Goal: Task Accomplishment & Management: Use online tool/utility

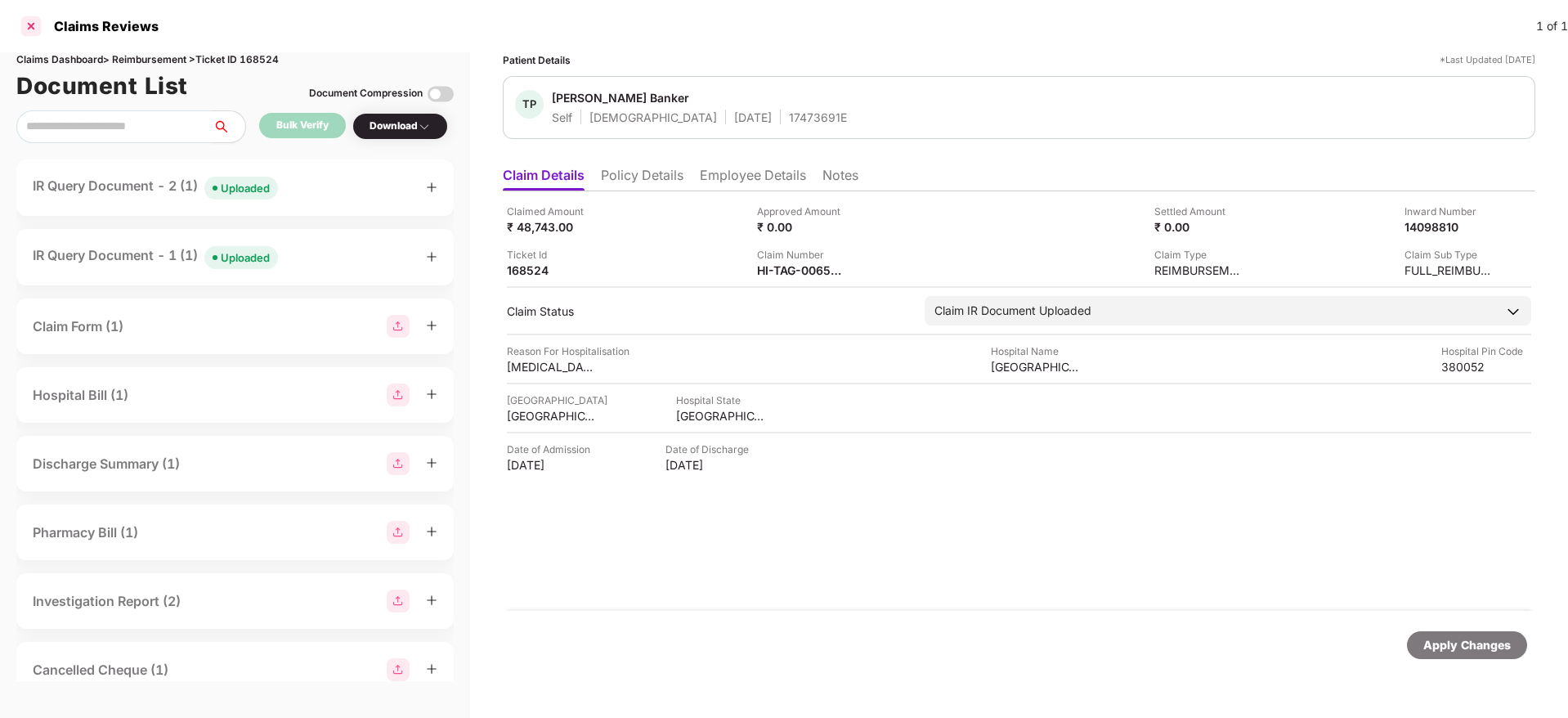
click at [36, 24] on div at bounding box center [30, 26] width 26 height 26
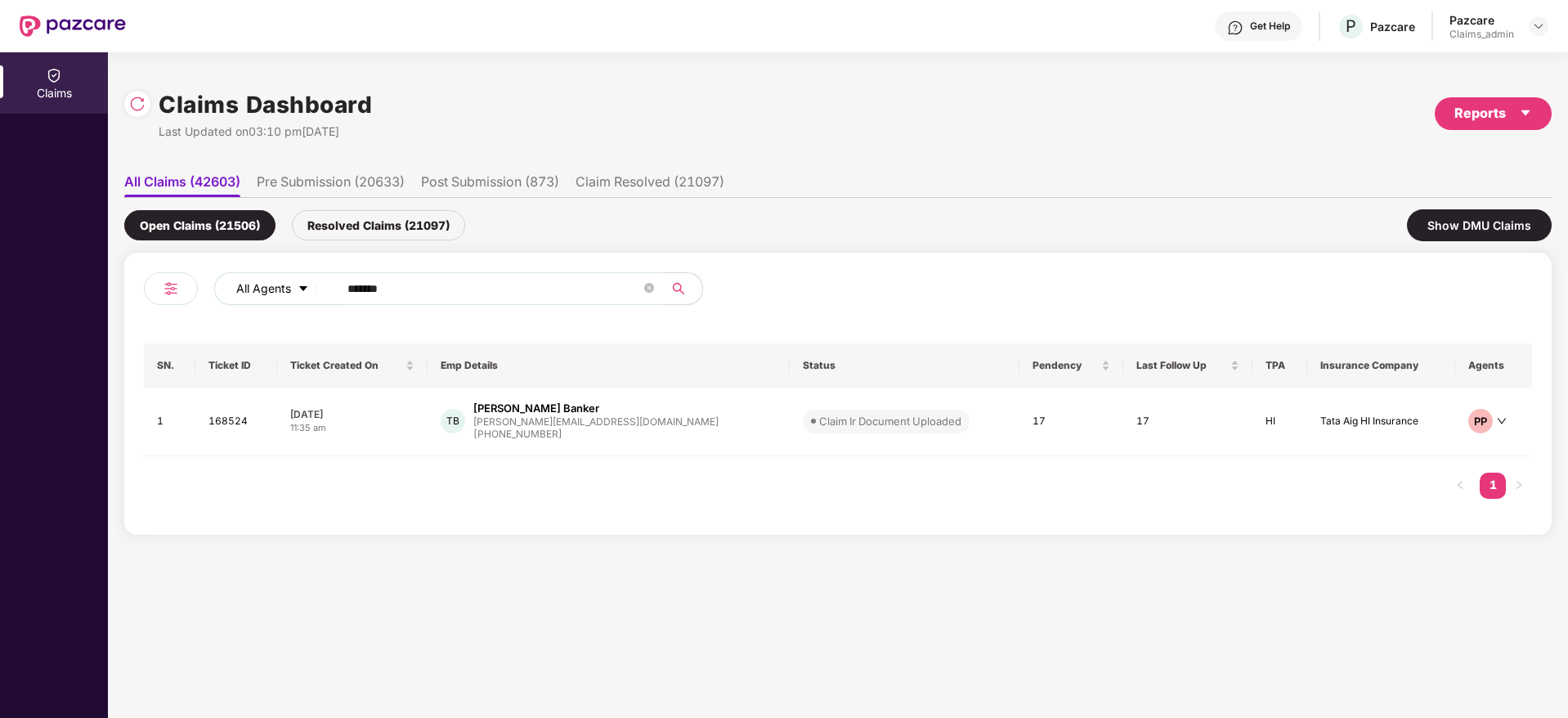
drag, startPoint x: 451, startPoint y: 284, endPoint x: 315, endPoint y: 280, distance: 136.1
click at [315, 280] on div "All Agents ******" at bounding box center [630, 289] width 833 height 32
paste input "**"
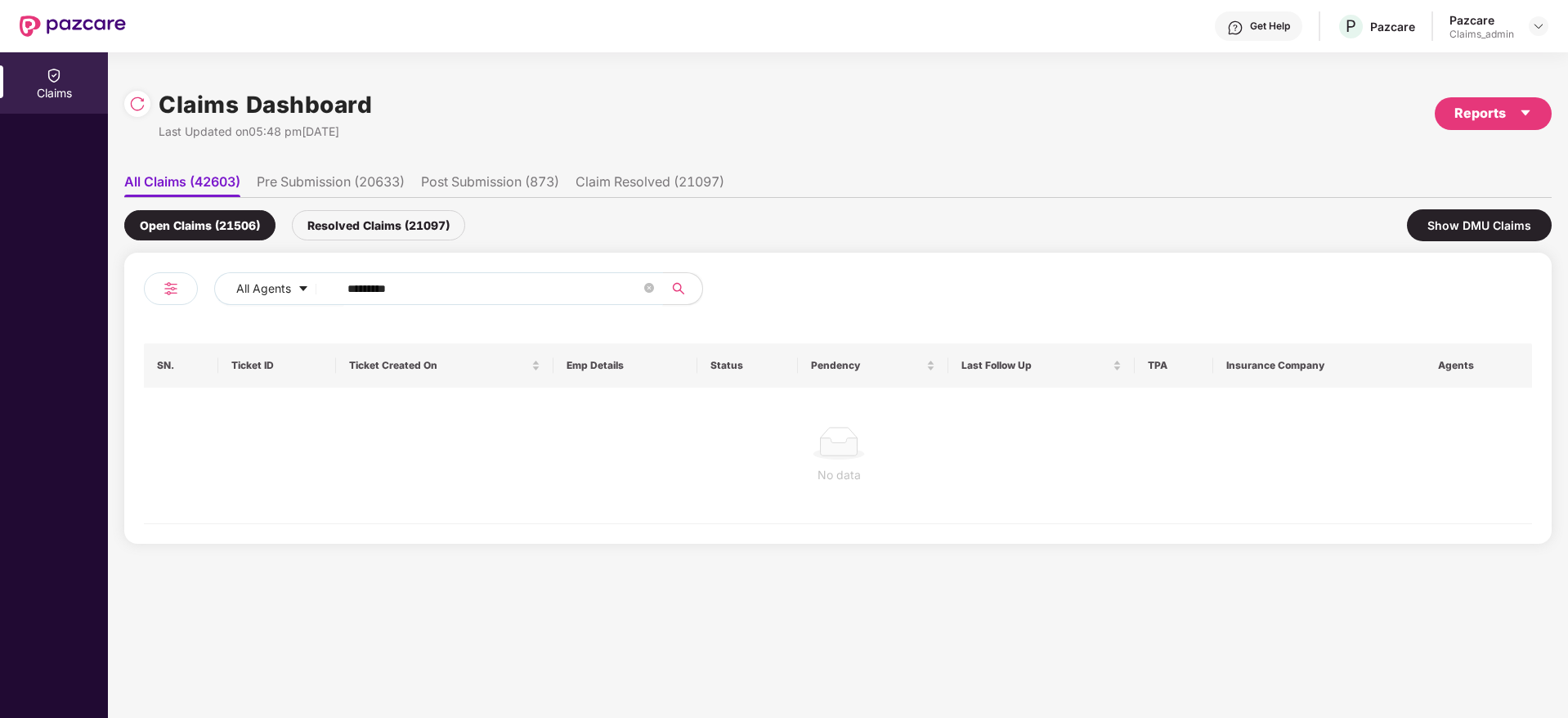
click at [365, 290] on input "********" at bounding box center [494, 289] width 293 height 25
type input "******"
click at [338, 222] on div "Resolved Claims (21097)" at bounding box center [379, 226] width 173 height 30
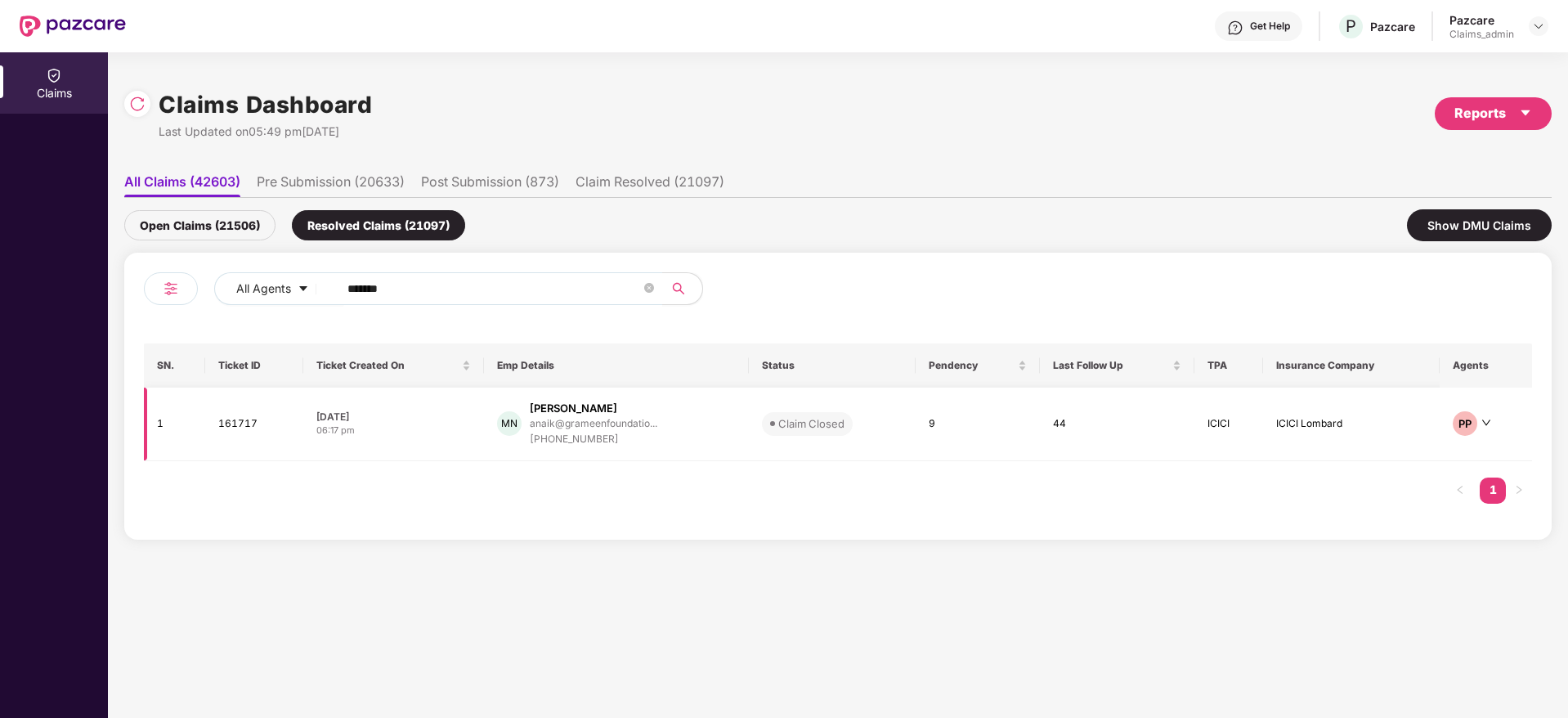
click at [595, 438] on div "+918106248322" at bounding box center [593, 439] width 128 height 15
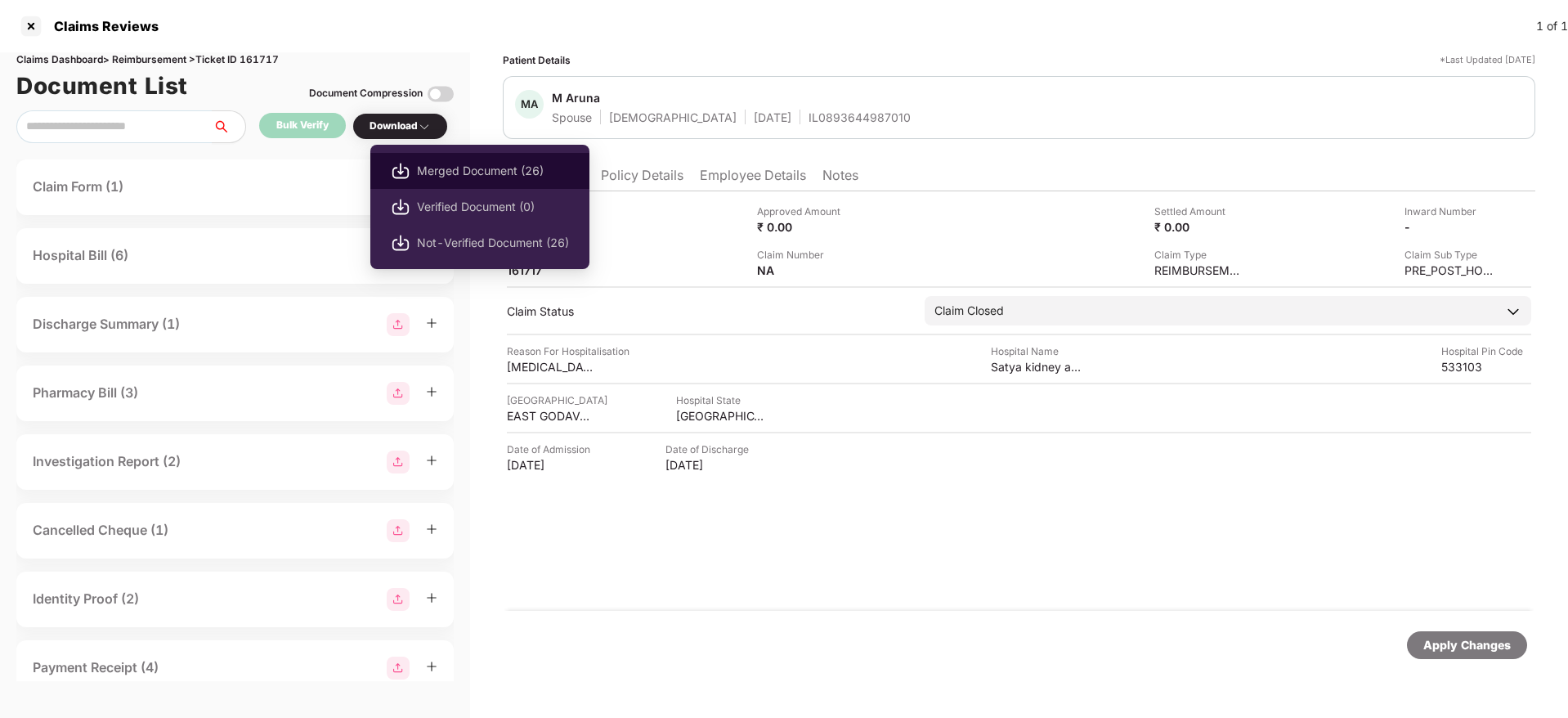
click at [442, 172] on span "Merged Document (26)" at bounding box center [493, 170] width 152 height 18
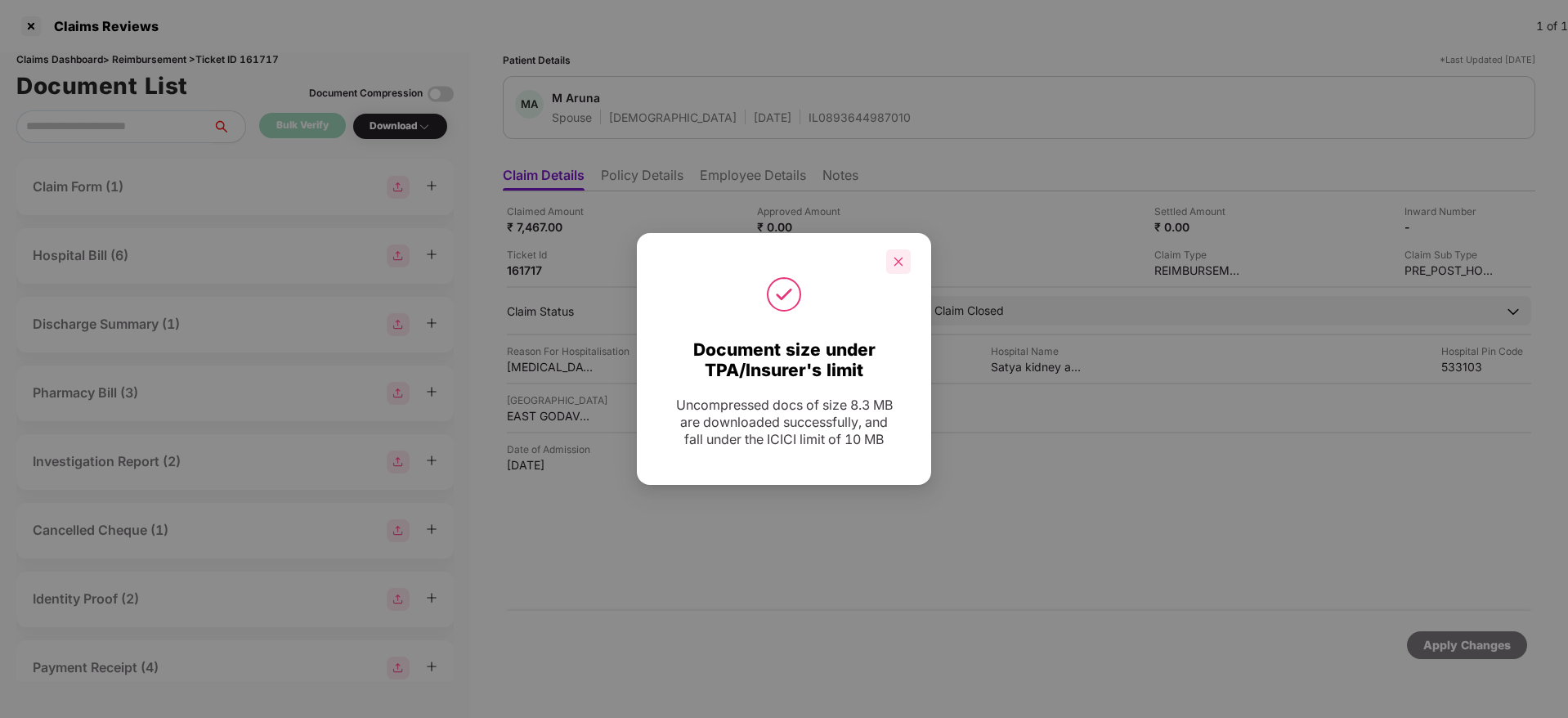
click at [904, 256] on div at bounding box center [899, 262] width 25 height 25
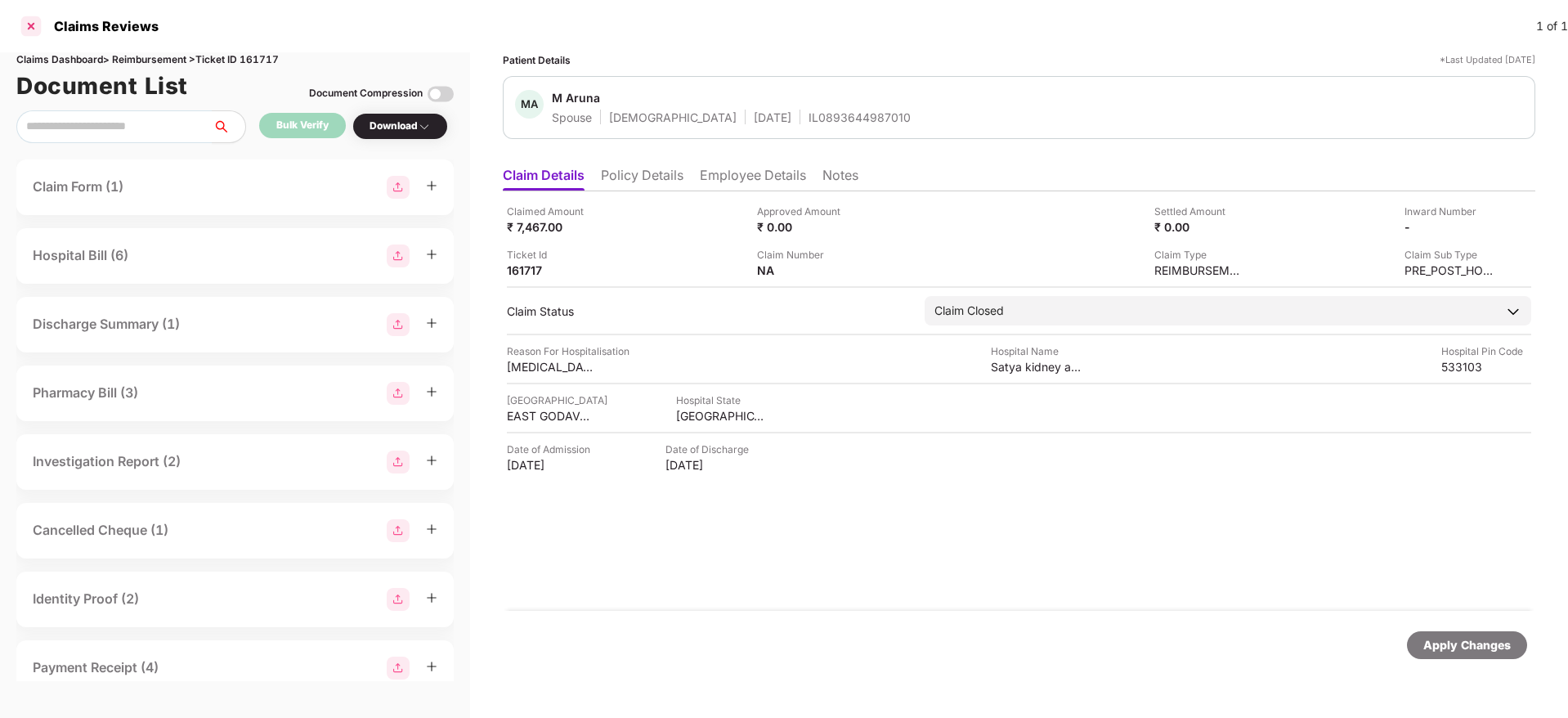
click at [34, 30] on div at bounding box center [30, 26] width 26 height 26
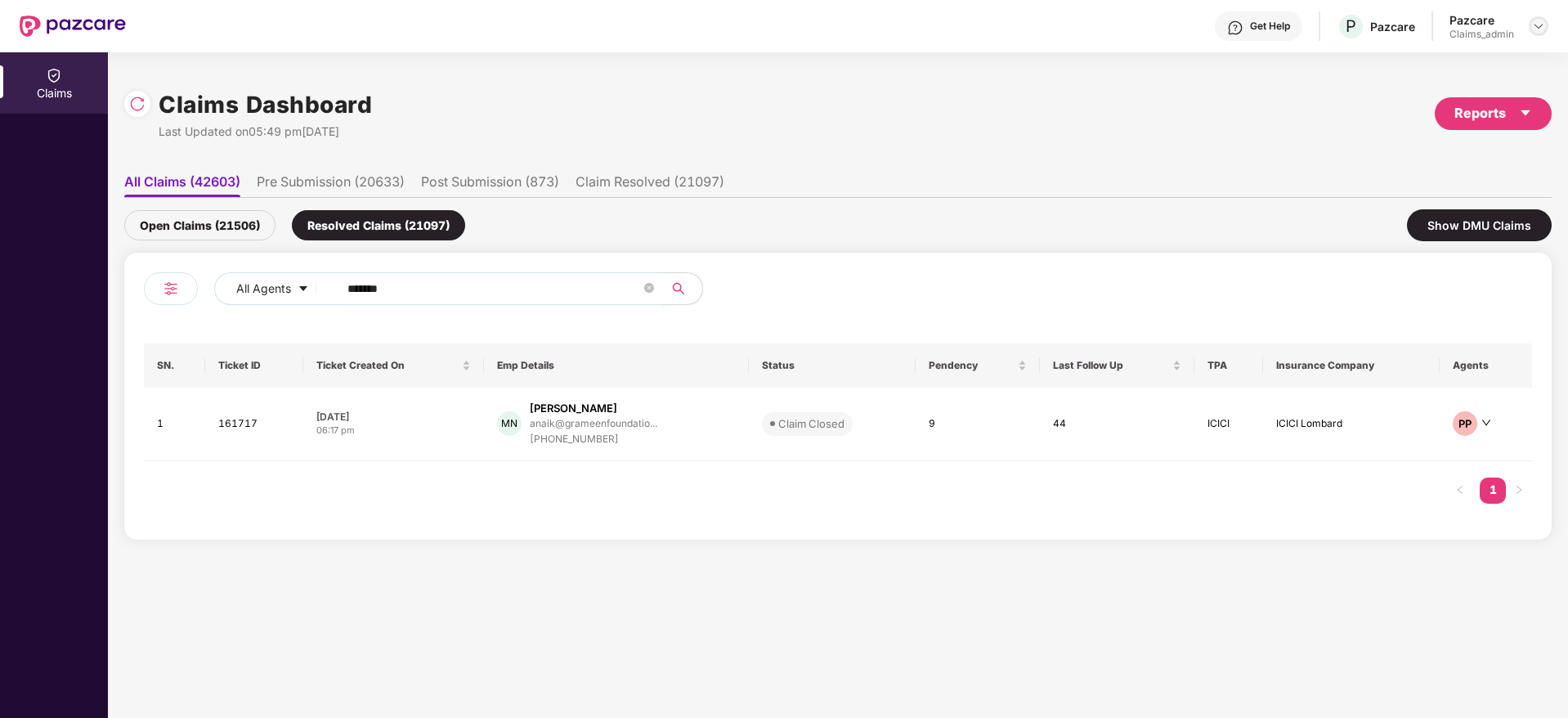
click at [1539, 24] on img at bounding box center [1538, 27] width 13 height 13
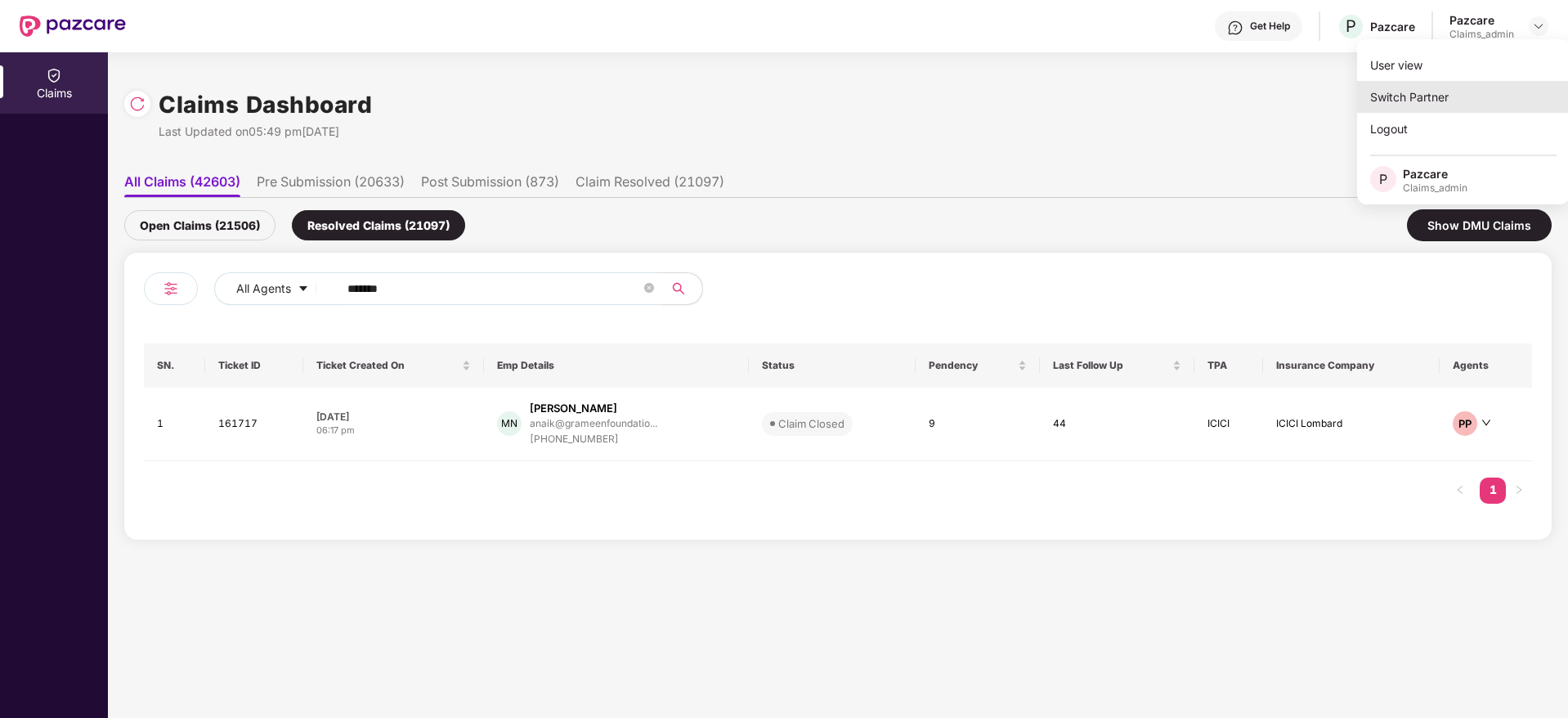
click at [1448, 101] on div "Switch Partner" at bounding box center [1462, 96] width 212 height 31
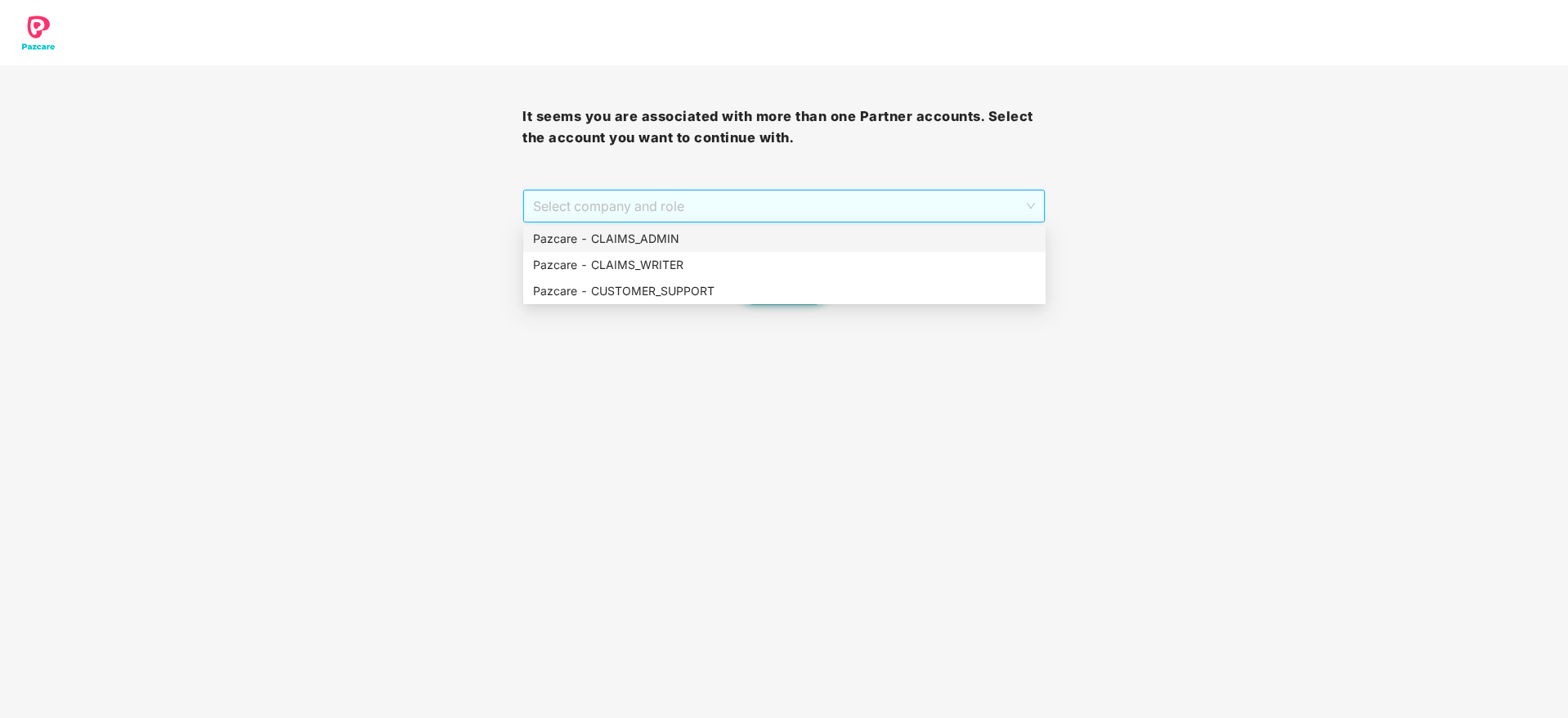
click at [822, 214] on span "Select company and role" at bounding box center [784, 206] width 501 height 31
click at [730, 304] on div "Pazcare - CUSTOMER_SUPPORT" at bounding box center [784, 290] width 523 height 26
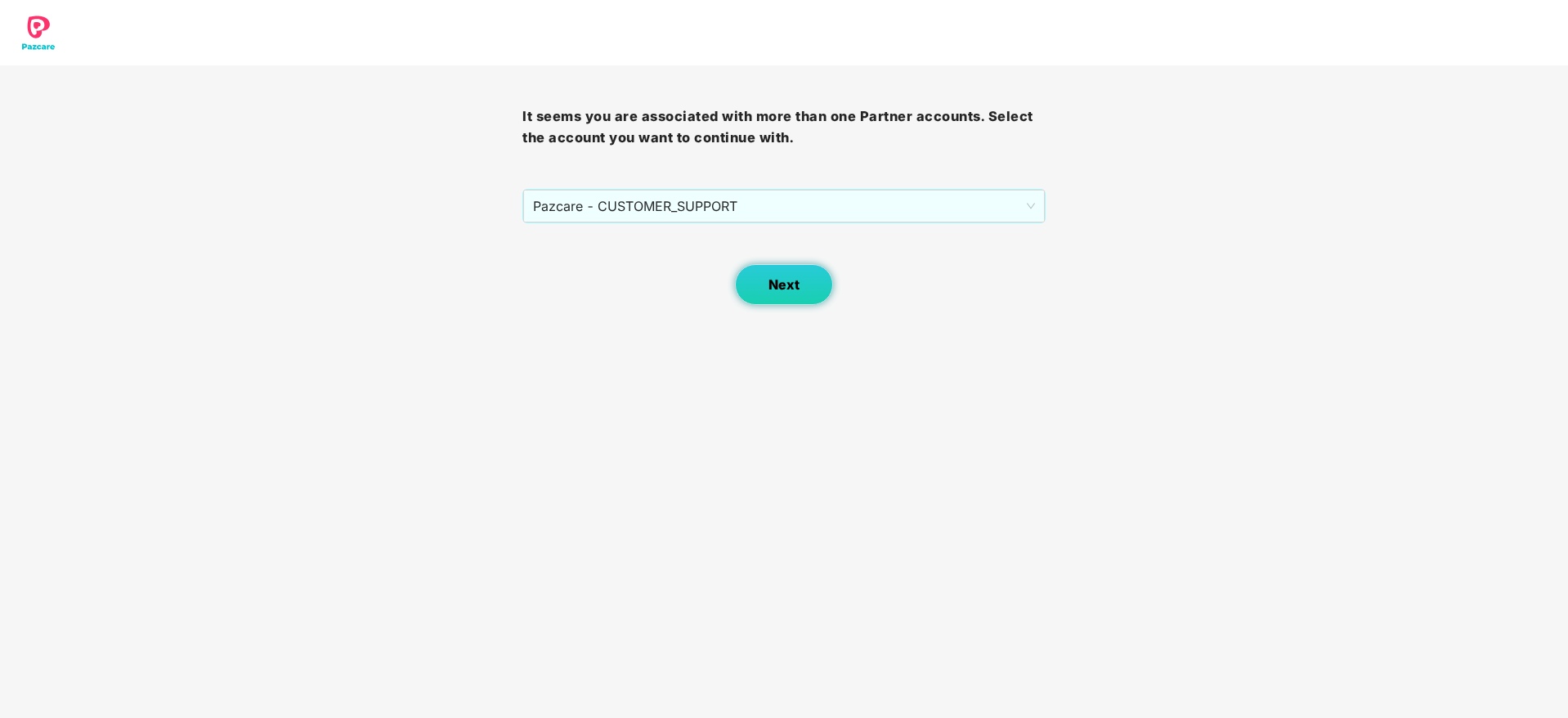
click at [767, 300] on button "Next" at bounding box center [784, 284] width 98 height 41
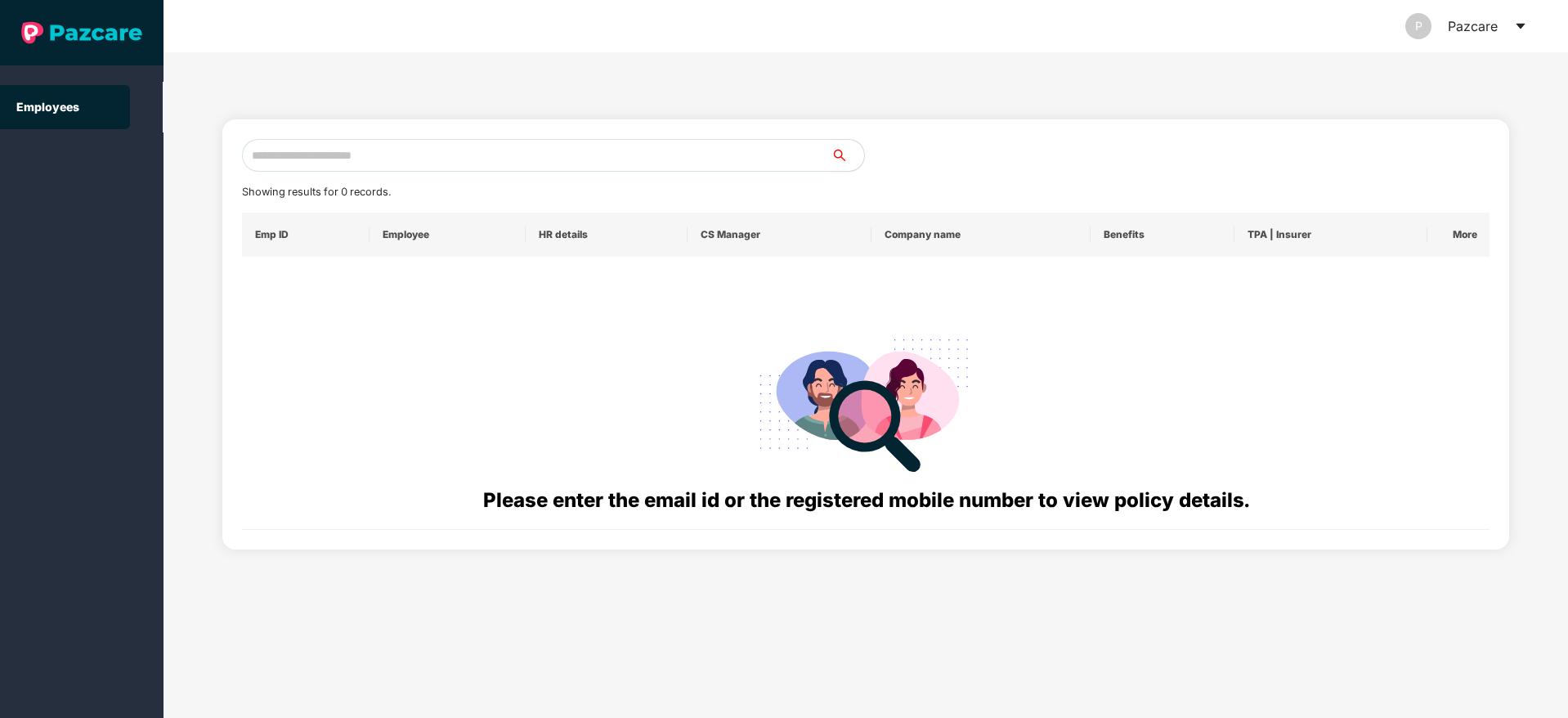
click at [539, 148] on input "text" at bounding box center [536, 155] width 589 height 32
paste input "********"
drag, startPoint x: 425, startPoint y: 164, endPoint x: 219, endPoint y: 169, distance: 206.1
click at [219, 169] on div "******** Showing results for 0 records. Emp ID Employee HR details CS Manager C…" at bounding box center [865, 385] width 1404 height 666
paste input "**********"
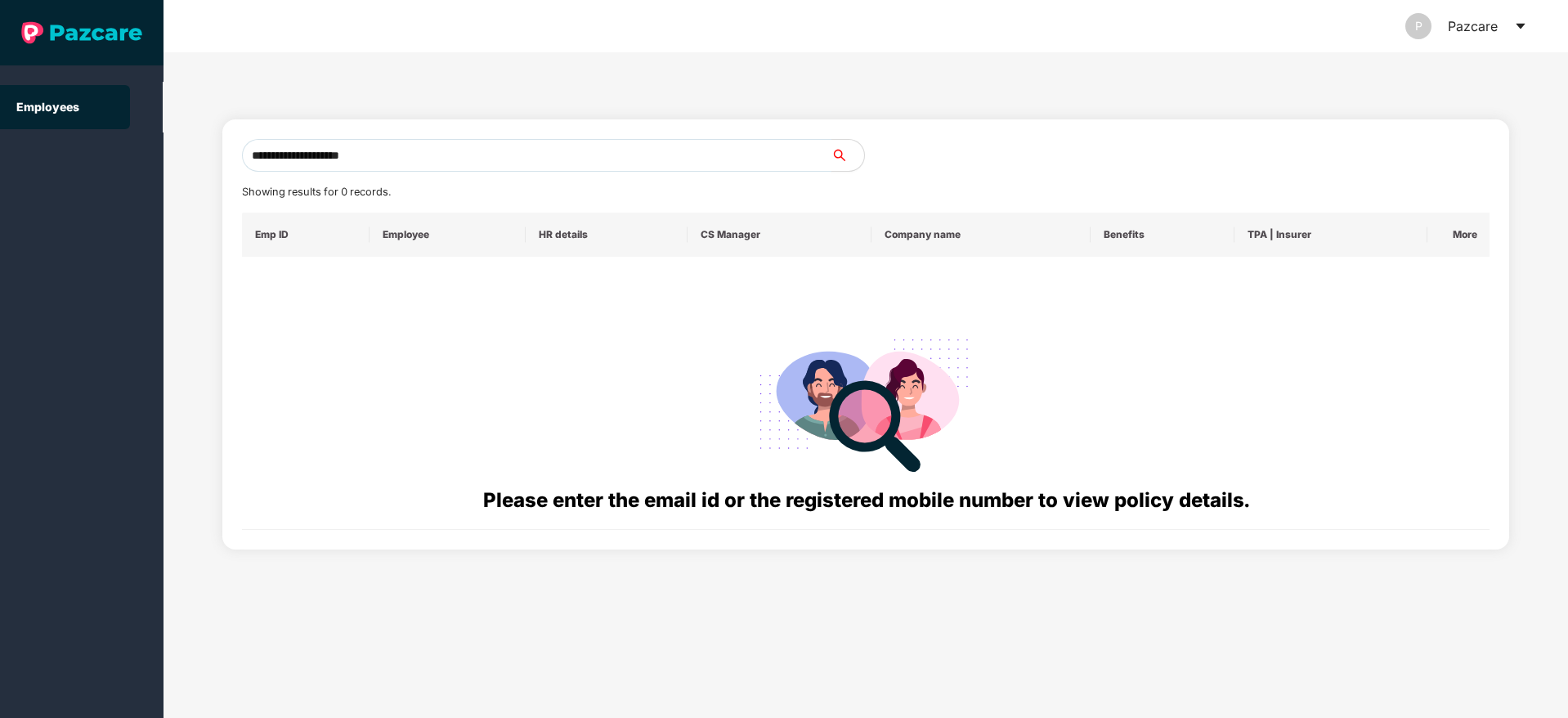
drag, startPoint x: 391, startPoint y: 161, endPoint x: 198, endPoint y: 189, distance: 195.0
click at [198, 189] on div "**********" at bounding box center [865, 385] width 1404 height 666
paste input "text"
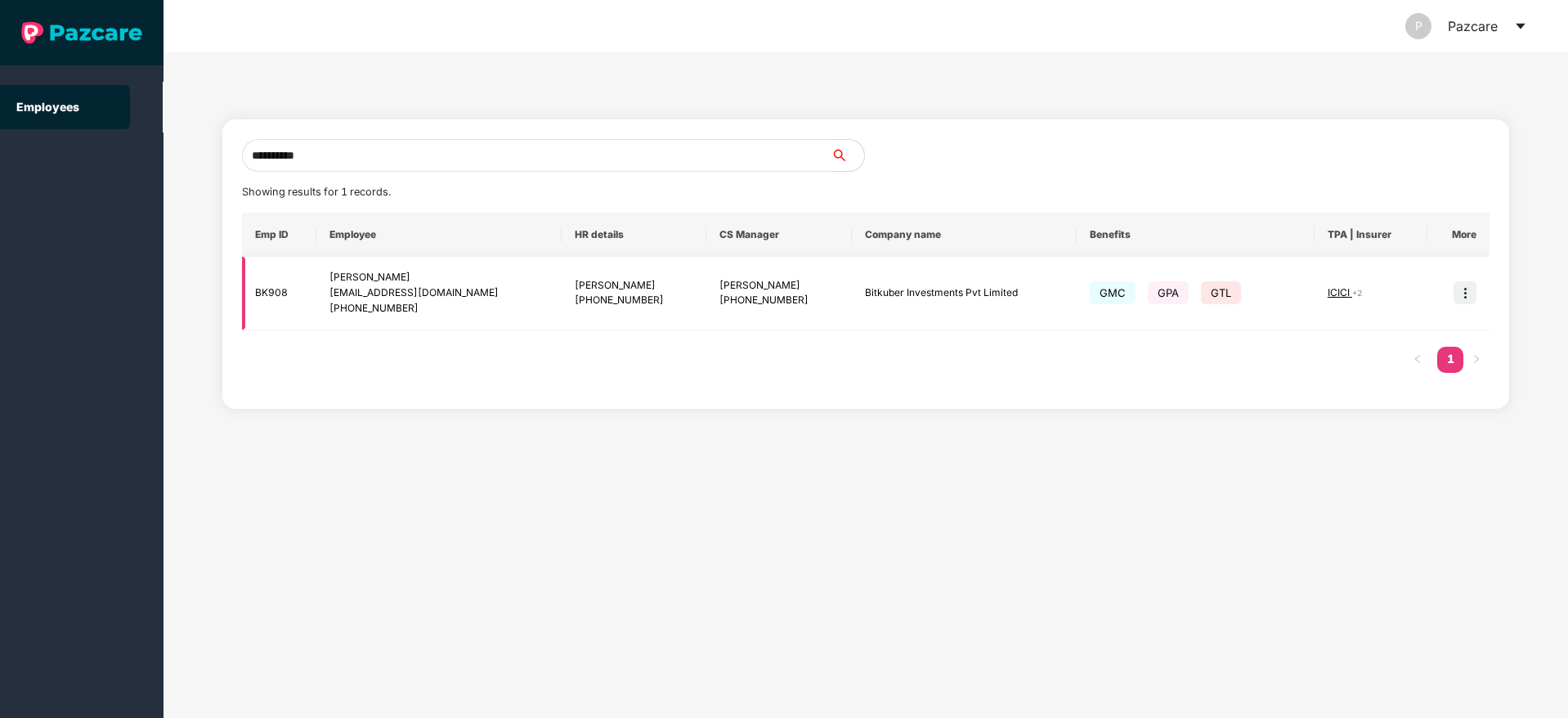
type input "**********"
click at [1465, 288] on img at bounding box center [1465, 292] width 23 height 23
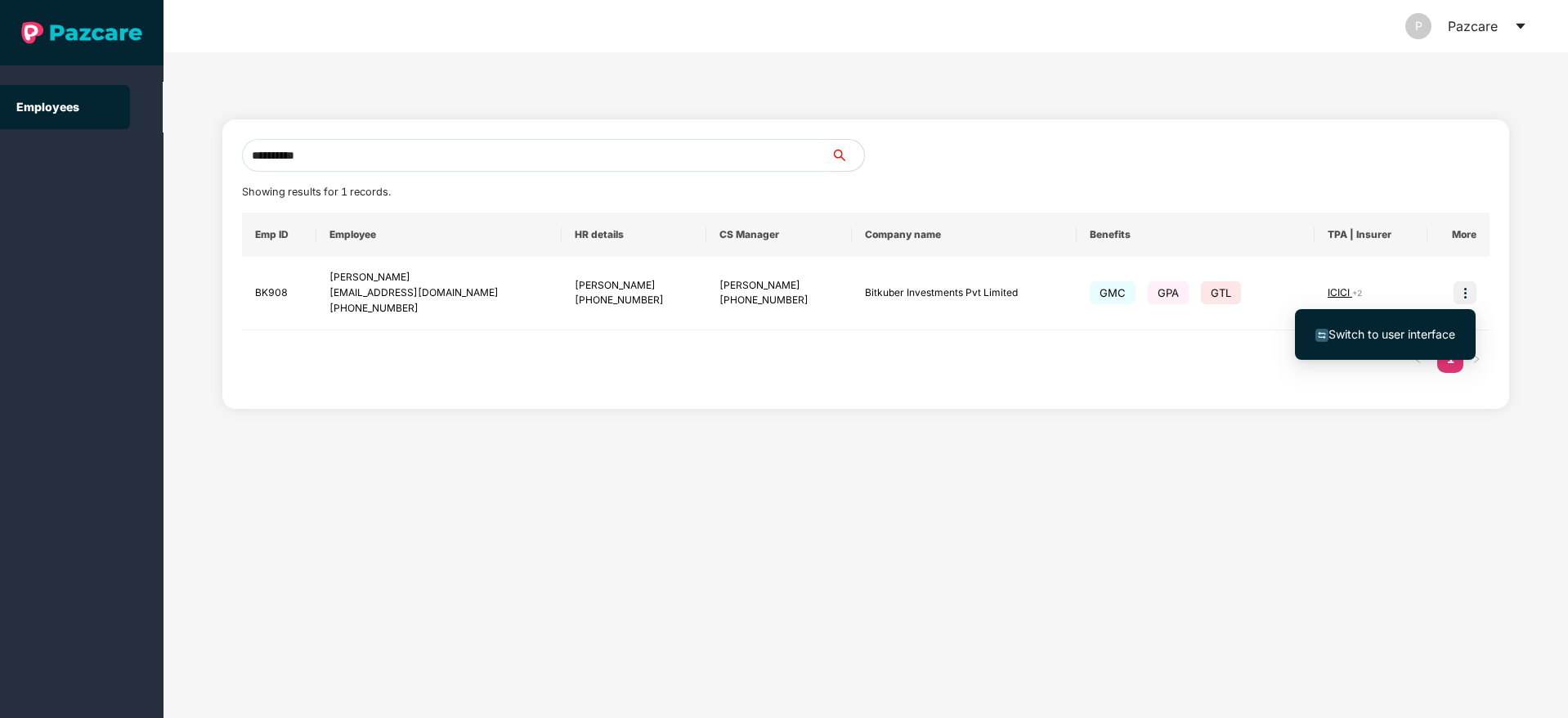
click at [1362, 338] on span "Switch to user interface" at bounding box center [1391, 333] width 127 height 14
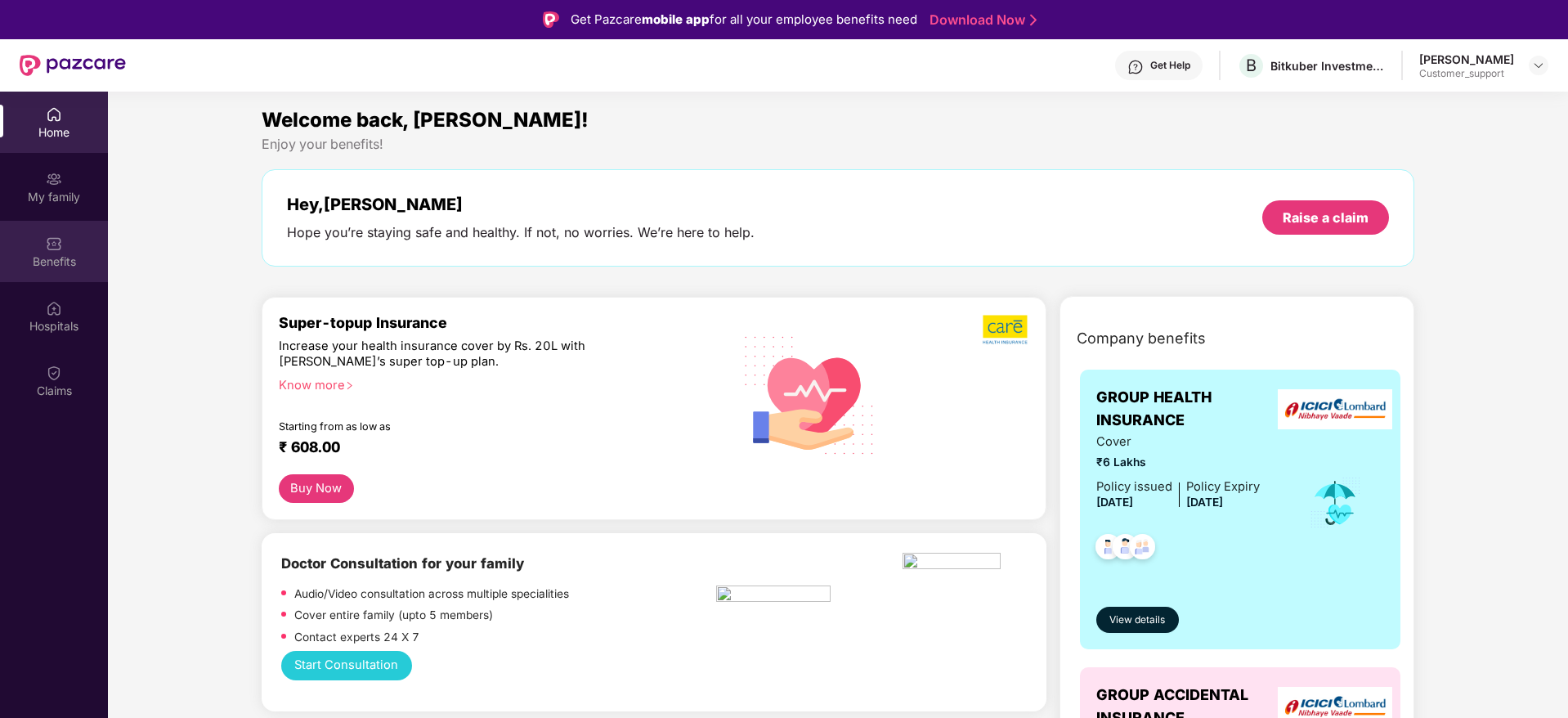
click at [40, 258] on div "Benefits" at bounding box center [53, 261] width 108 height 16
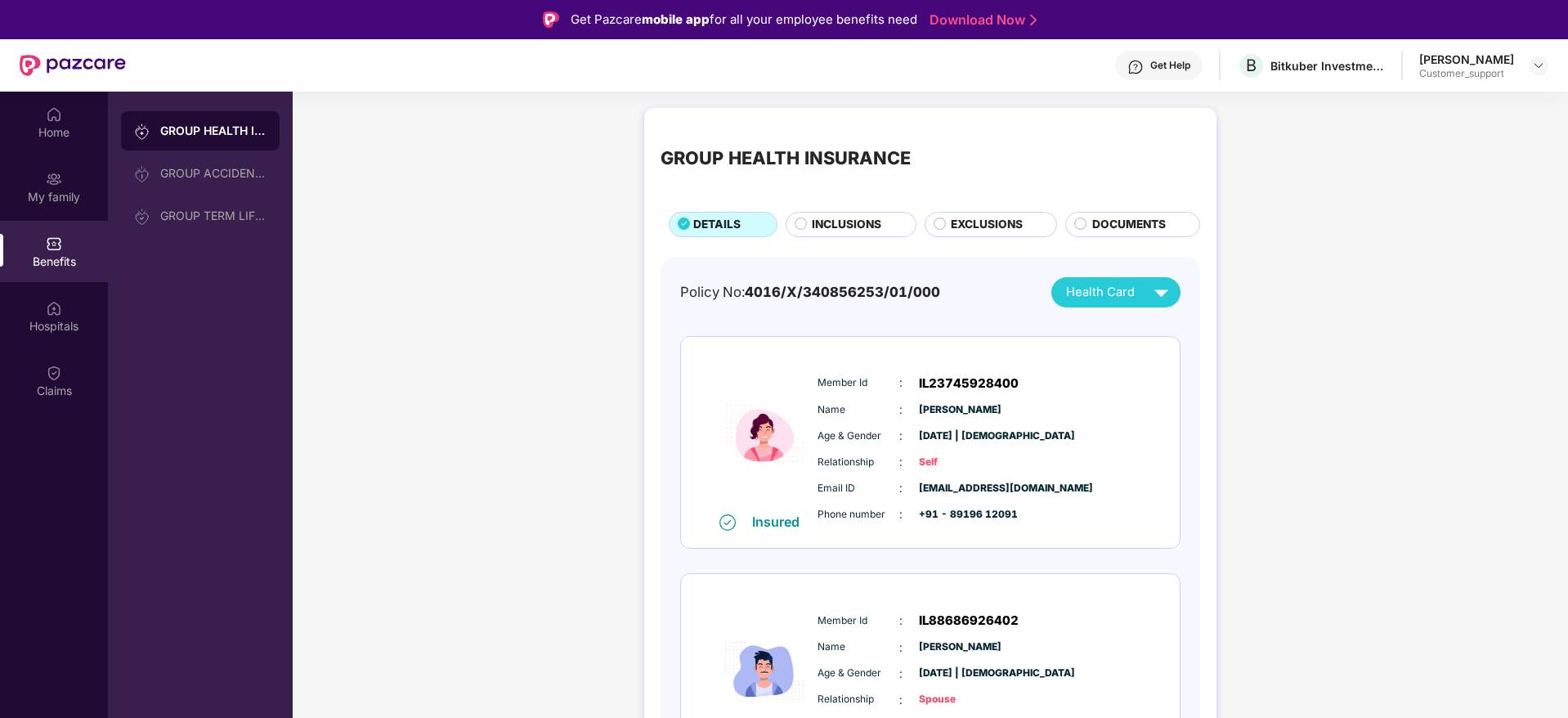
click at [854, 218] on span "INCLUSIONS" at bounding box center [846, 225] width 69 height 18
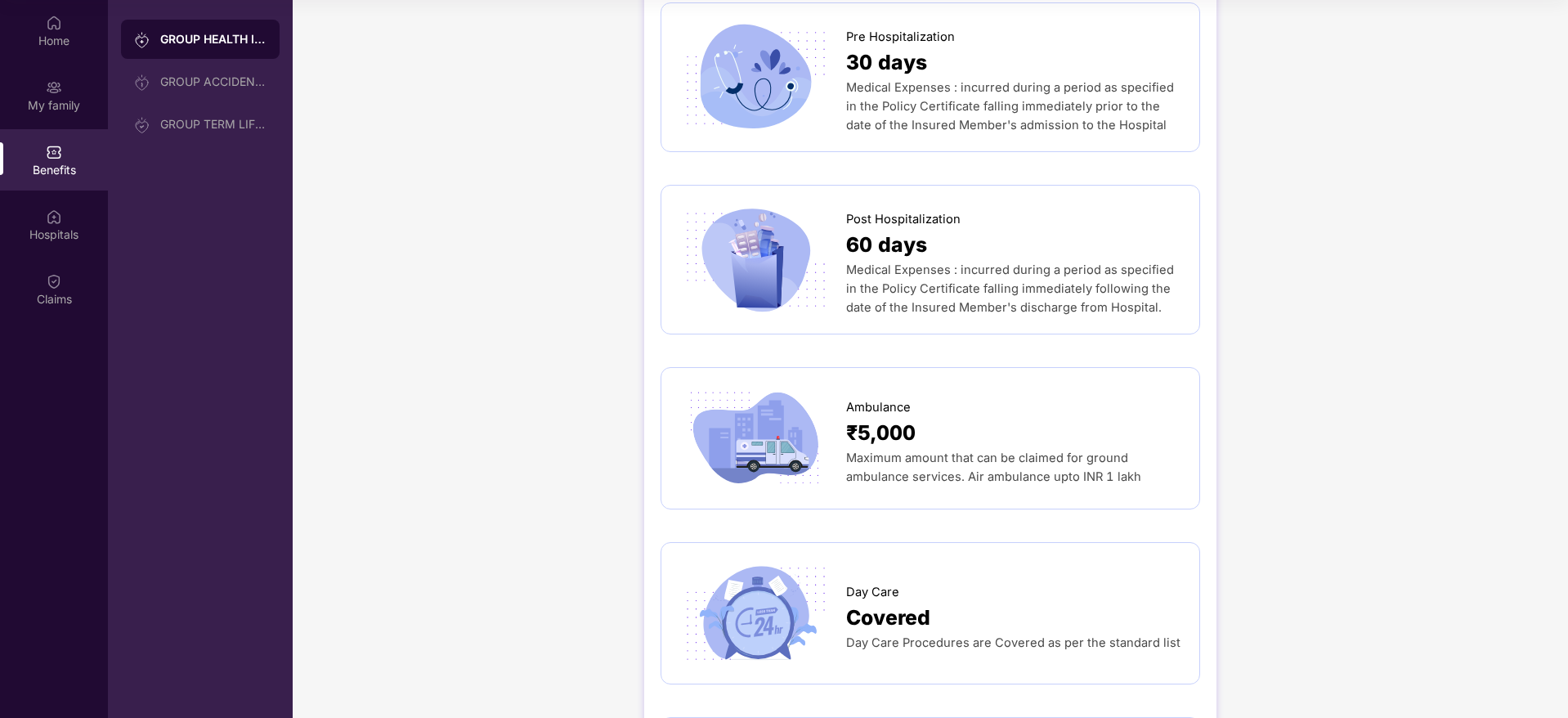
scroll to position [1009, 0]
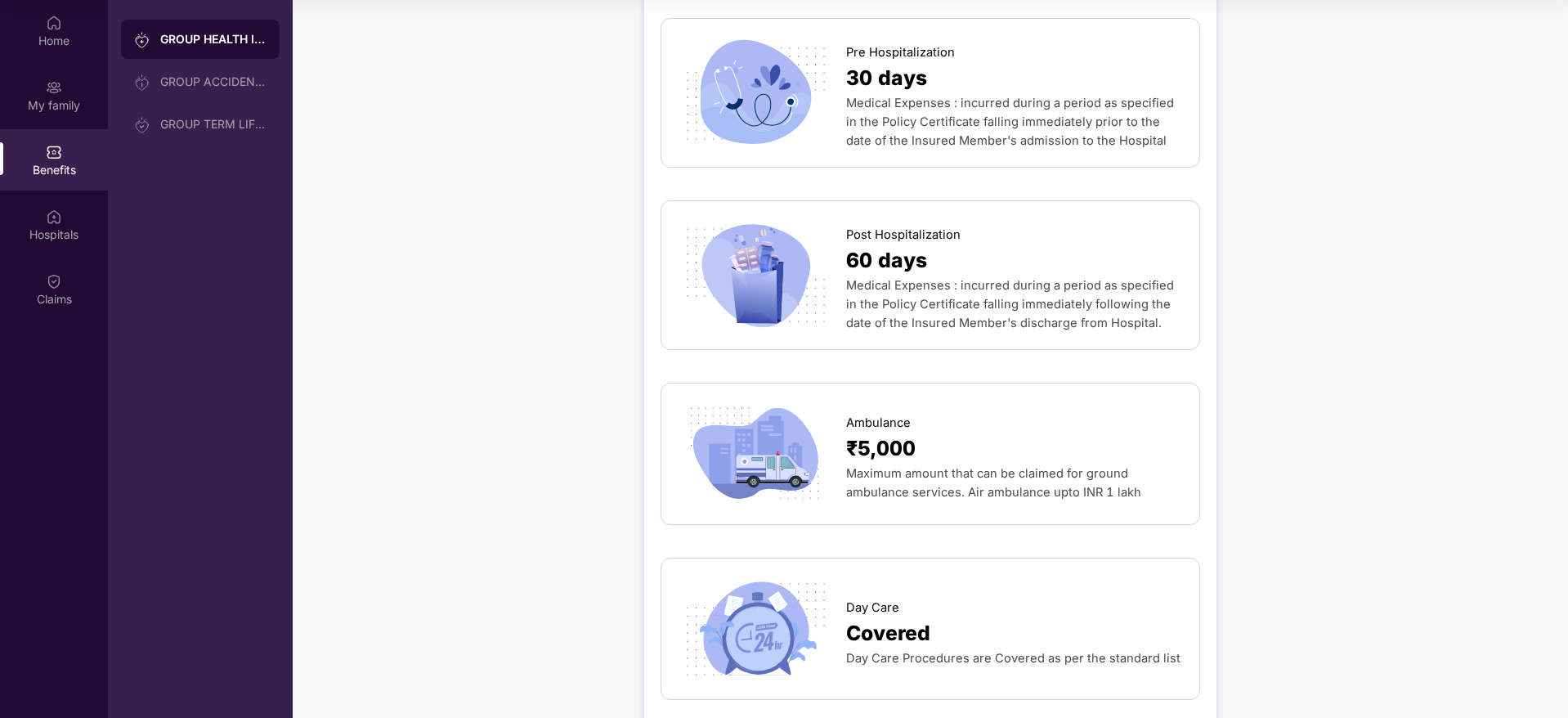
click at [1354, 287] on div "GROUP HEALTH INSURANCE DETAILS INCLUSIONS EXCLUSIONS DOCUMENTS Sum Insured ₹6,0…" at bounding box center [929, 685] width 1275 height 3374
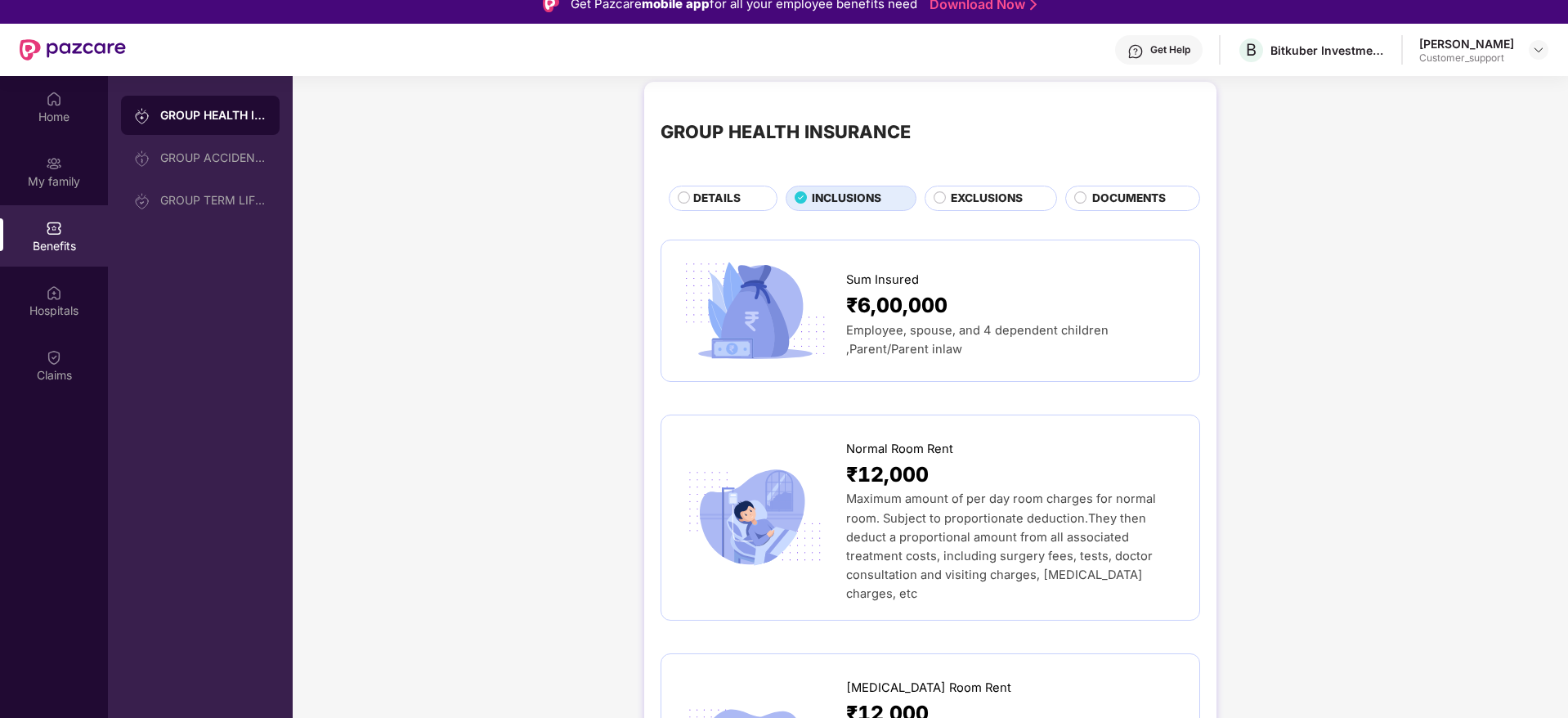
scroll to position [0, 0]
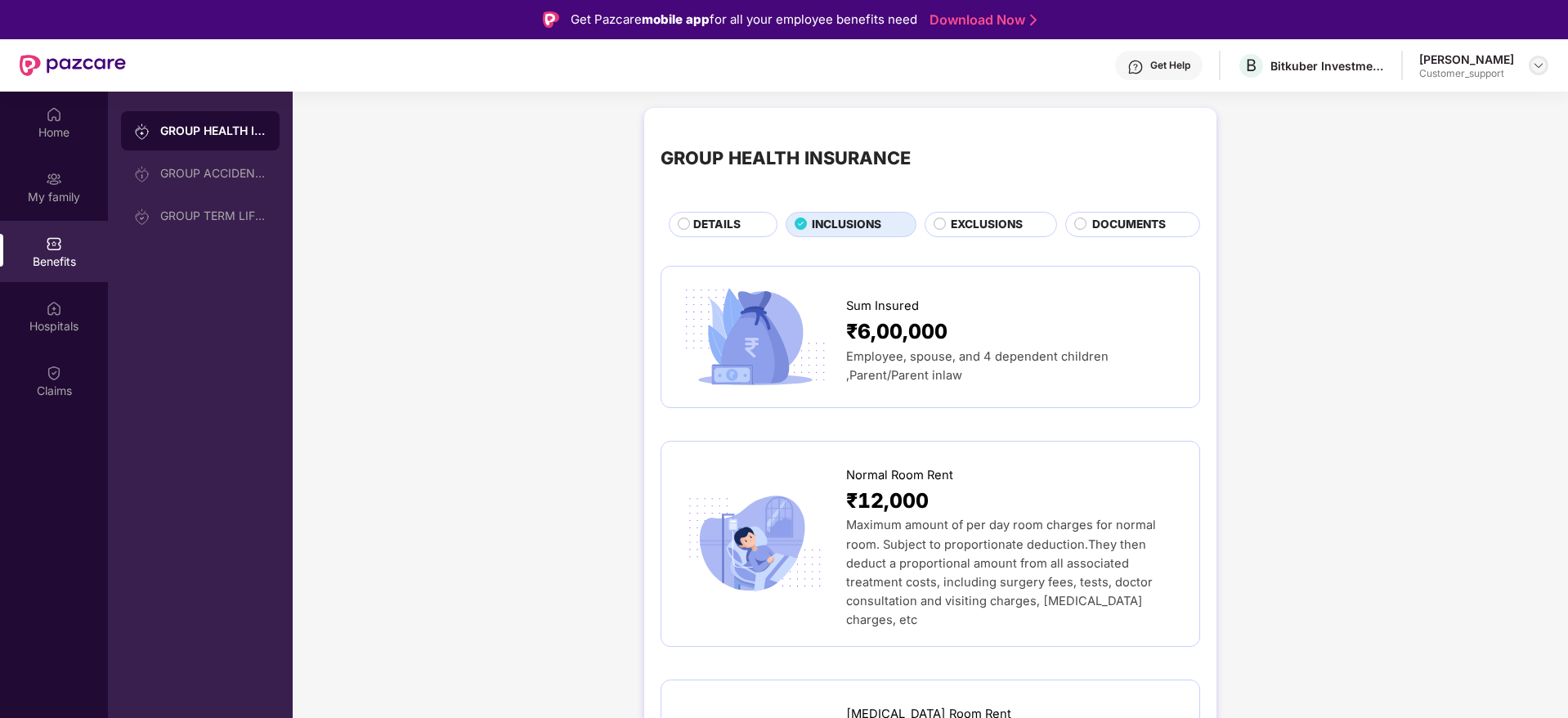
click at [1532, 72] on div at bounding box center [1538, 65] width 20 height 20
click at [1419, 115] on div "Switch to support view" at bounding box center [1461, 104] width 212 height 31
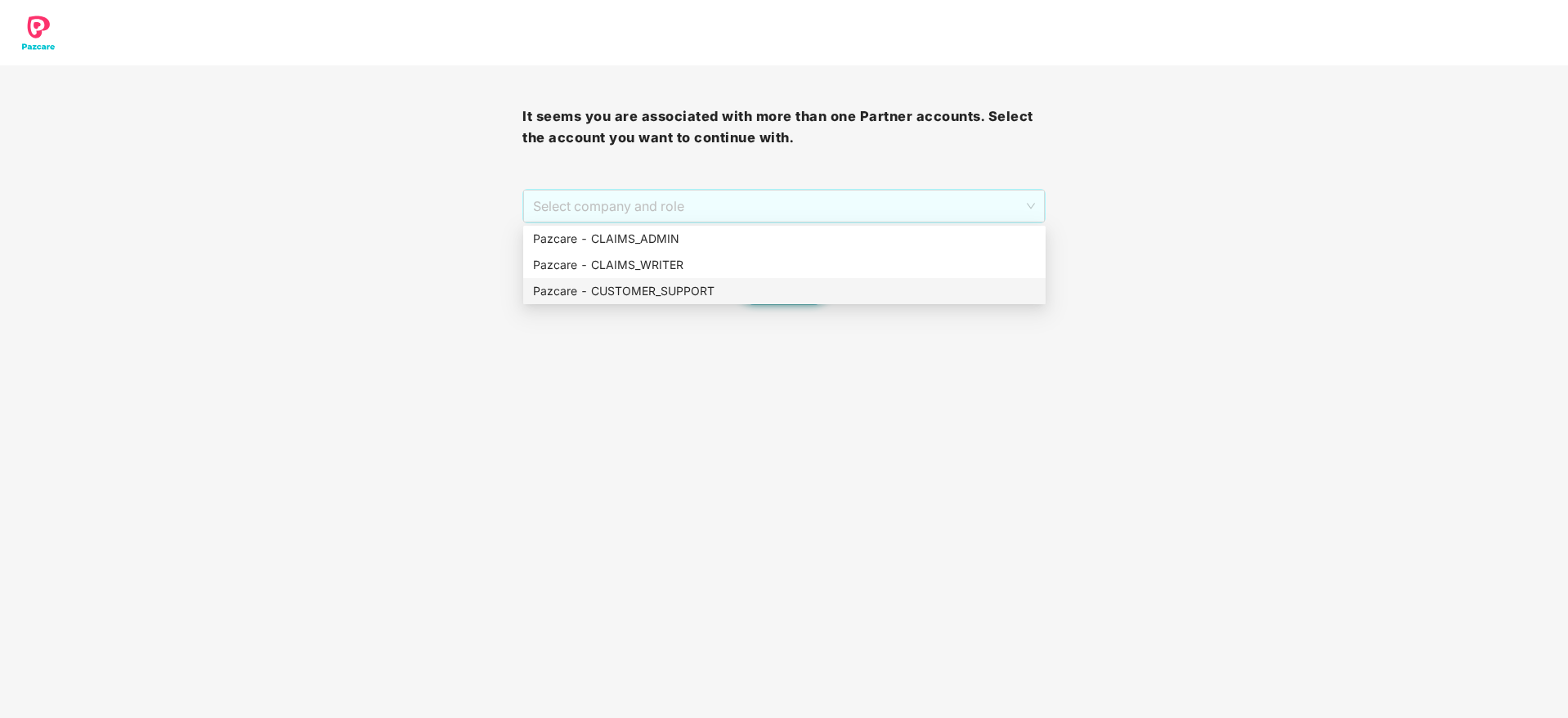
drag, startPoint x: 759, startPoint y: 200, endPoint x: 731, endPoint y: 288, distance: 92.3
click at [731, 288] on body "It seems you are associated with more than one Partner accounts. Select the acc…" at bounding box center [784, 359] width 1568 height 718
click at [731, 288] on div "Pazcare - CUSTOMER_SUPPORT" at bounding box center [784, 290] width 503 height 18
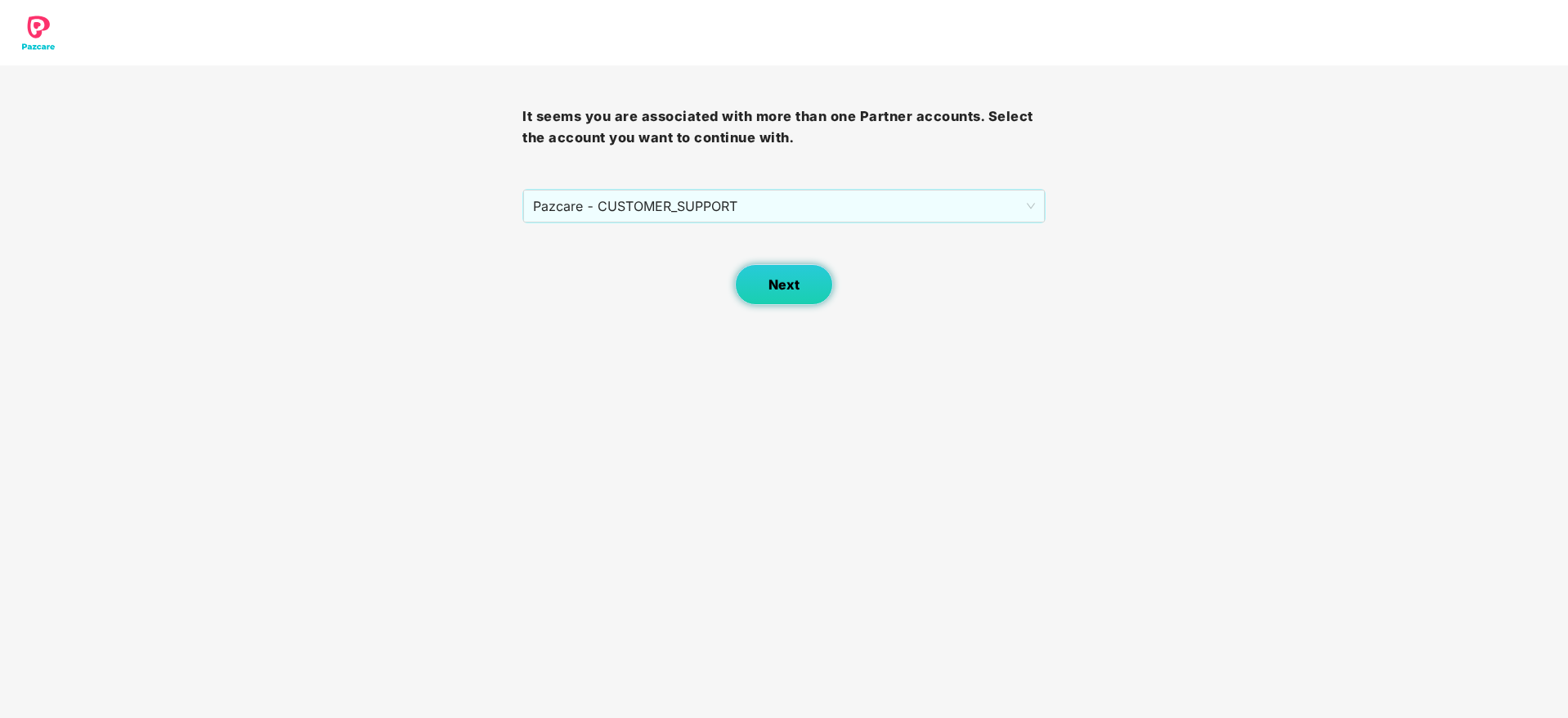
click at [774, 287] on span "Next" at bounding box center [784, 285] width 31 height 15
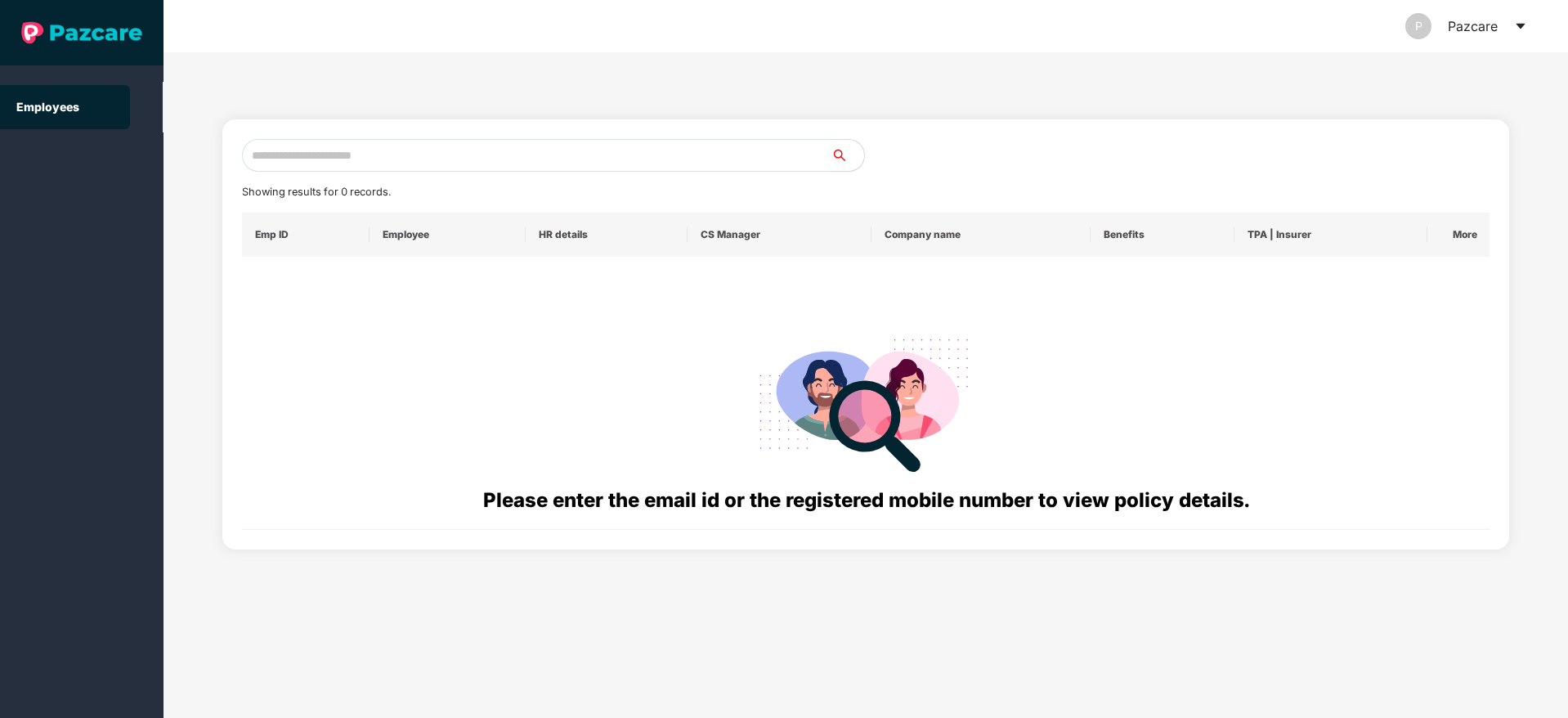
click at [483, 144] on input "text" at bounding box center [536, 155] width 589 height 32
paste input "**********"
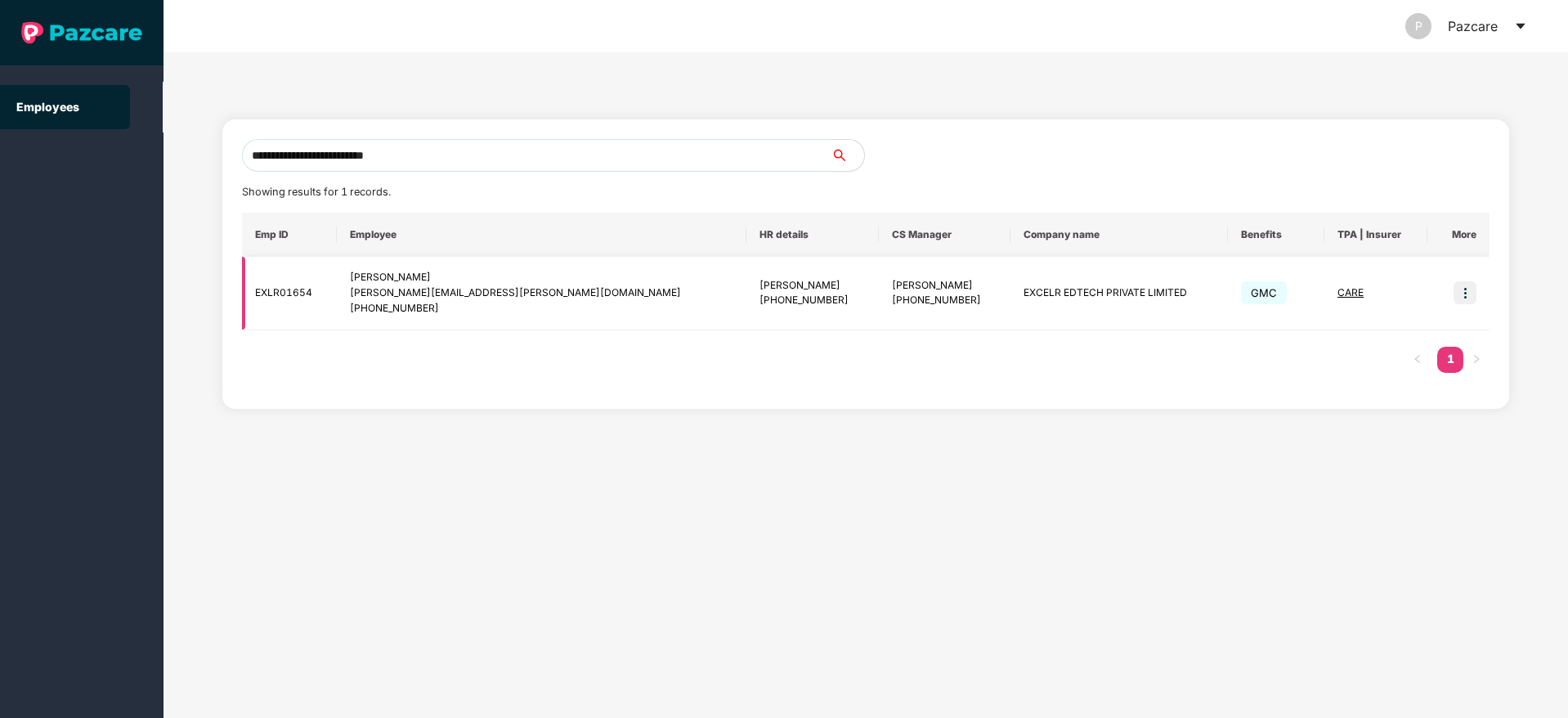
type input "**********"
click at [1464, 290] on img at bounding box center [1465, 292] width 23 height 23
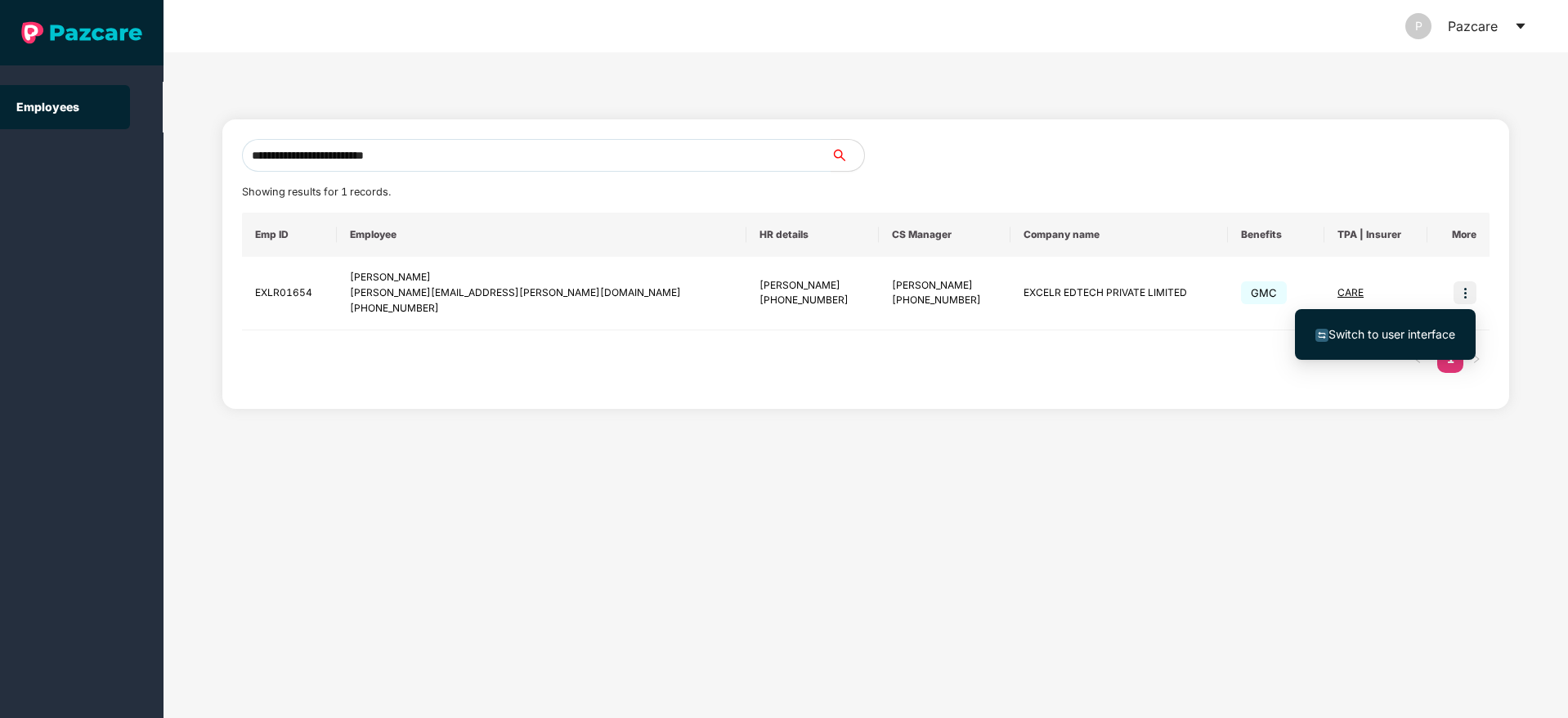
click at [1364, 331] on span "Switch to user interface" at bounding box center [1391, 333] width 127 height 14
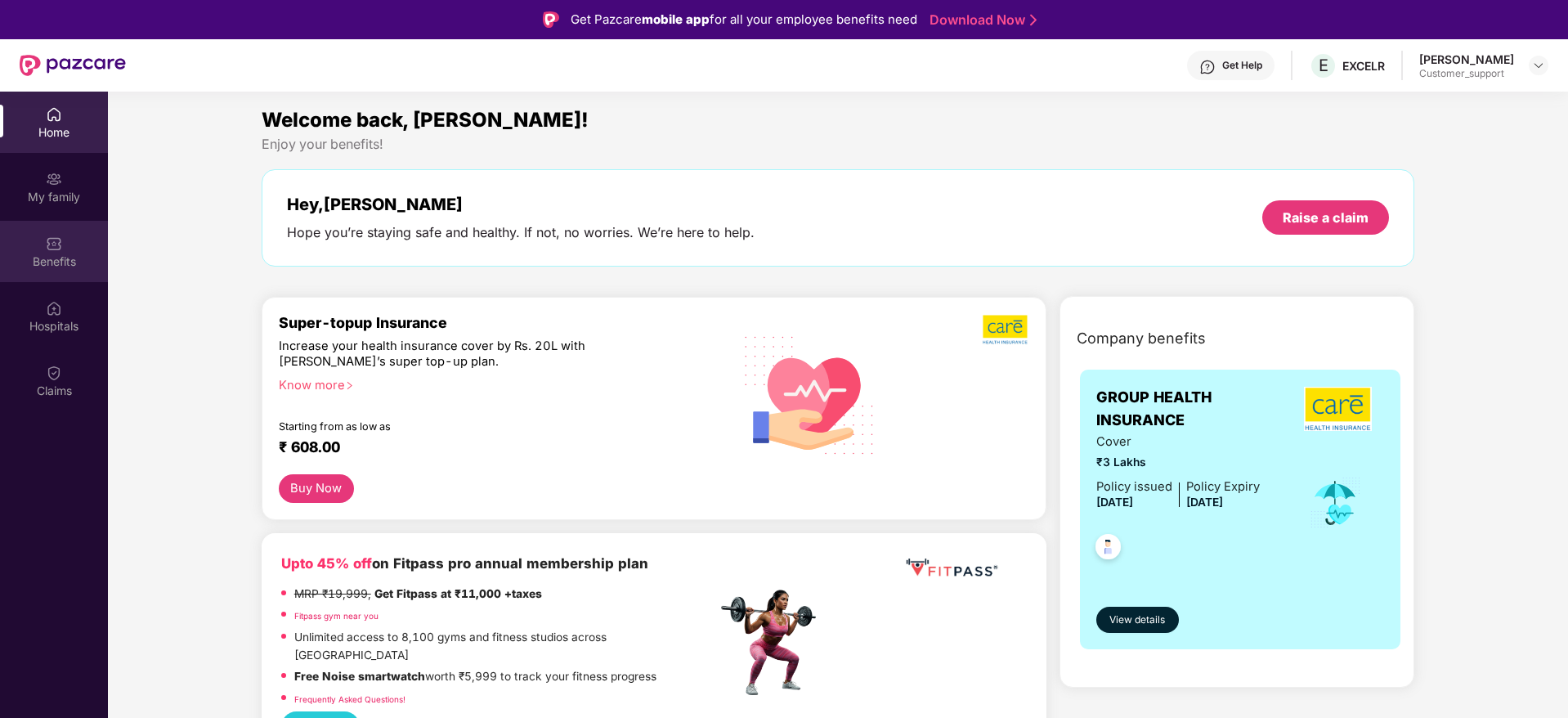
click at [44, 248] on div "Benefits" at bounding box center [53, 251] width 108 height 61
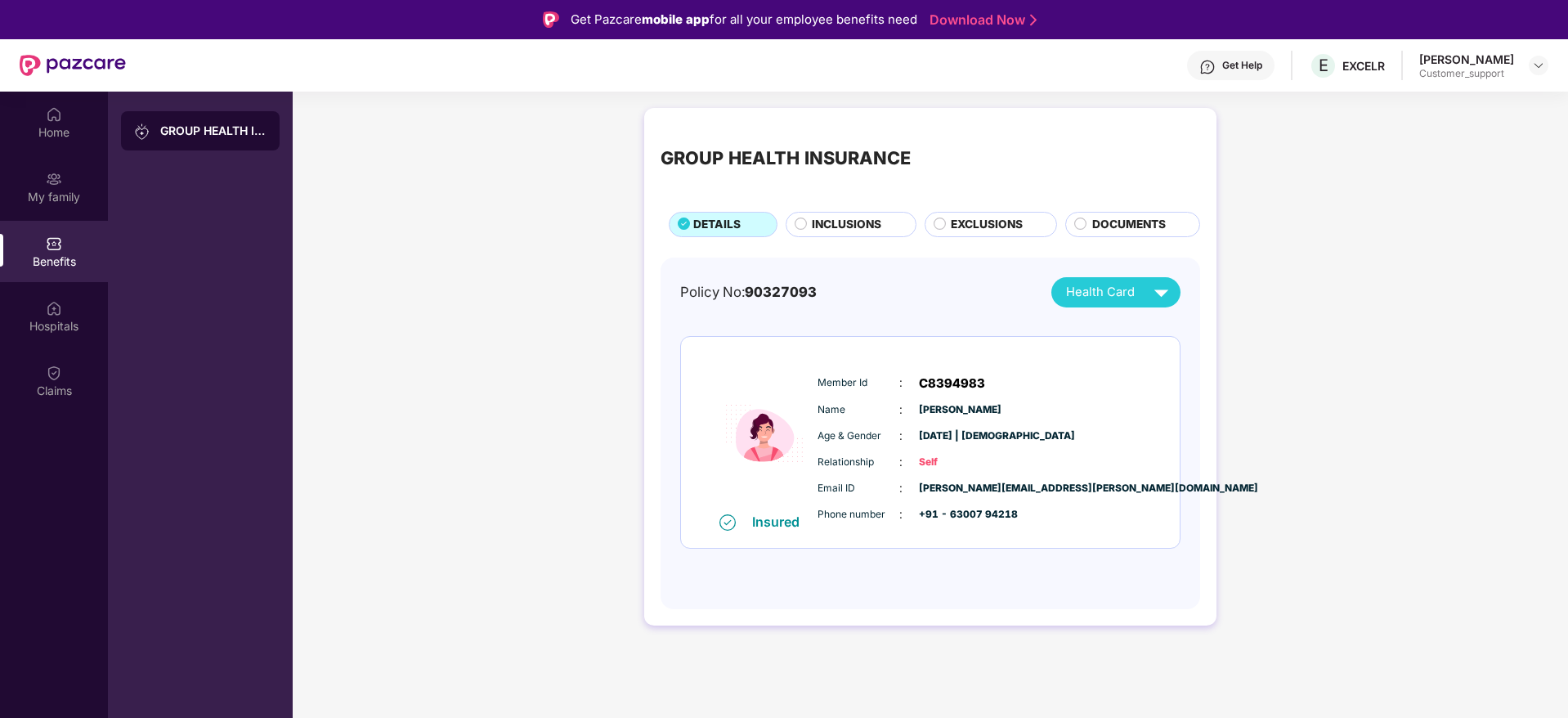
click at [974, 219] on span "EXCLUSIONS" at bounding box center [987, 225] width 72 height 18
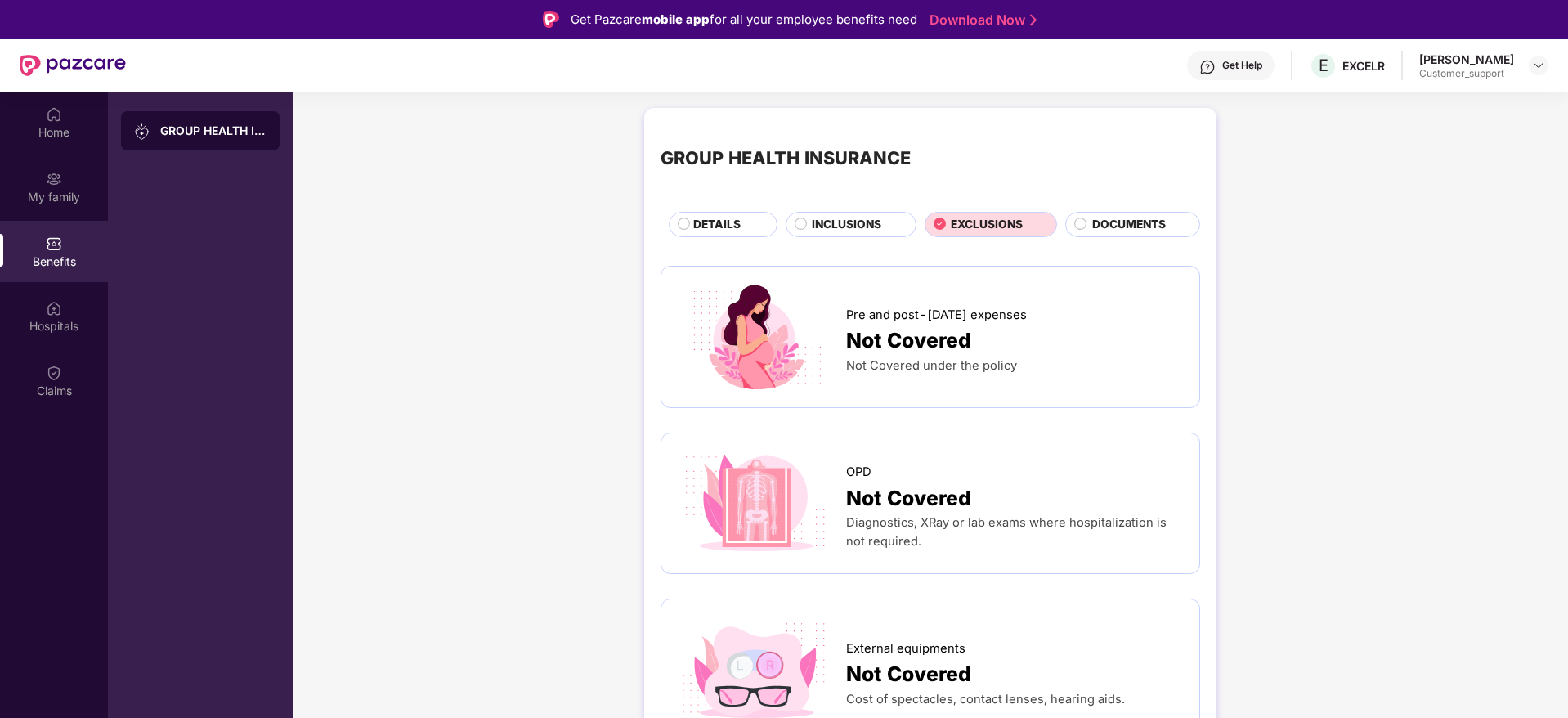
click at [736, 230] on span "DETAILS" at bounding box center [717, 225] width 48 height 18
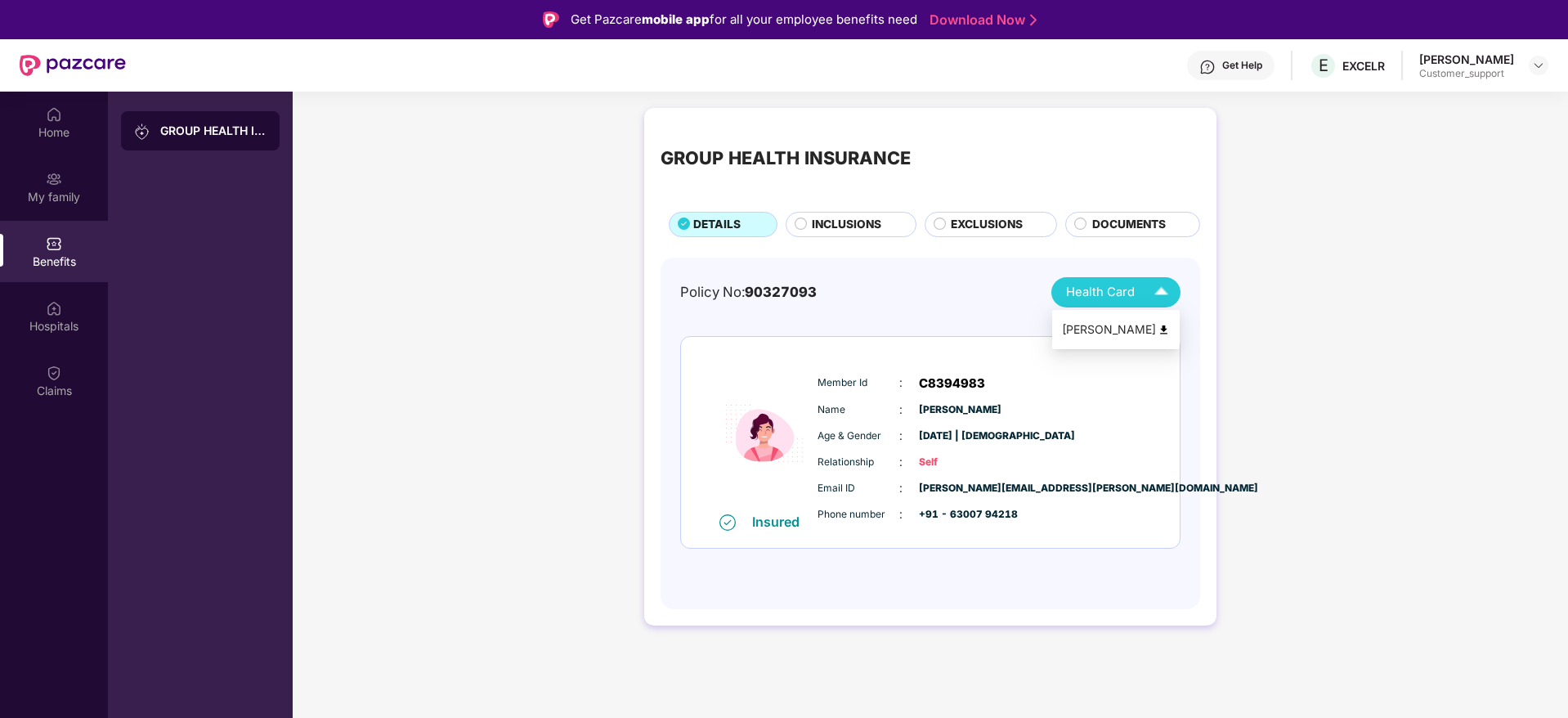
click at [1102, 292] on span "Health Card" at bounding box center [1101, 292] width 69 height 19
click at [1101, 331] on div "Aiyagari Sravani" at bounding box center [1115, 329] width 108 height 18
click at [1532, 59] on img at bounding box center [1538, 66] width 13 height 13
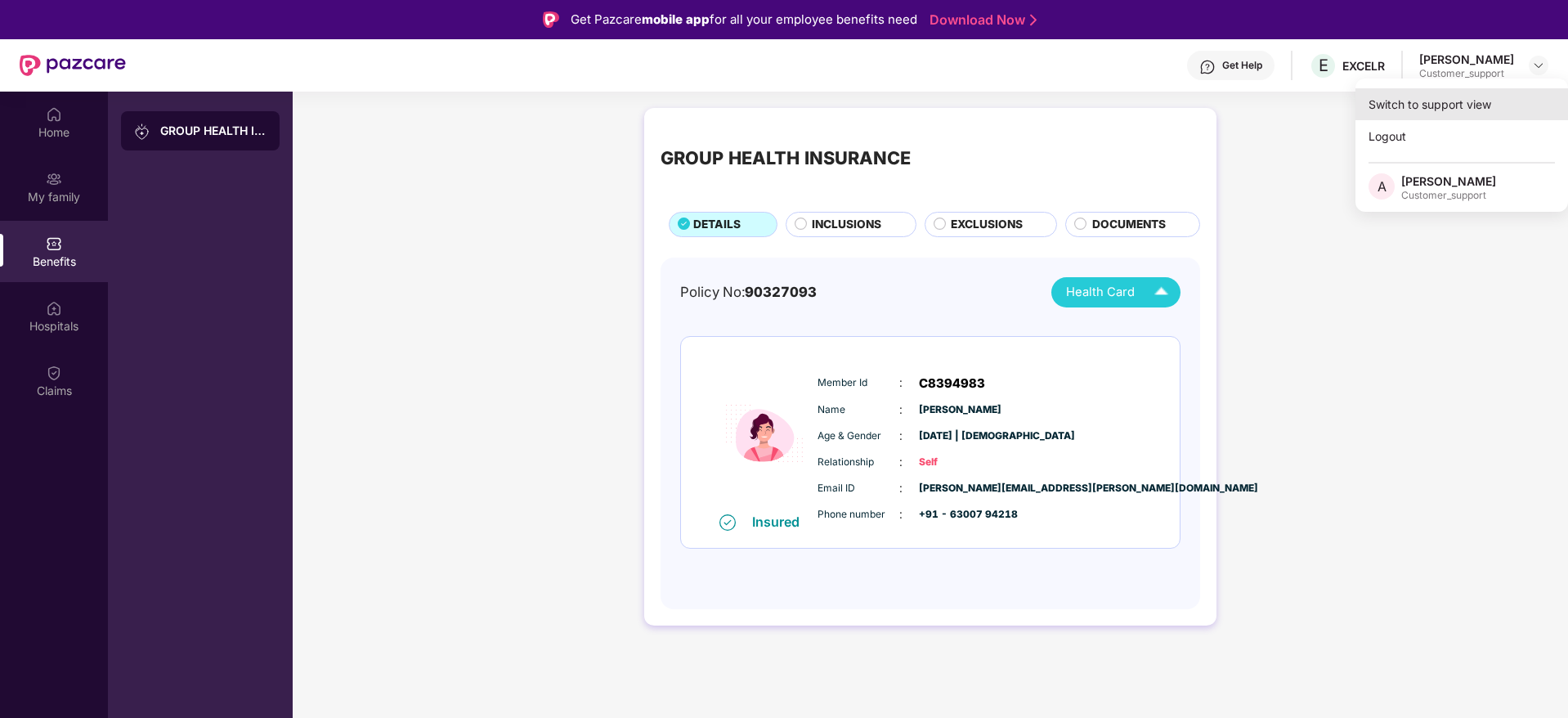
click at [1470, 91] on div "Switch to support view" at bounding box center [1461, 104] width 212 height 31
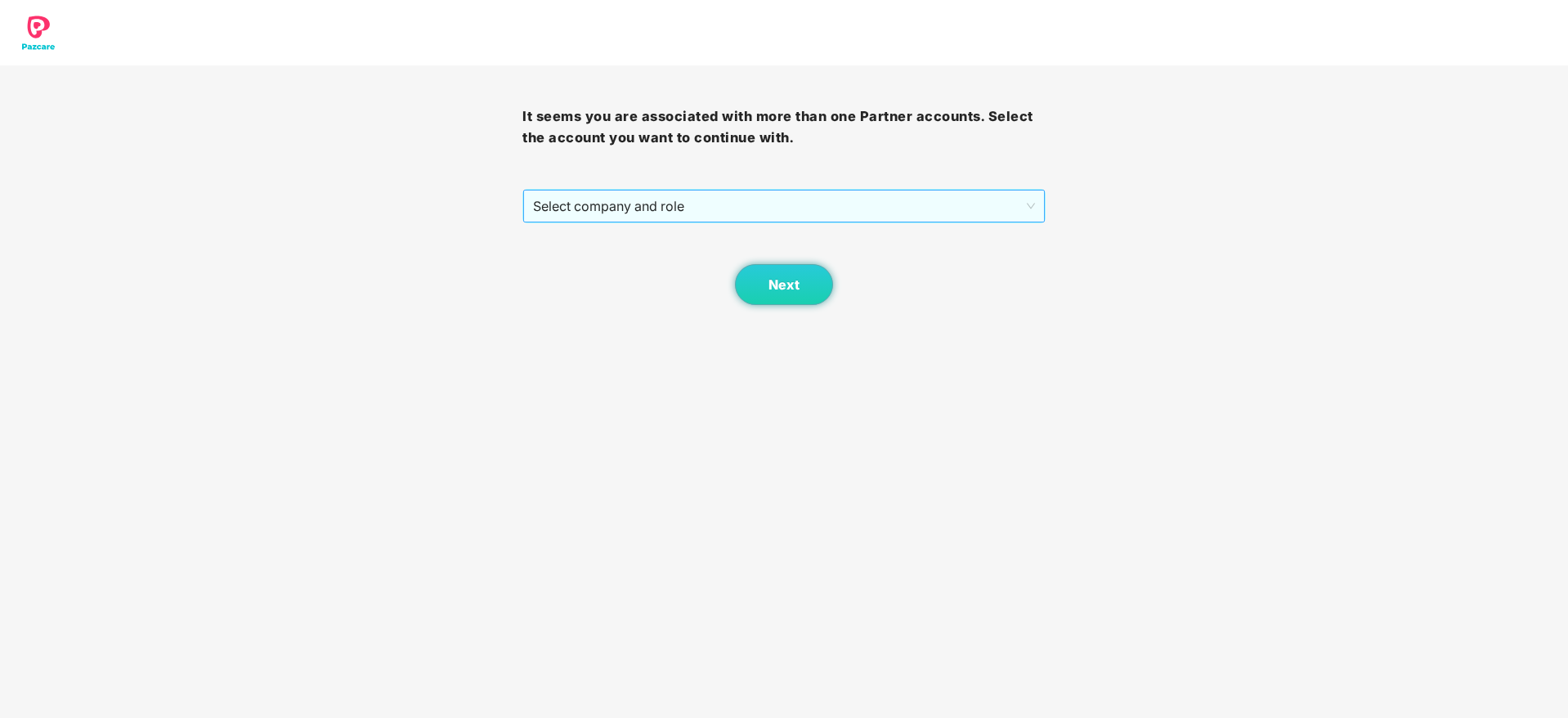
click at [798, 189] on div "Select company and role" at bounding box center [784, 206] width 523 height 34
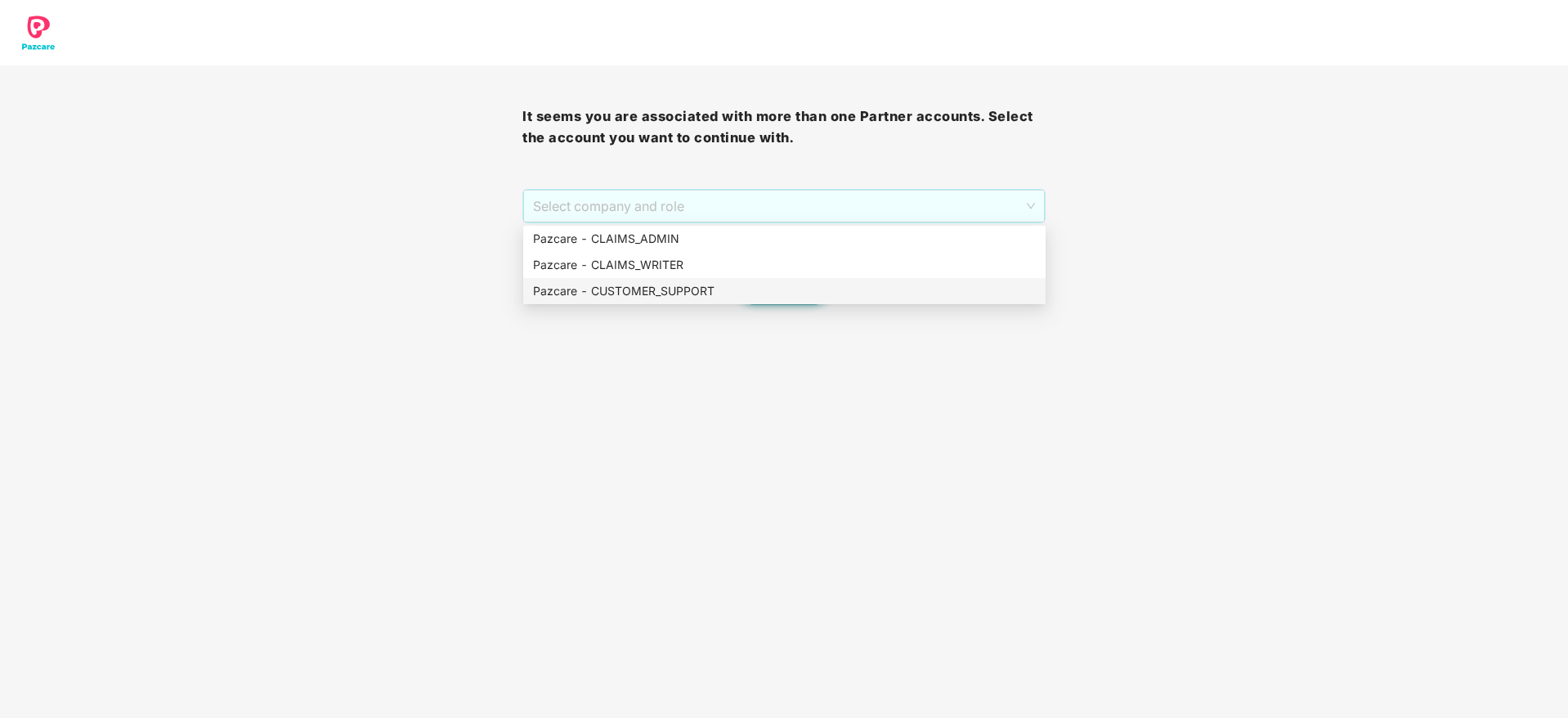
drag, startPoint x: 744, startPoint y: 198, endPoint x: 748, endPoint y: 292, distance: 94.1
click at [748, 292] on body "It seems you are associated with more than one Partner accounts. Select the acc…" at bounding box center [784, 359] width 1568 height 718
click at [748, 292] on div "Pazcare - CUSTOMER_SUPPORT" at bounding box center [784, 290] width 503 height 18
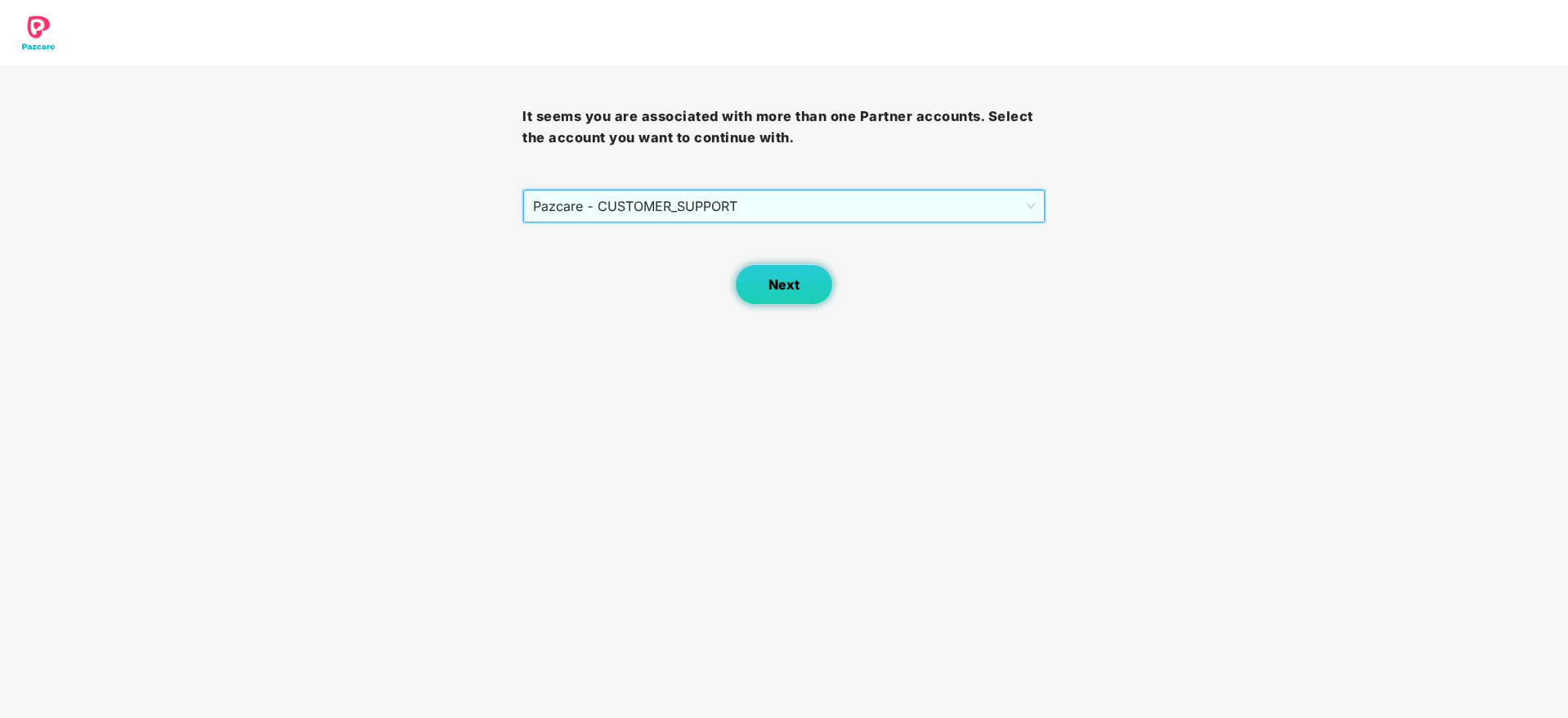
click at [827, 271] on button "Next" at bounding box center [784, 284] width 98 height 41
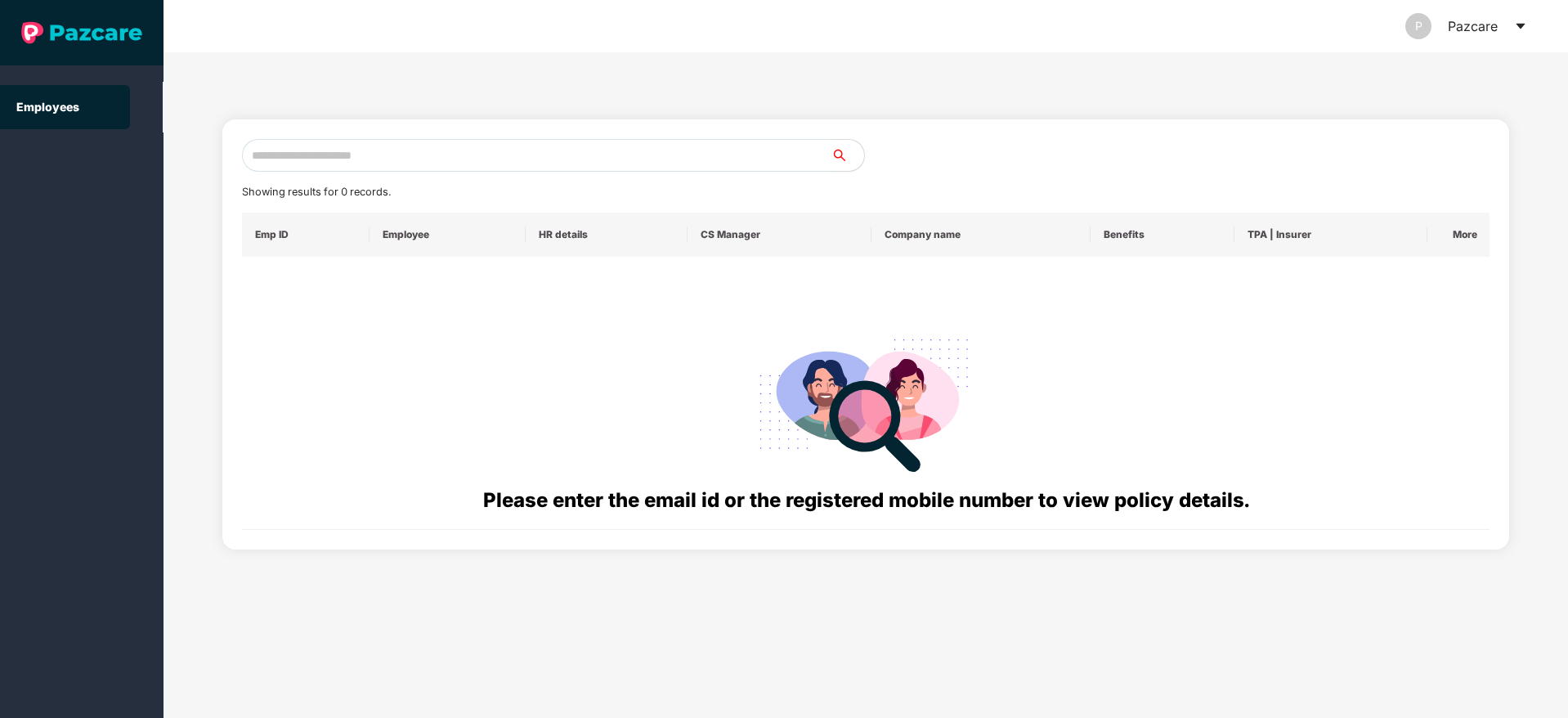
click at [563, 159] on input "text" at bounding box center [536, 155] width 589 height 32
paste input "**********"
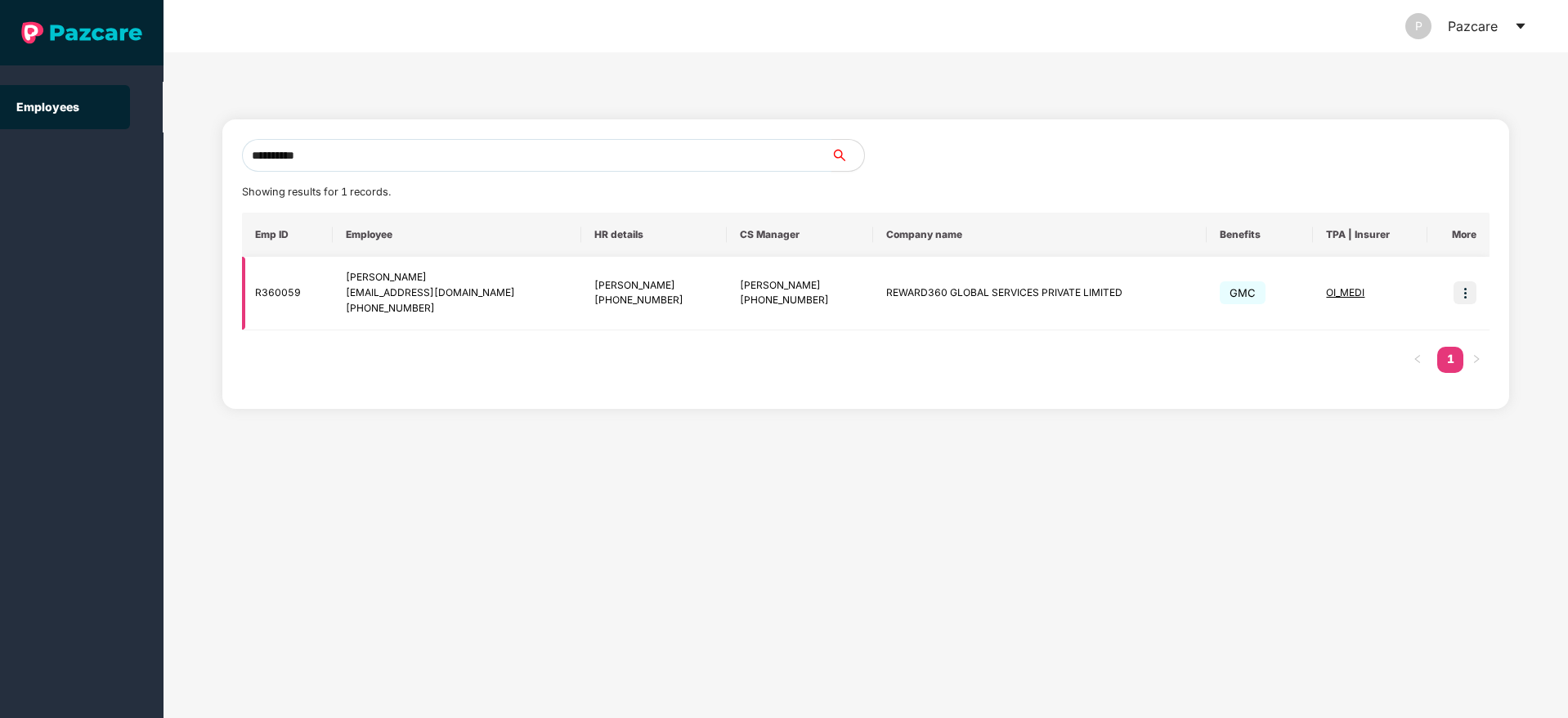
type input "**********"
click at [1465, 298] on img at bounding box center [1465, 292] width 23 height 23
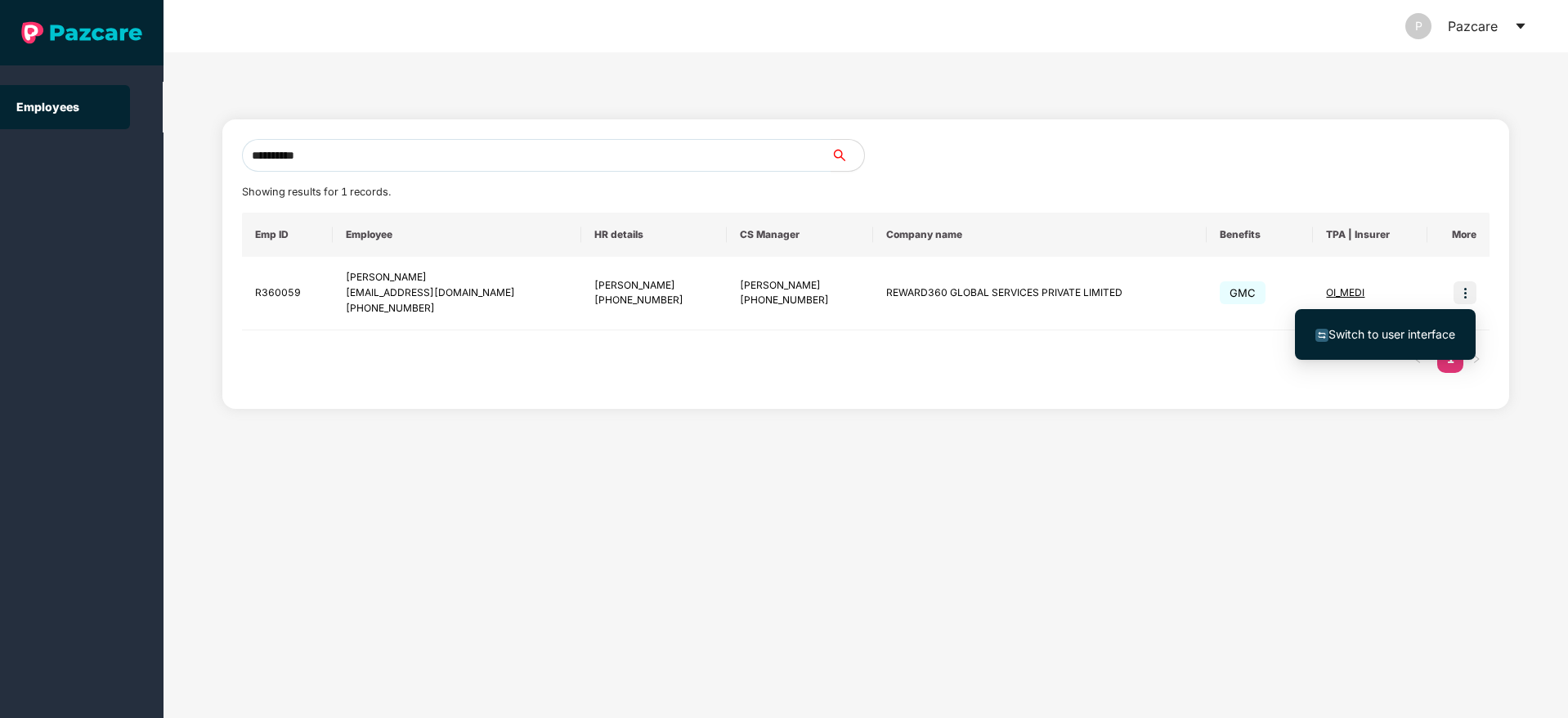
click at [1382, 328] on span "Switch to user interface" at bounding box center [1391, 333] width 127 height 14
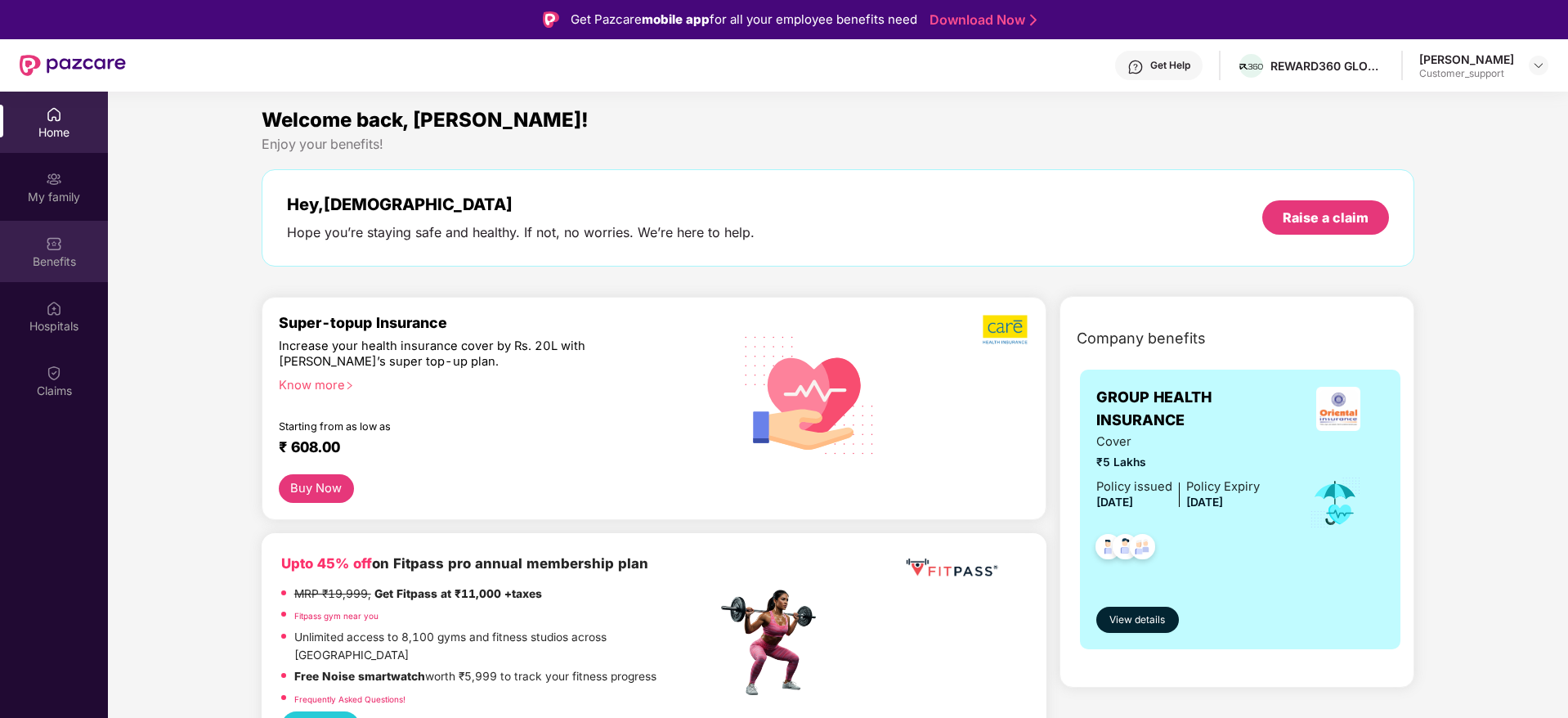
click at [70, 238] on div "Benefits" at bounding box center [53, 251] width 108 height 61
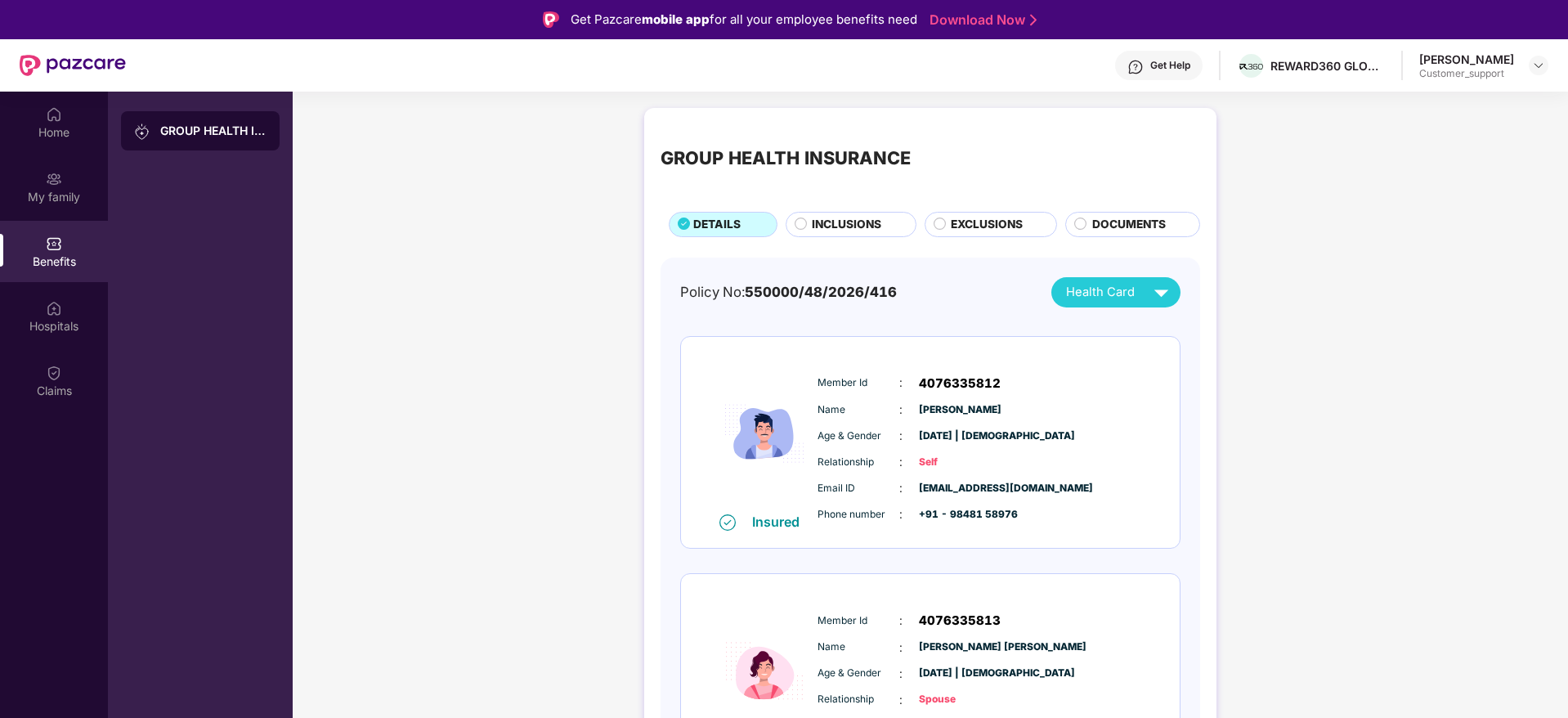
click at [868, 217] on span "INCLUSIONS" at bounding box center [846, 225] width 69 height 18
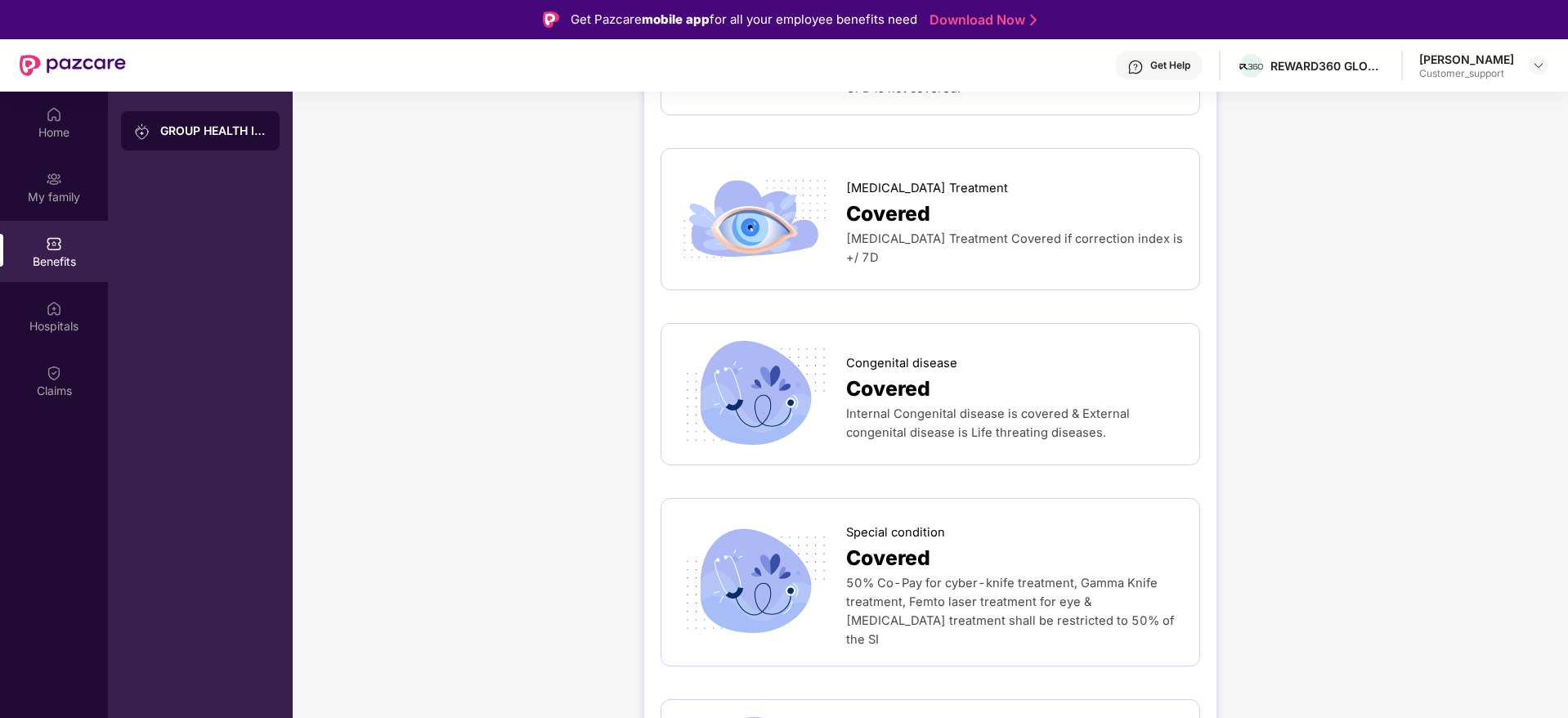
scroll to position [2519, 0]
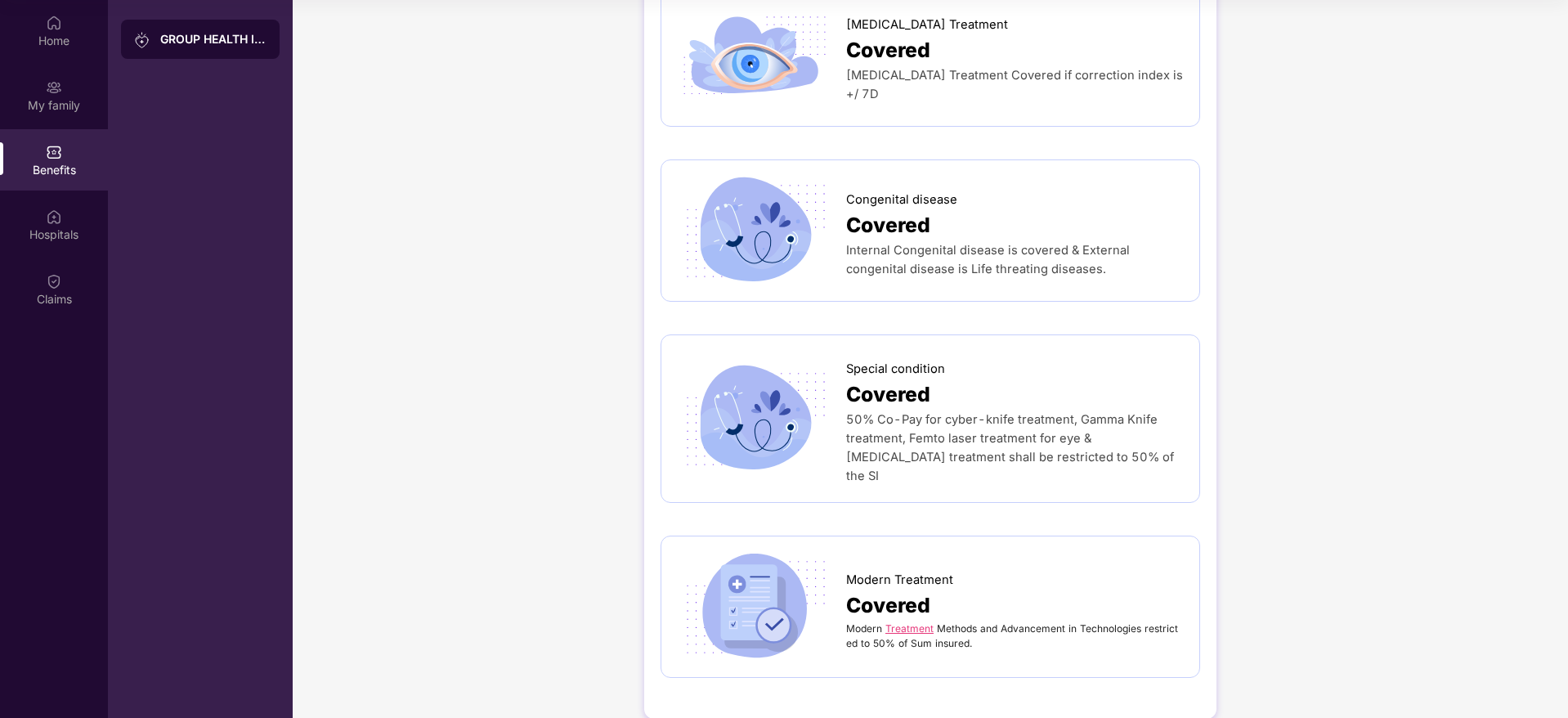
click at [916, 622] on link "Treatment" at bounding box center [909, 628] width 49 height 12
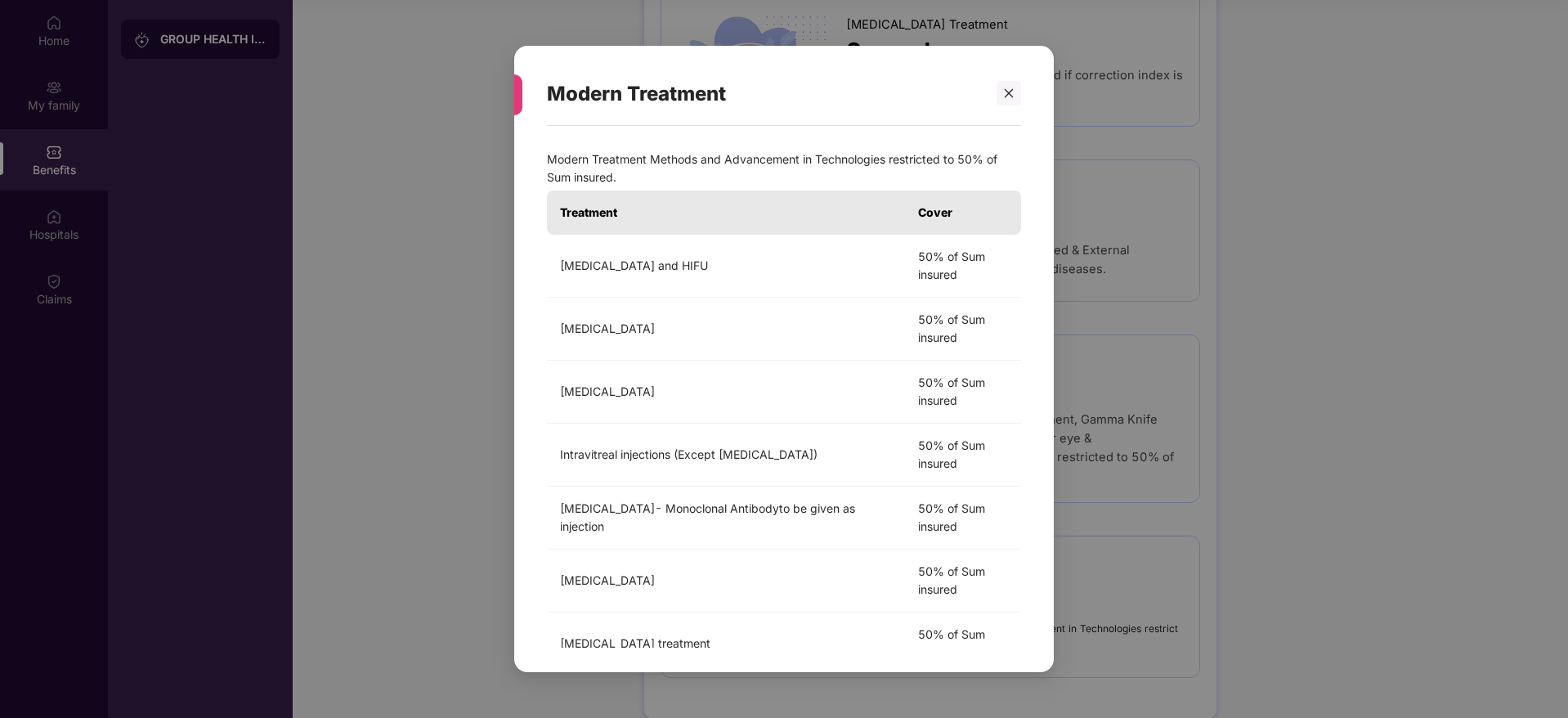
click at [432, 488] on div "Modern Treatment Modern Treatment Methods and Advancement in Technologies restr…" at bounding box center [784, 359] width 1568 height 718
click at [463, 441] on div "Modern Treatment Modern Treatment Methods and Advancement in Technologies restr…" at bounding box center [784, 359] width 1568 height 718
click at [1012, 98] on icon "close" at bounding box center [1008, 93] width 11 height 11
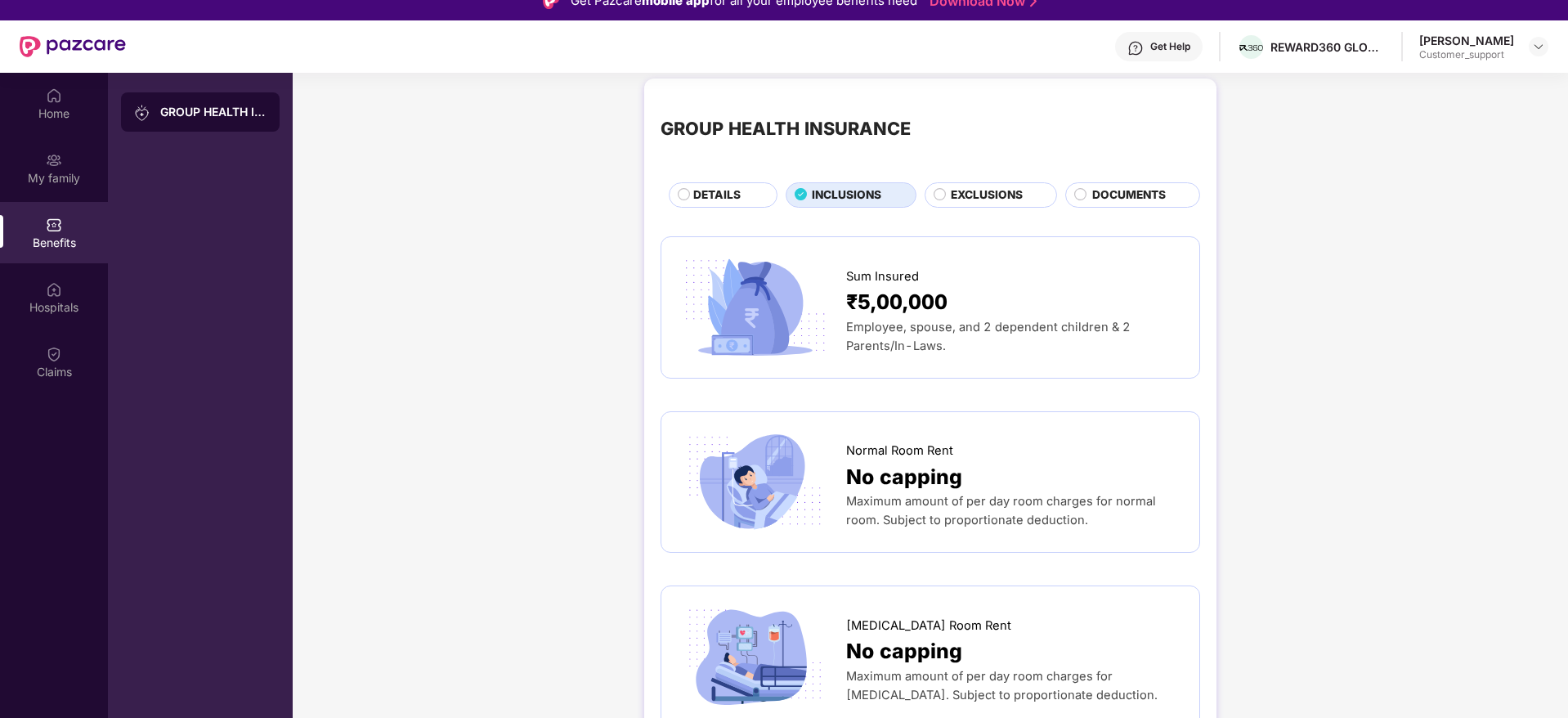
scroll to position [0, 0]
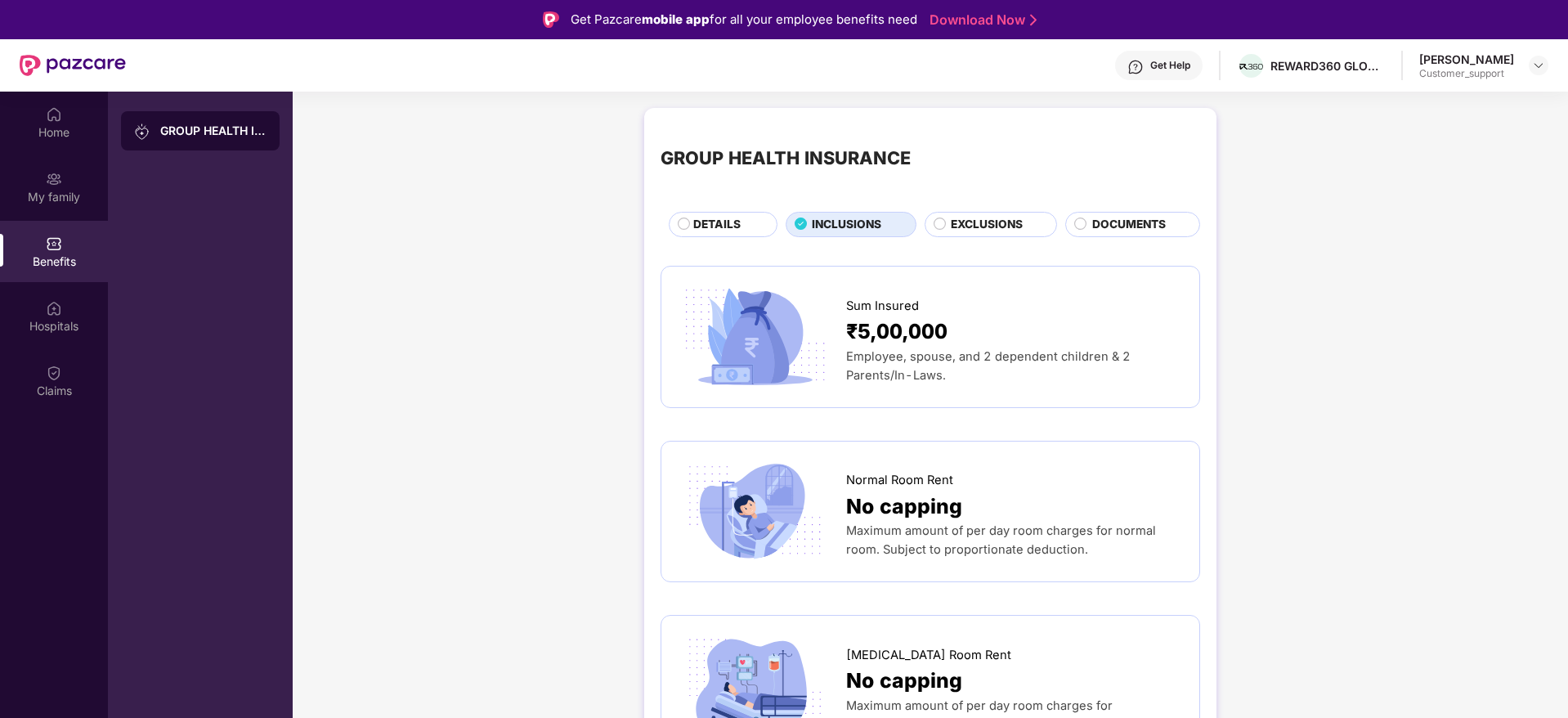
click at [1011, 223] on span "EXCLUSIONS" at bounding box center [987, 225] width 72 height 18
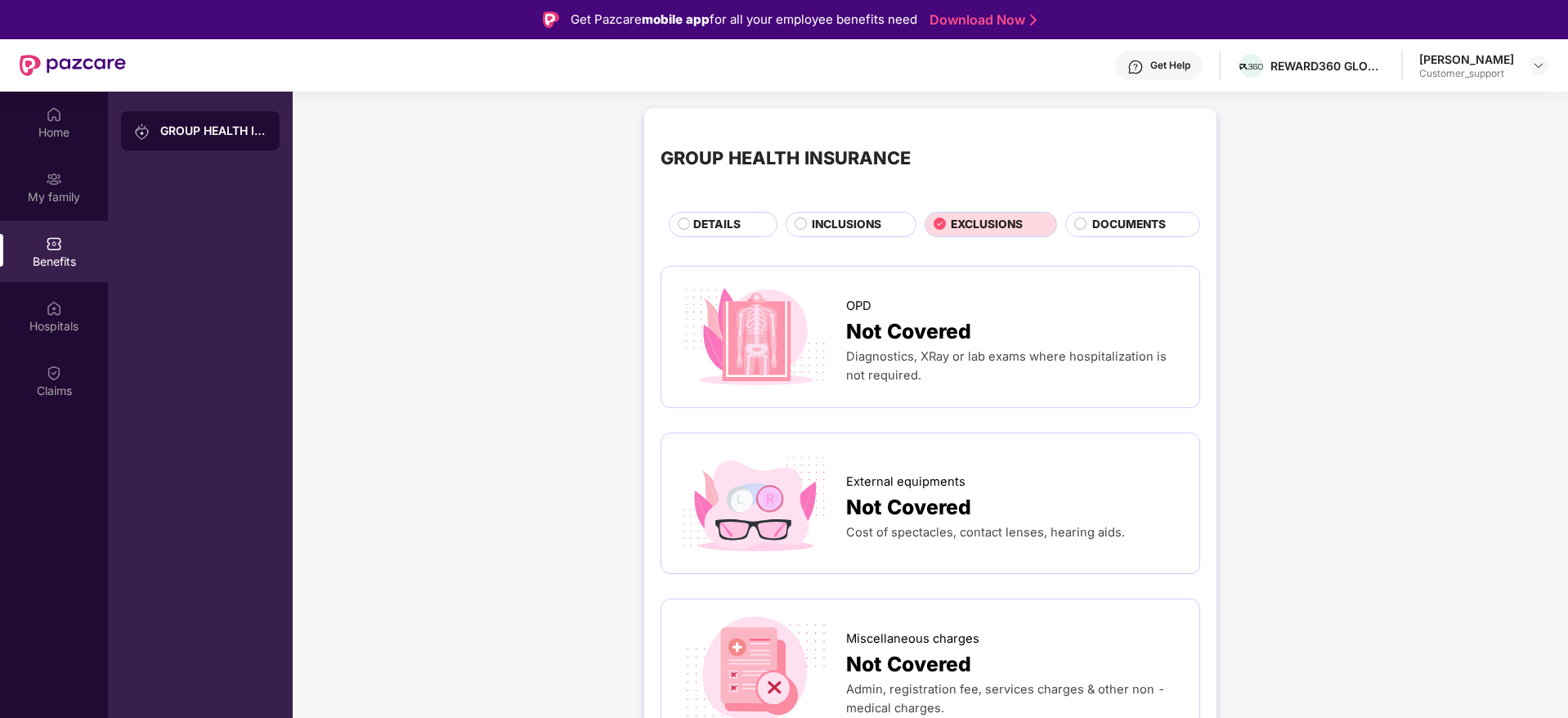
drag, startPoint x: 1123, startPoint y: 209, endPoint x: 1123, endPoint y: 218, distance: 9.0
click at [1123, 218] on div "GROUP HEALTH INSURANCE DETAILS INCLUSIONS EXCLUSIONS DOCUMENTS" at bounding box center [930, 181] width 540 height 112
click at [1123, 218] on span "DOCUMENTS" at bounding box center [1128, 225] width 73 height 18
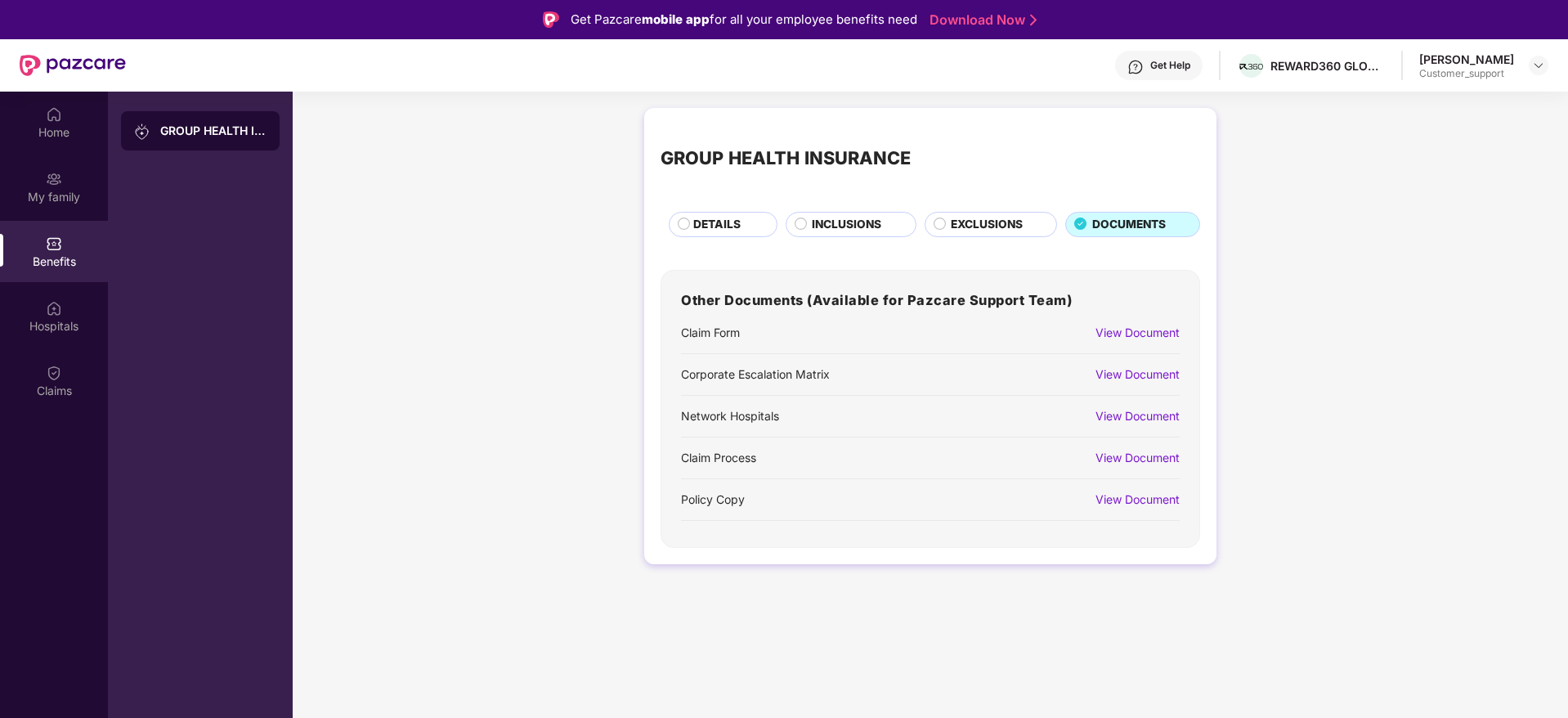
click at [1147, 498] on div "View Document" at bounding box center [1137, 499] width 84 height 18
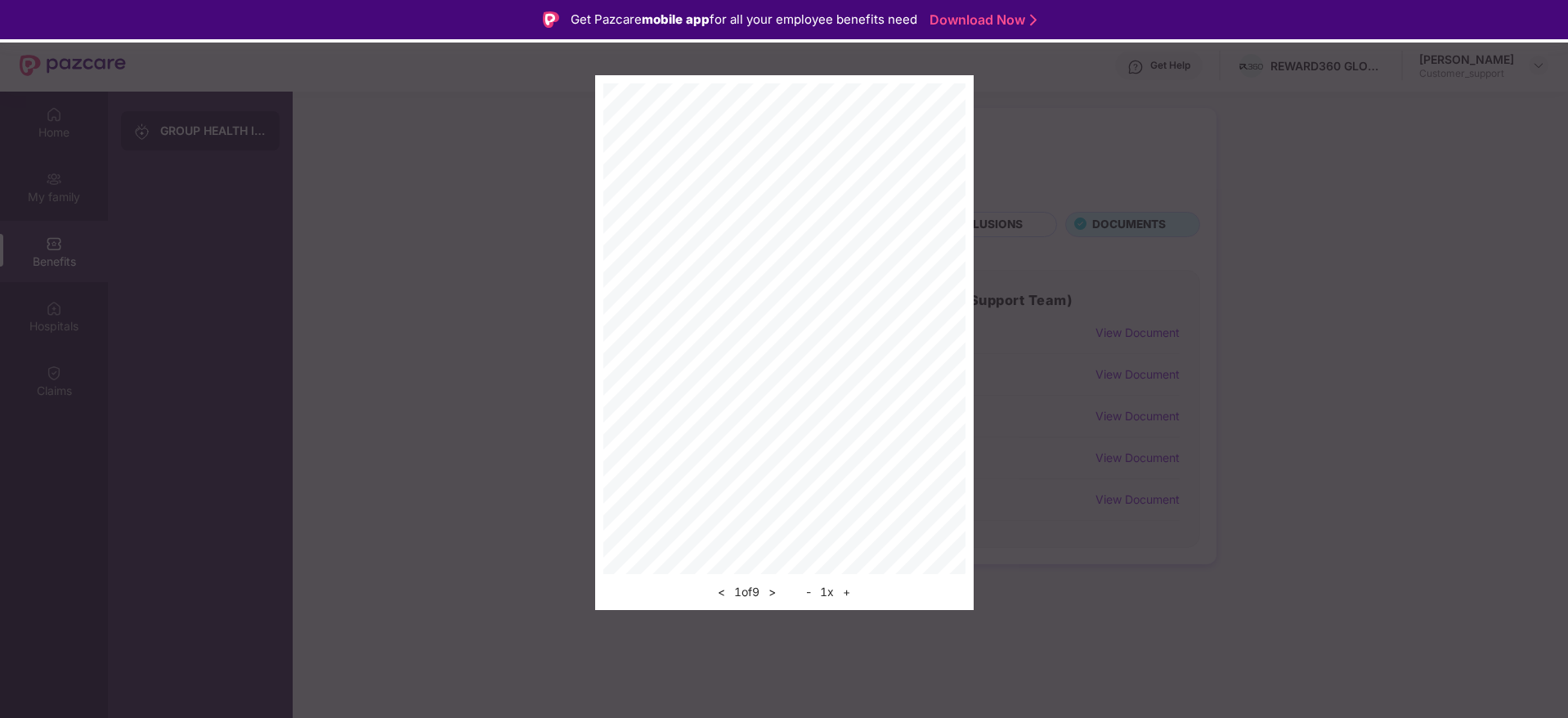
click at [850, 592] on button "+" at bounding box center [846, 591] width 17 height 20
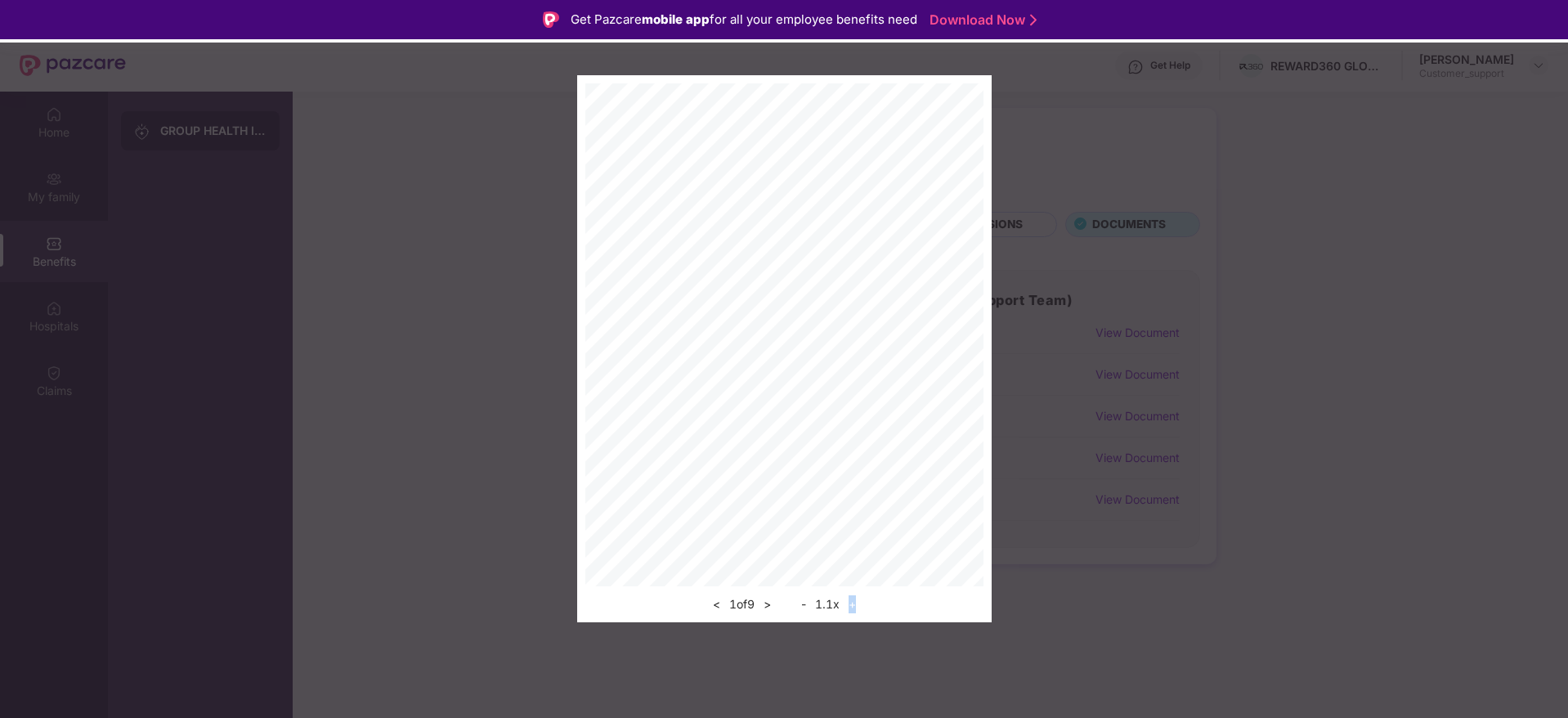
click at [850, 592] on div "< 1 of 9 > - 1.1 x +" at bounding box center [784, 600] width 398 height 28
drag, startPoint x: 850, startPoint y: 592, endPoint x: 765, endPoint y: 610, distance: 86.9
click at [765, 610] on div "< 1 of 9 > - 1.1 x +" at bounding box center [784, 600] width 398 height 28
click at [765, 610] on button ">" at bounding box center [767, 604] width 17 height 20
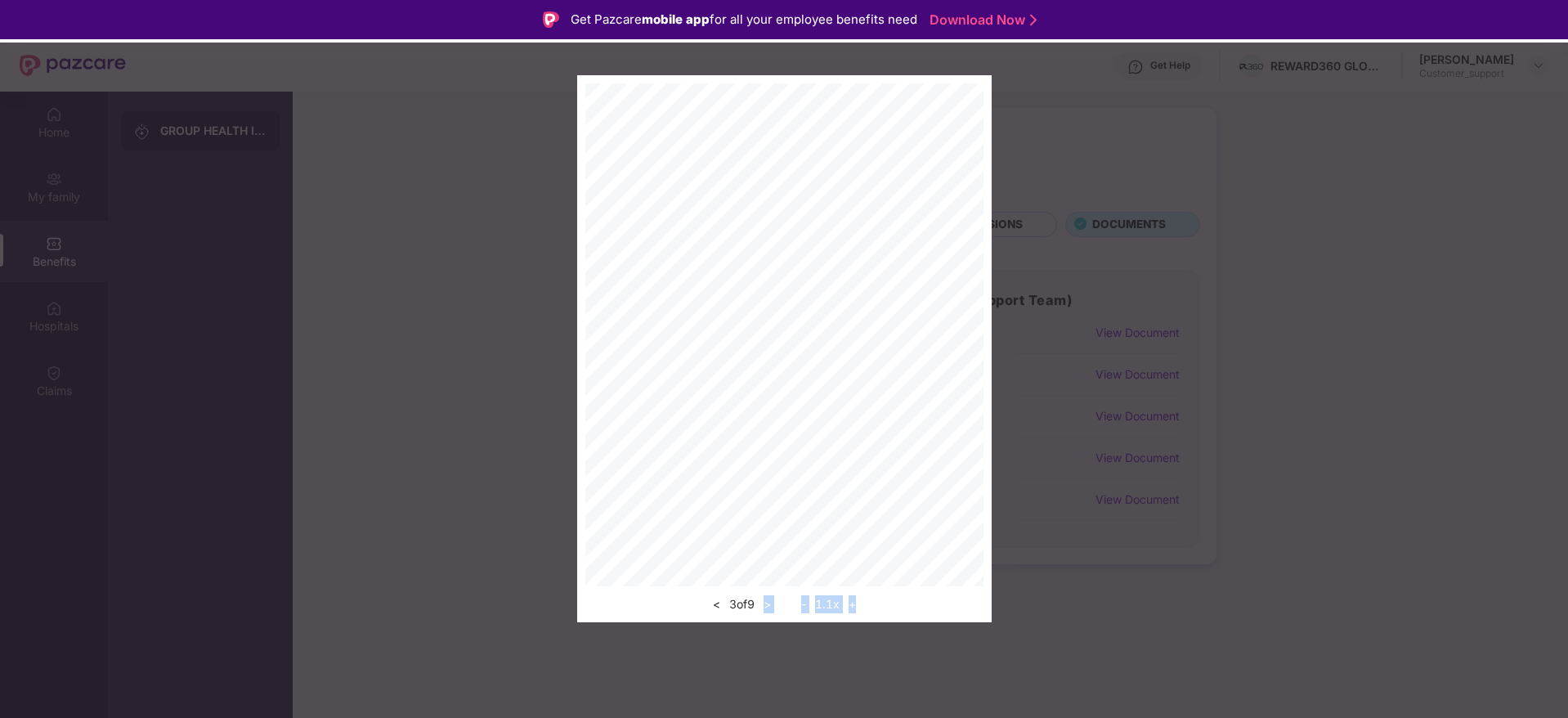
click at [765, 610] on button ">" at bounding box center [767, 604] width 17 height 20
click at [1181, 147] on div "< 4 of 9 > - 1.1 x +" at bounding box center [784, 349] width 1568 height 547
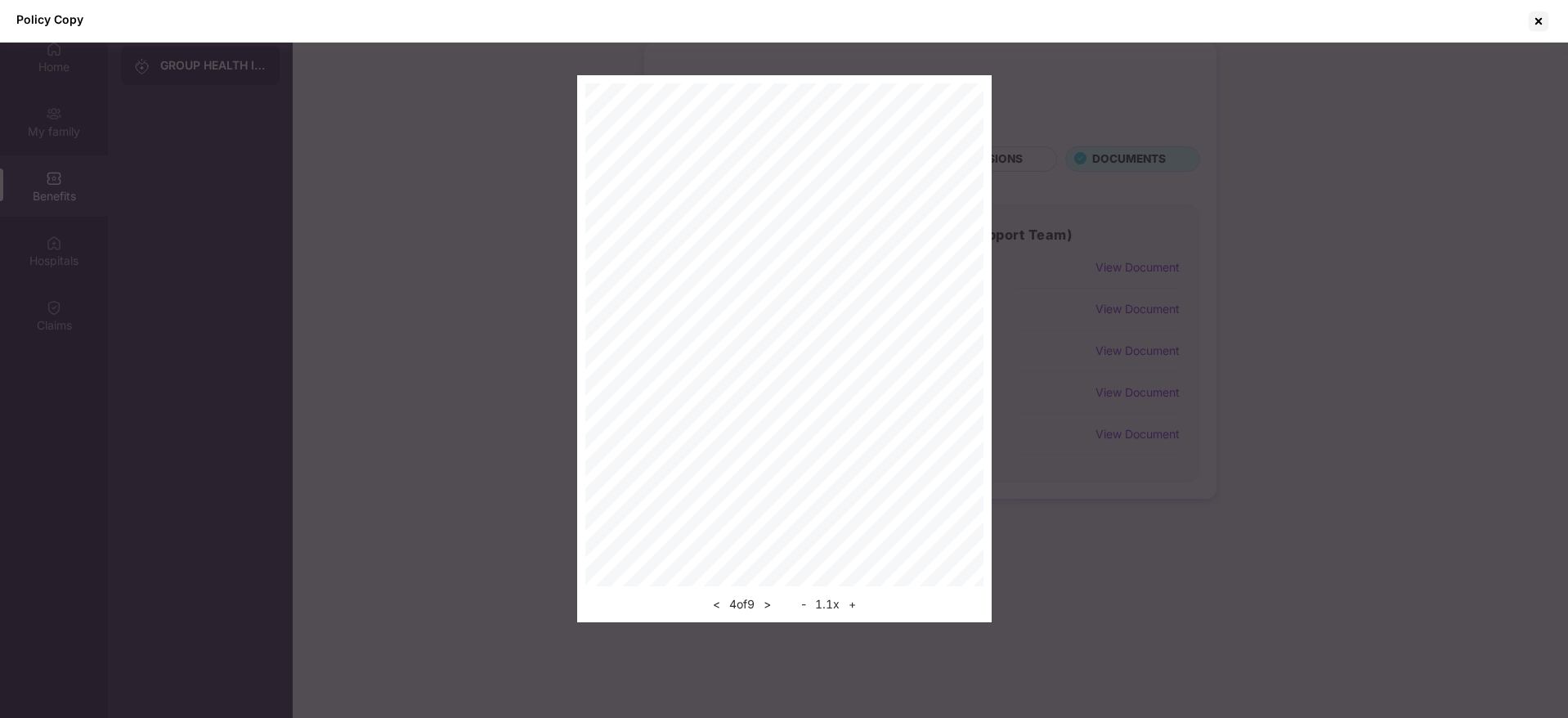
scroll to position [91, 0]
click at [1537, 16] on div at bounding box center [1538, 21] width 26 height 26
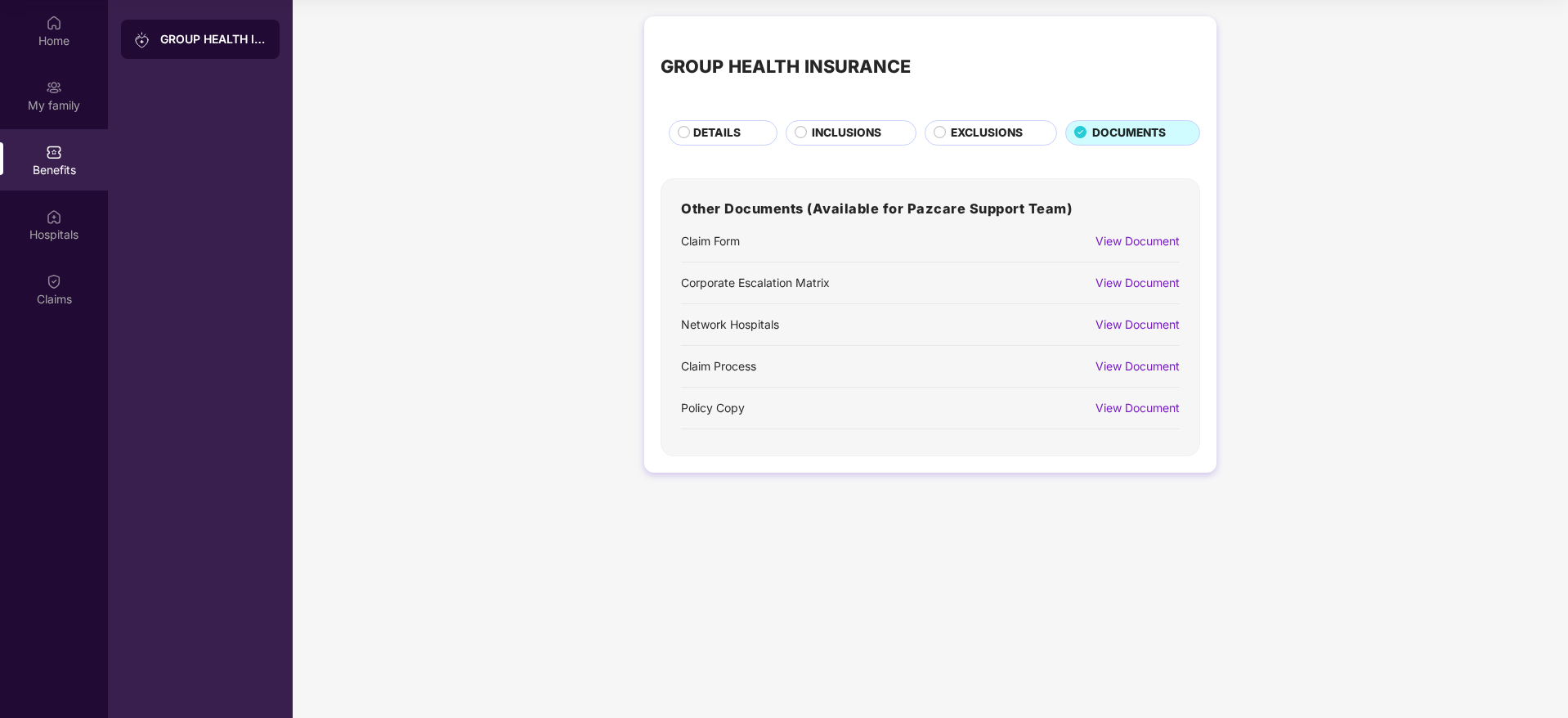
click at [1322, 157] on div "GROUP HEALTH INSURANCE DETAILS INCLUSIONS EXCLUSIONS DOCUMENTS Other Documents …" at bounding box center [929, 252] width 1275 height 489
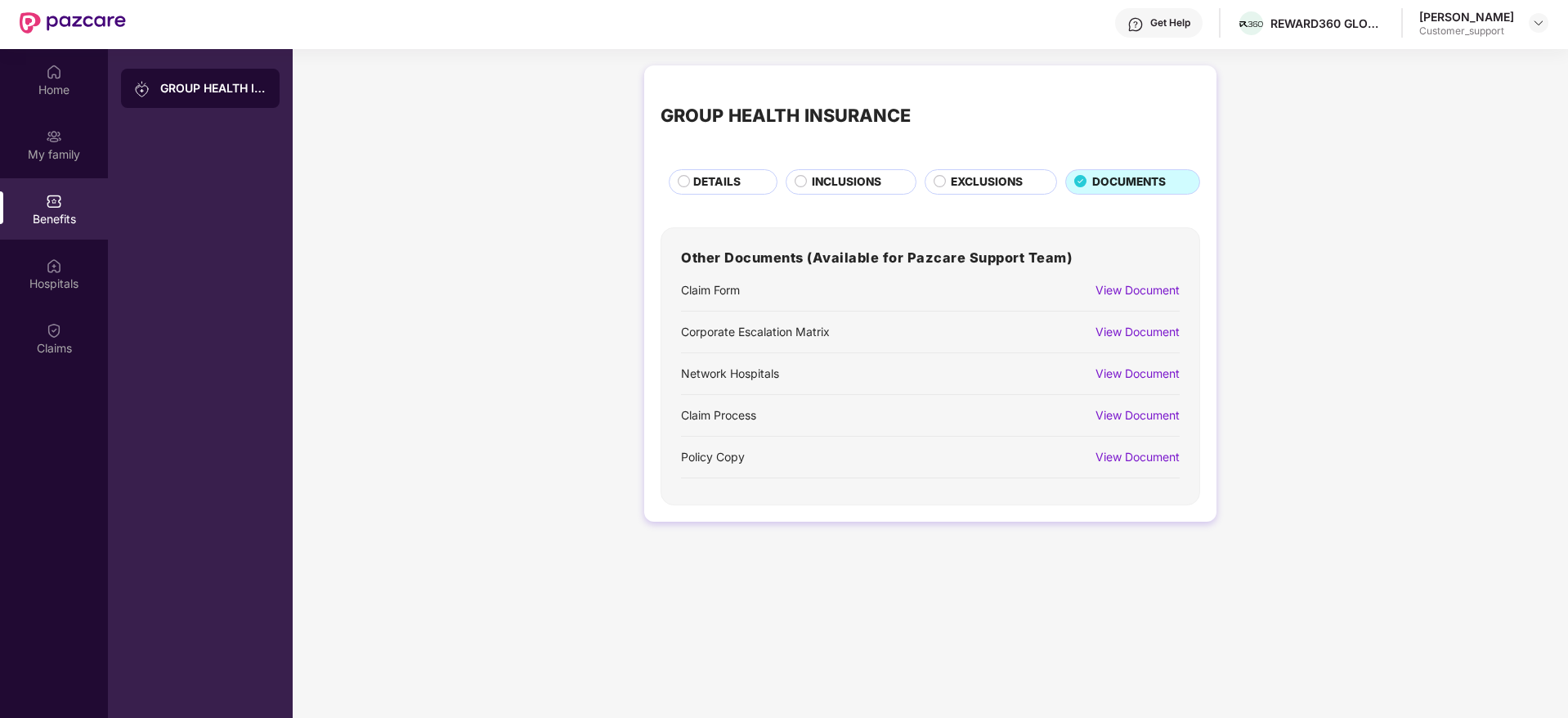
scroll to position [0, 0]
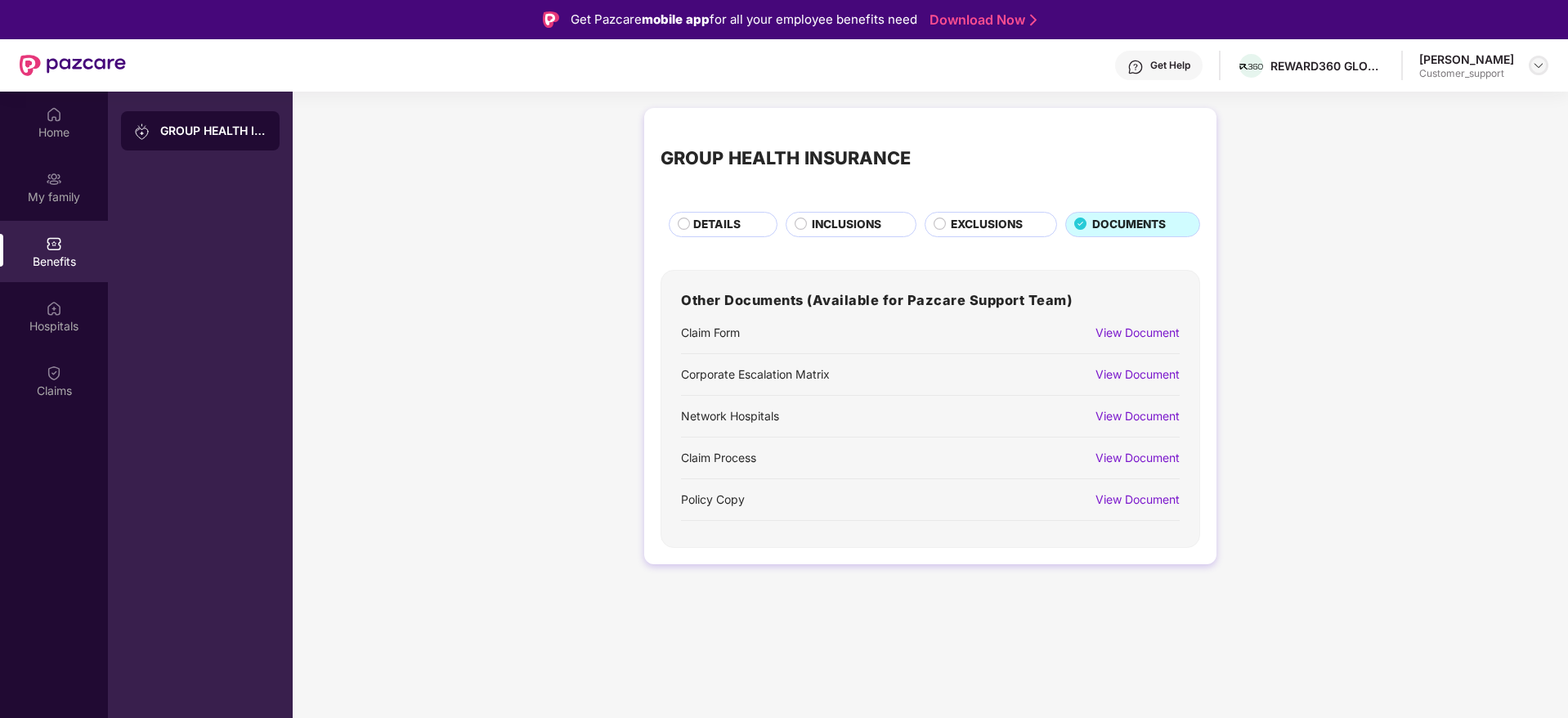
click at [1540, 63] on img at bounding box center [1538, 66] width 13 height 13
click at [1427, 107] on div "Switch to support view" at bounding box center [1461, 104] width 212 height 31
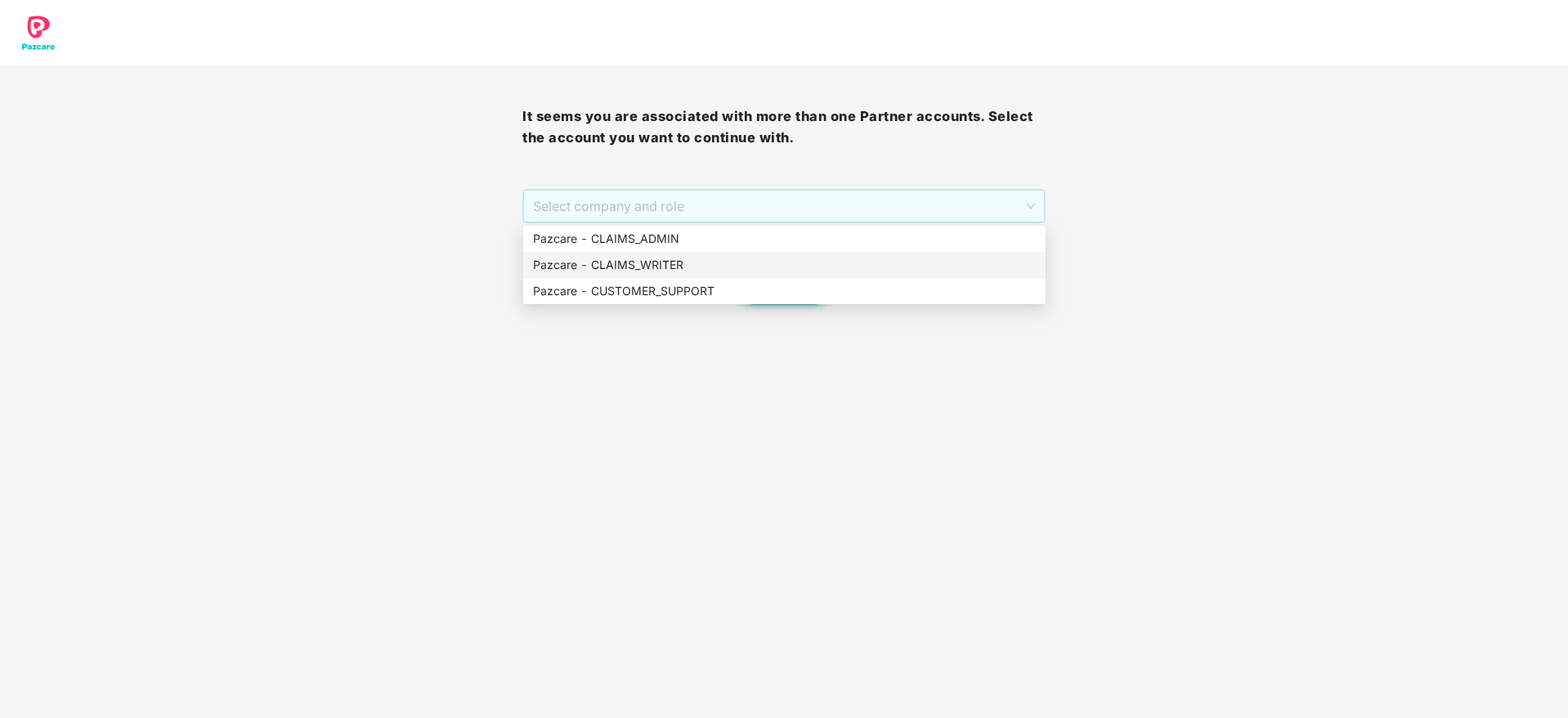
drag, startPoint x: 824, startPoint y: 196, endPoint x: 774, endPoint y: 288, distance: 104.7
click at [774, 288] on body "It seems you are associated with more than one Partner accounts. Select the acc…" at bounding box center [784, 359] width 1568 height 718
click at [774, 288] on div "Pazcare - CUSTOMER_SUPPORT" at bounding box center [784, 290] width 503 height 18
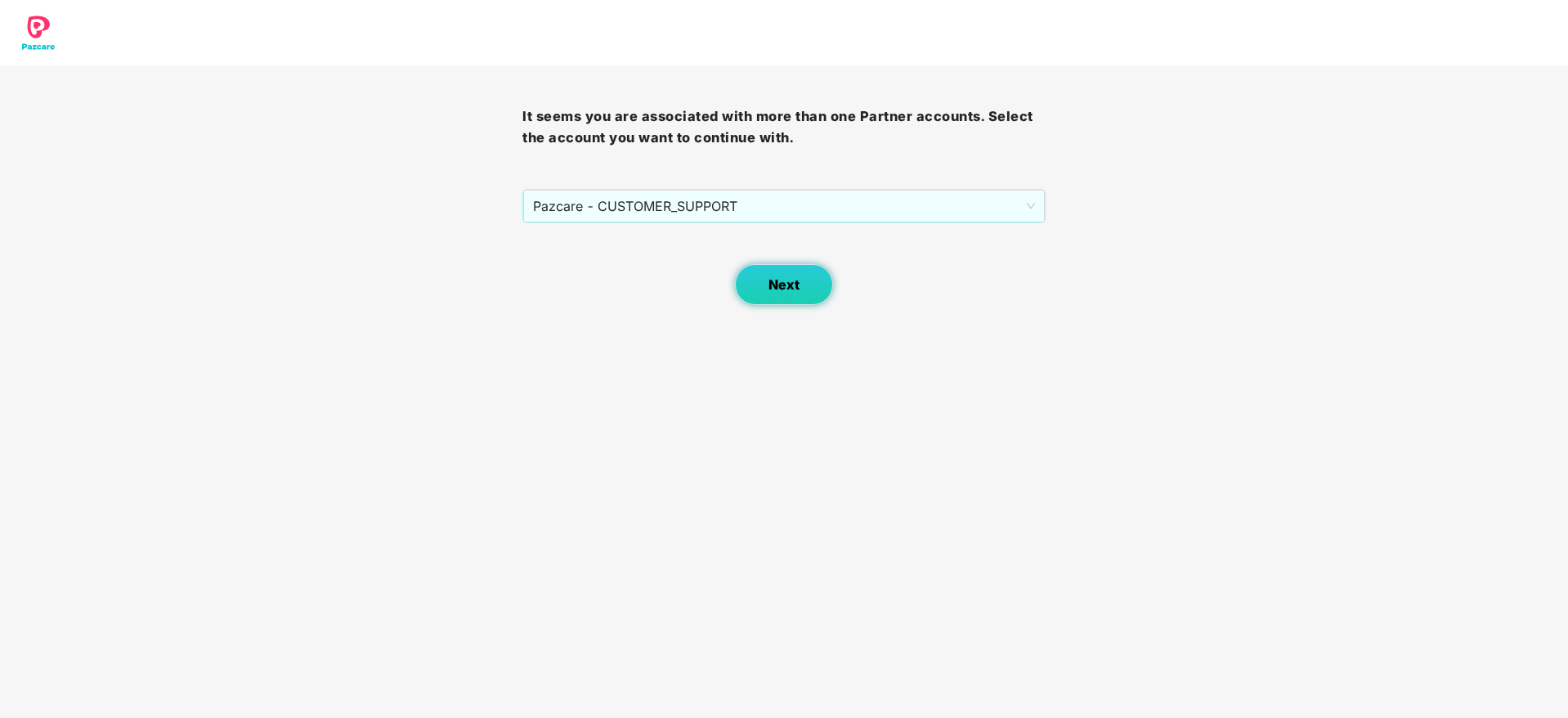
click at [784, 286] on span "Next" at bounding box center [784, 285] width 31 height 15
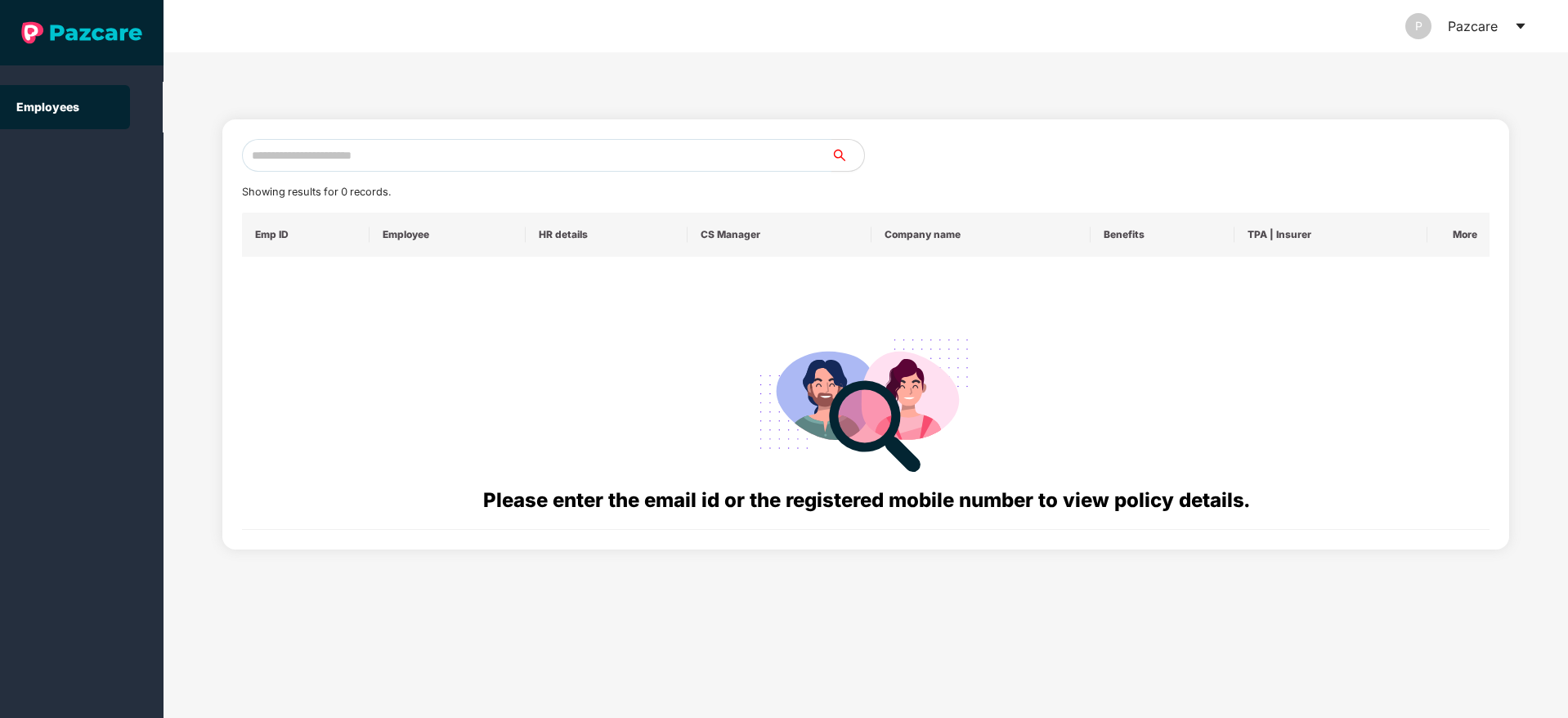
click at [560, 142] on input "text" at bounding box center [536, 155] width 589 height 32
paste input "**********"
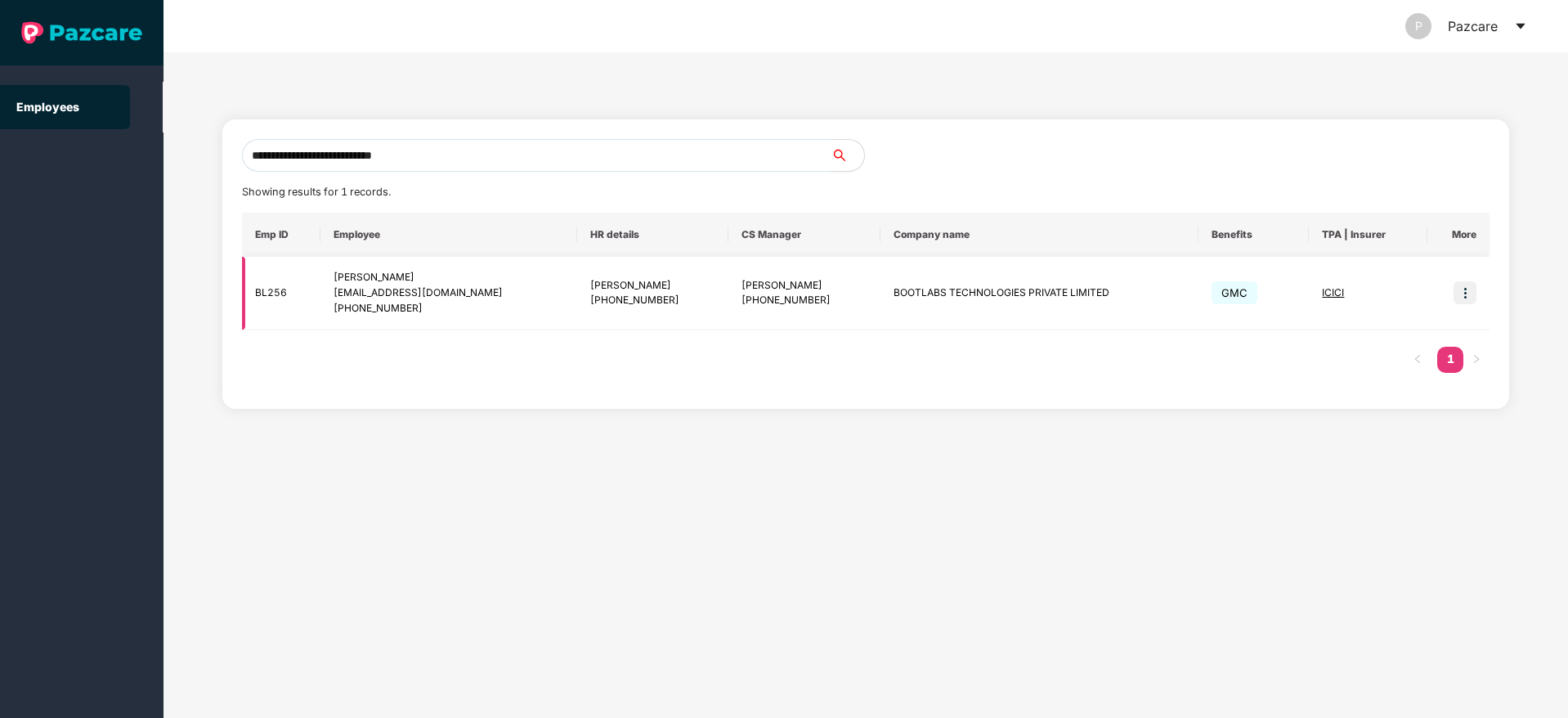
type input "**********"
click at [1459, 296] on img at bounding box center [1465, 292] width 23 height 23
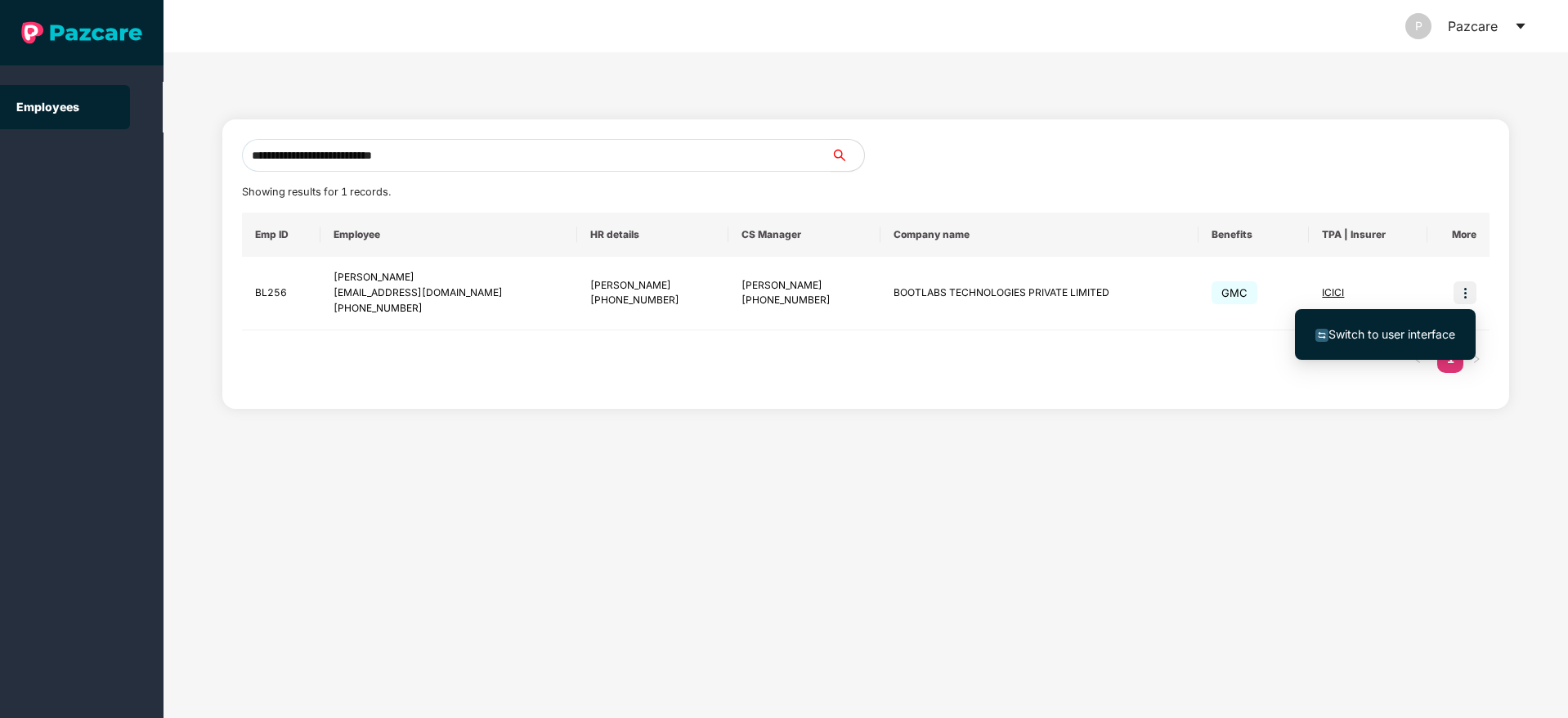
click at [1365, 332] on span "Switch to user interface" at bounding box center [1391, 333] width 127 height 14
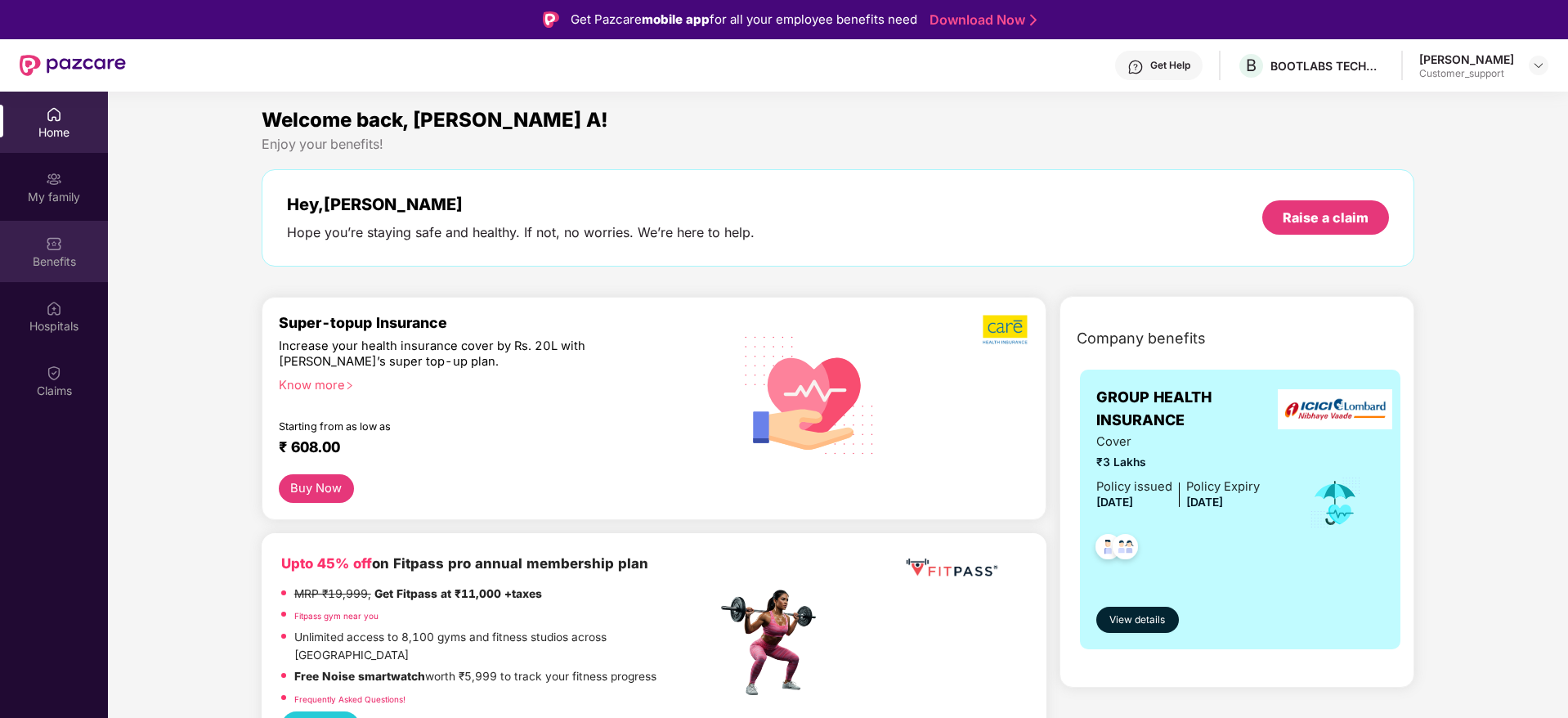
click at [32, 271] on div "Benefits" at bounding box center [53, 251] width 108 height 61
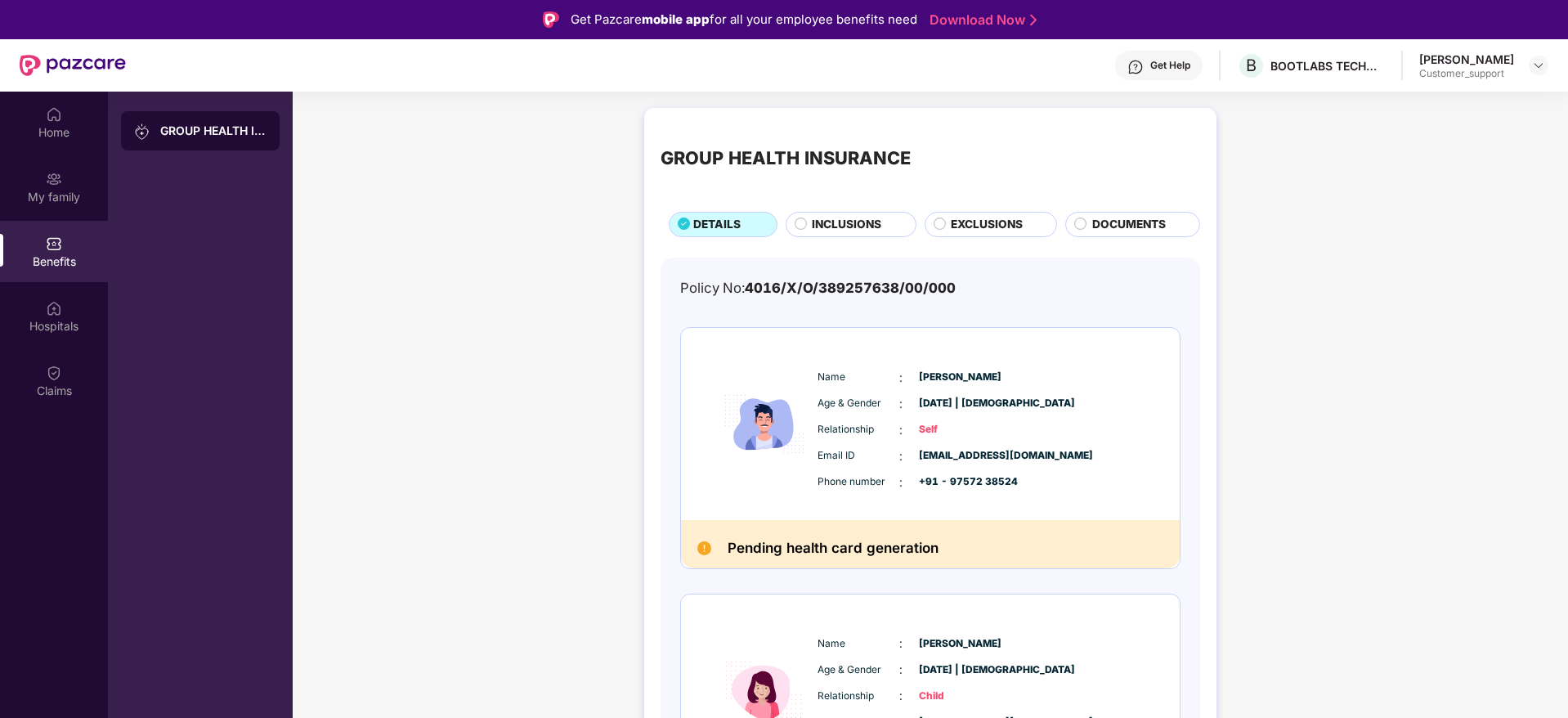
click at [980, 216] on span "EXCLUSIONS" at bounding box center [987, 225] width 72 height 18
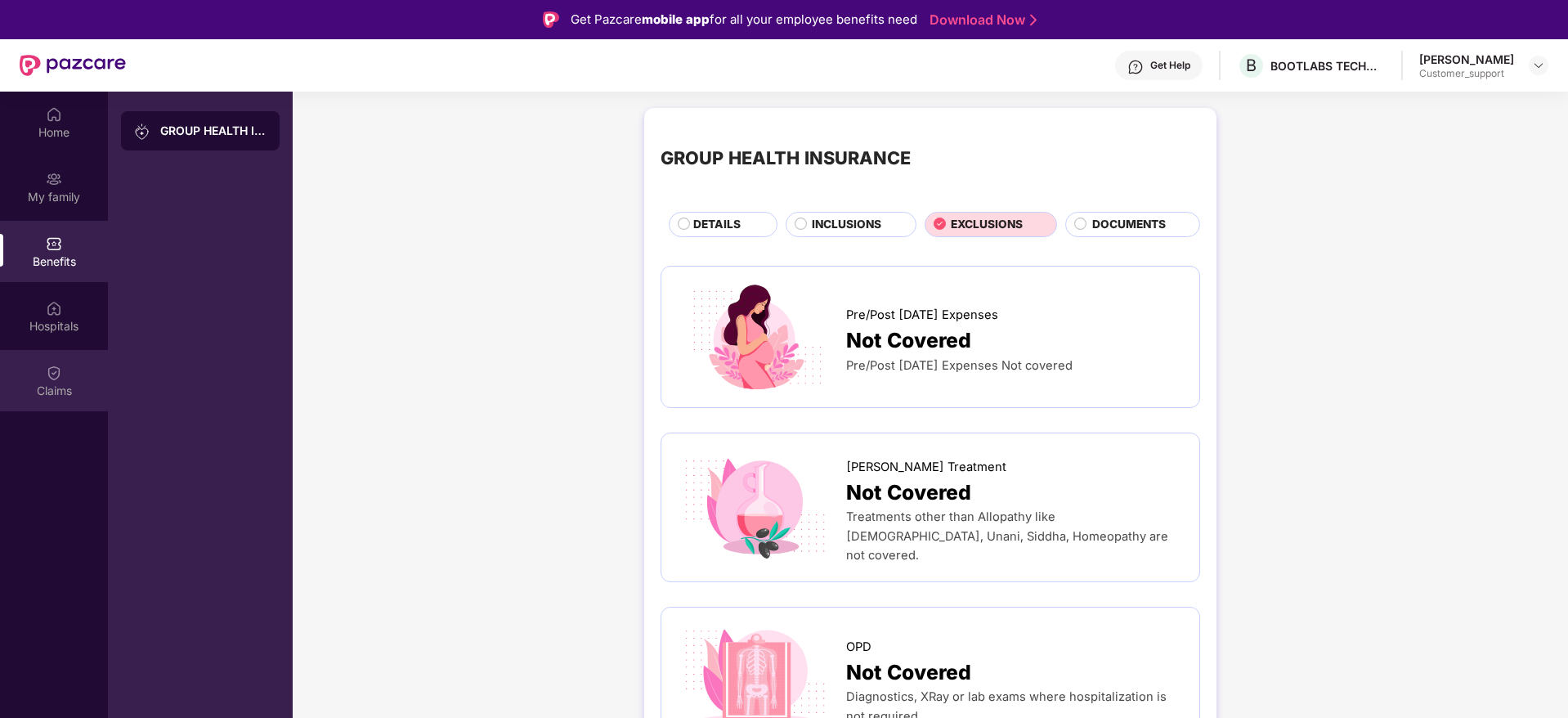
click at [56, 369] on img at bounding box center [53, 372] width 16 height 16
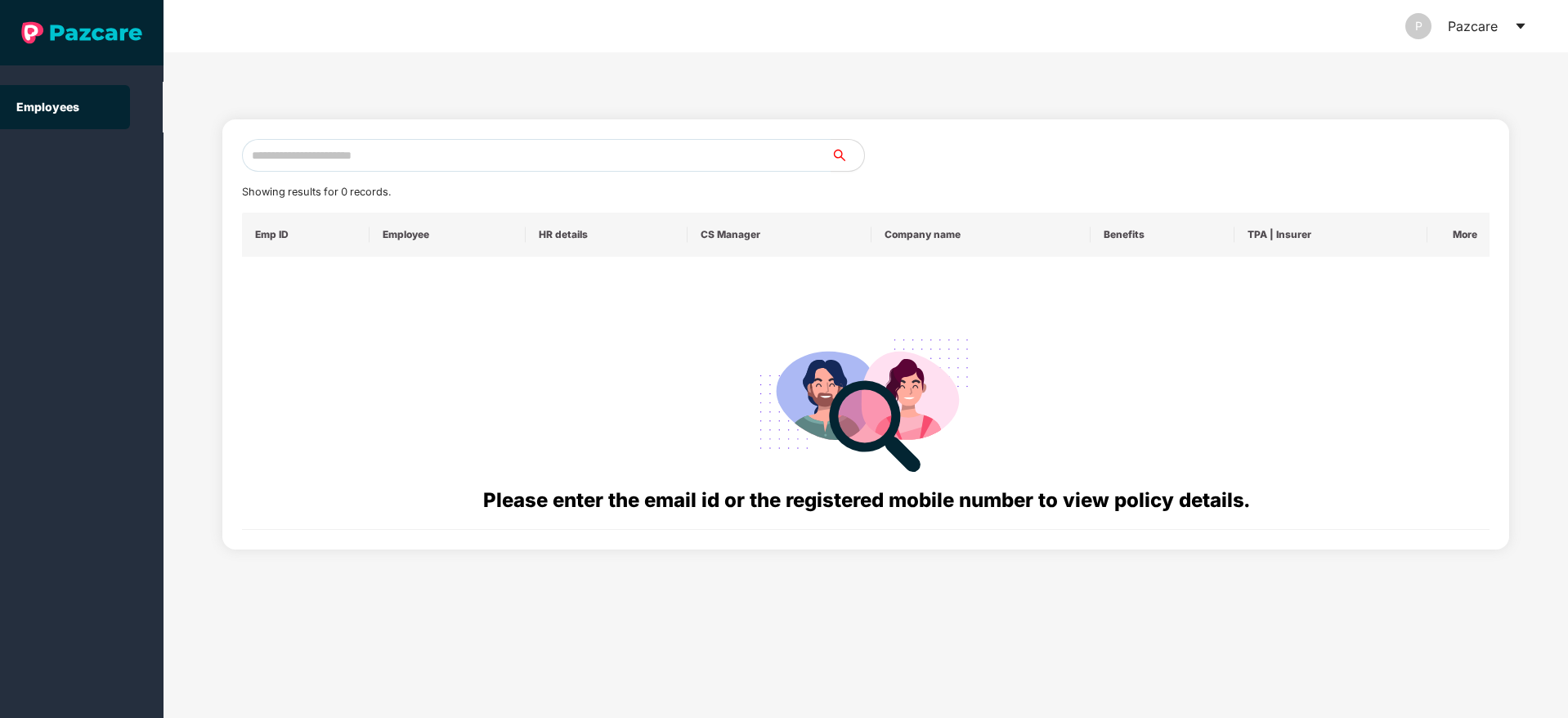
click at [1523, 28] on icon "caret-down" at bounding box center [1520, 27] width 13 height 13
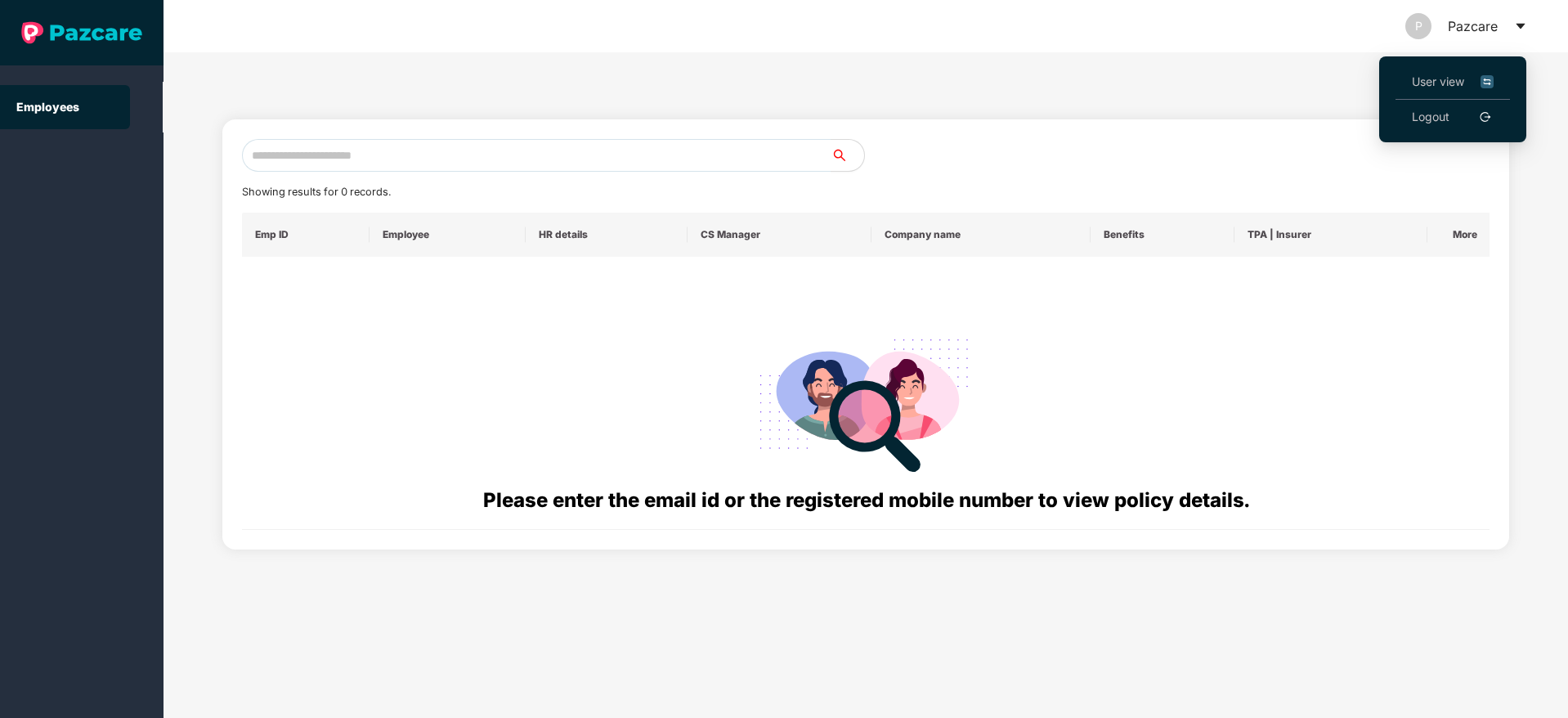
click at [1409, 90] on li "User view" at bounding box center [1453, 82] width 114 height 35
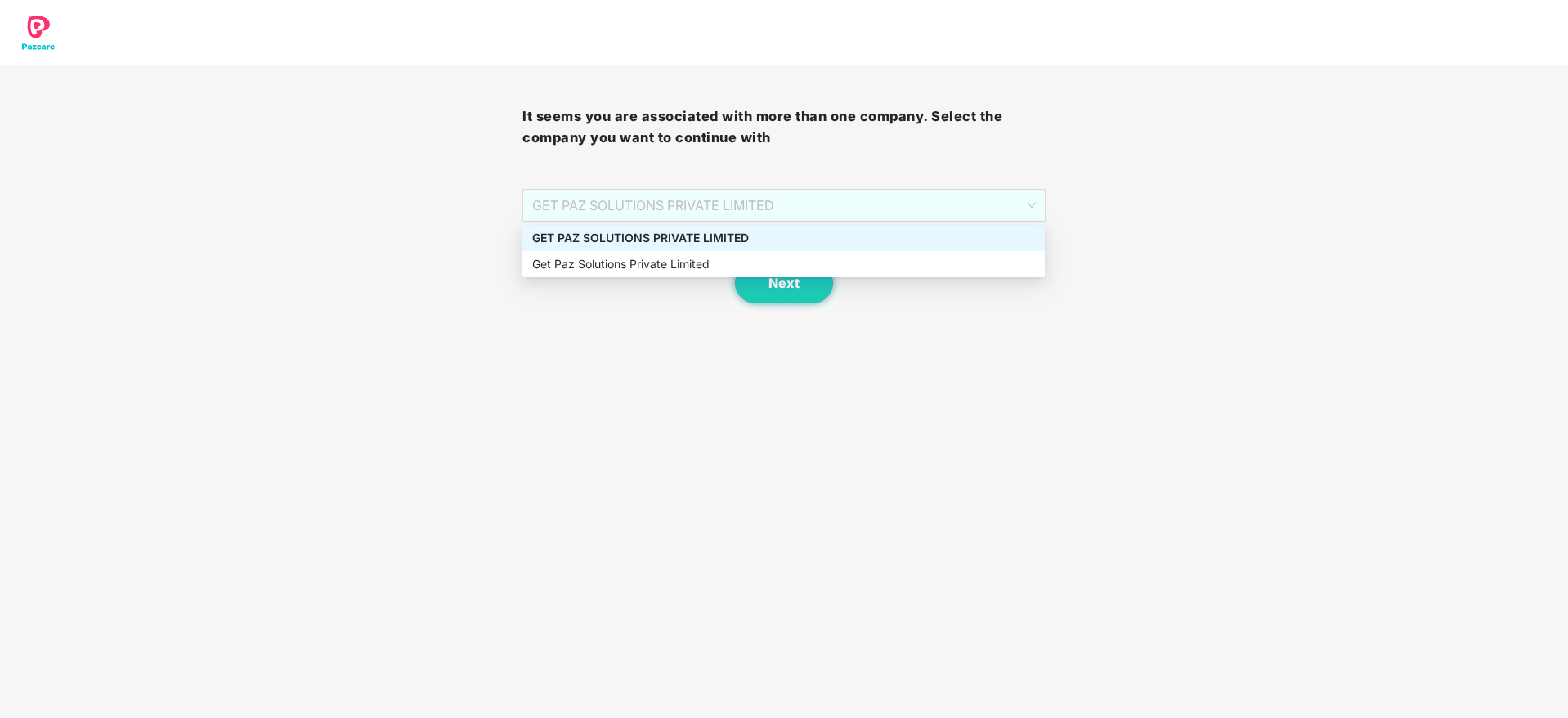
drag, startPoint x: 846, startPoint y: 193, endPoint x: 772, endPoint y: 246, distance: 91.0
click at [772, 246] on body "It seems you are associated with more than one company. Select the company you …" at bounding box center [784, 359] width 1568 height 718
click at [772, 246] on div "GET PAZ SOLUTIONS PRIVATE LIMITED" at bounding box center [784, 237] width 503 height 18
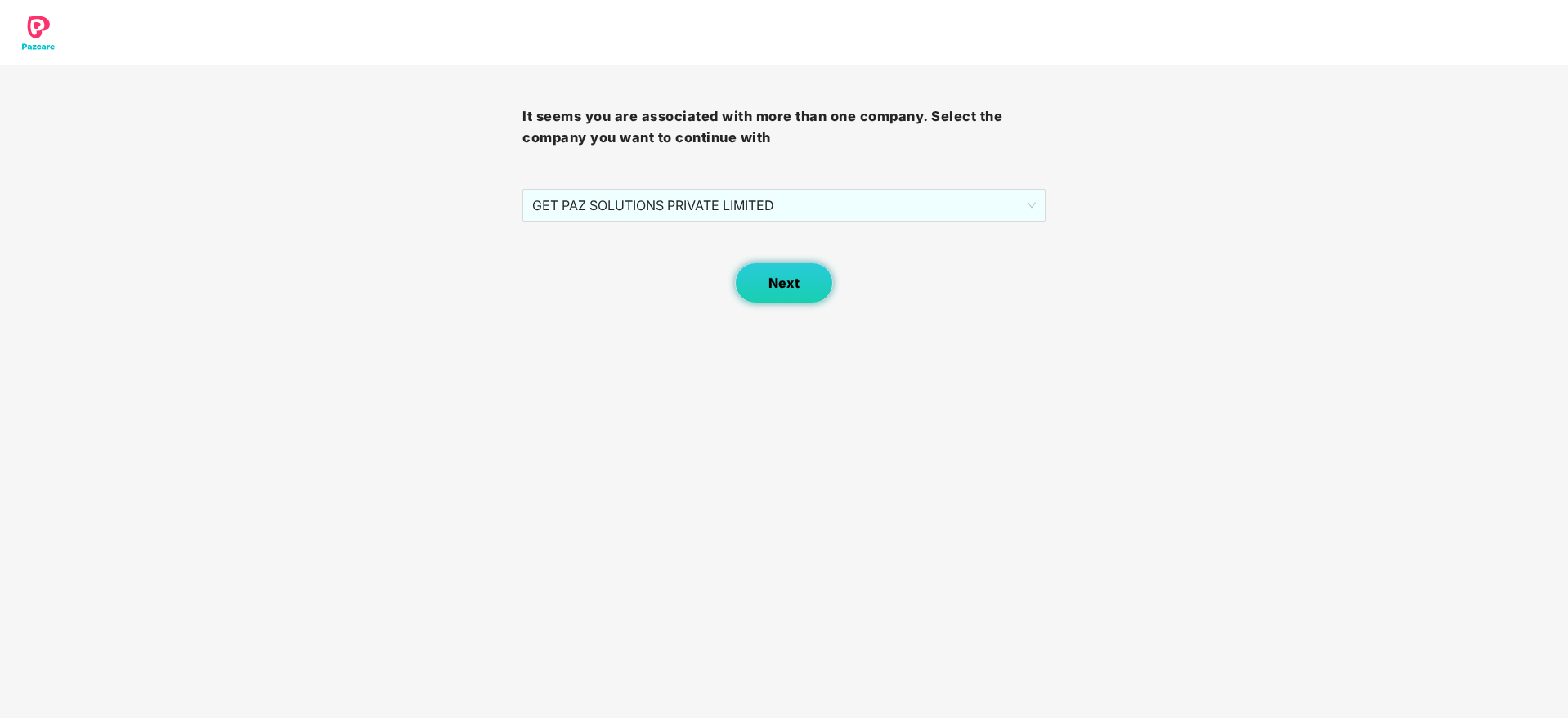
click at [775, 294] on button "Next" at bounding box center [784, 283] width 98 height 41
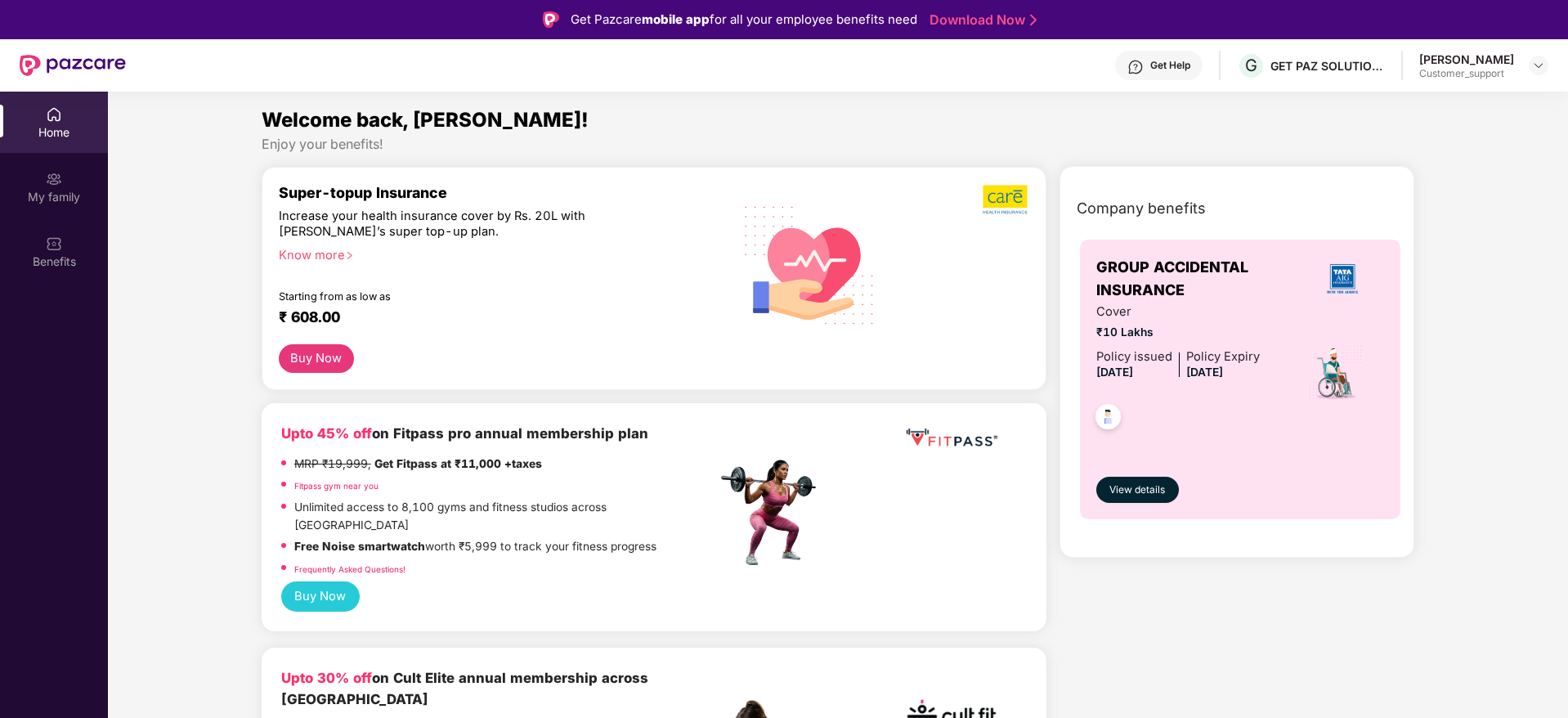
drag, startPoint x: 1546, startPoint y: 68, endPoint x: 1559, endPoint y: 68, distance: 13.0
click at [1567, 69] on html "Get Pazcare mobile app for all your employee benefits need Download Now Get Hel…" at bounding box center [784, 359] width 1568 height 718
click at [1555, 66] on header "Get Help G GET PAZ SOLUTIONS PRIVATE LIMTED Shivani Tomar Customer_support" at bounding box center [784, 65] width 1568 height 52
click at [1546, 61] on div at bounding box center [1538, 65] width 20 height 20
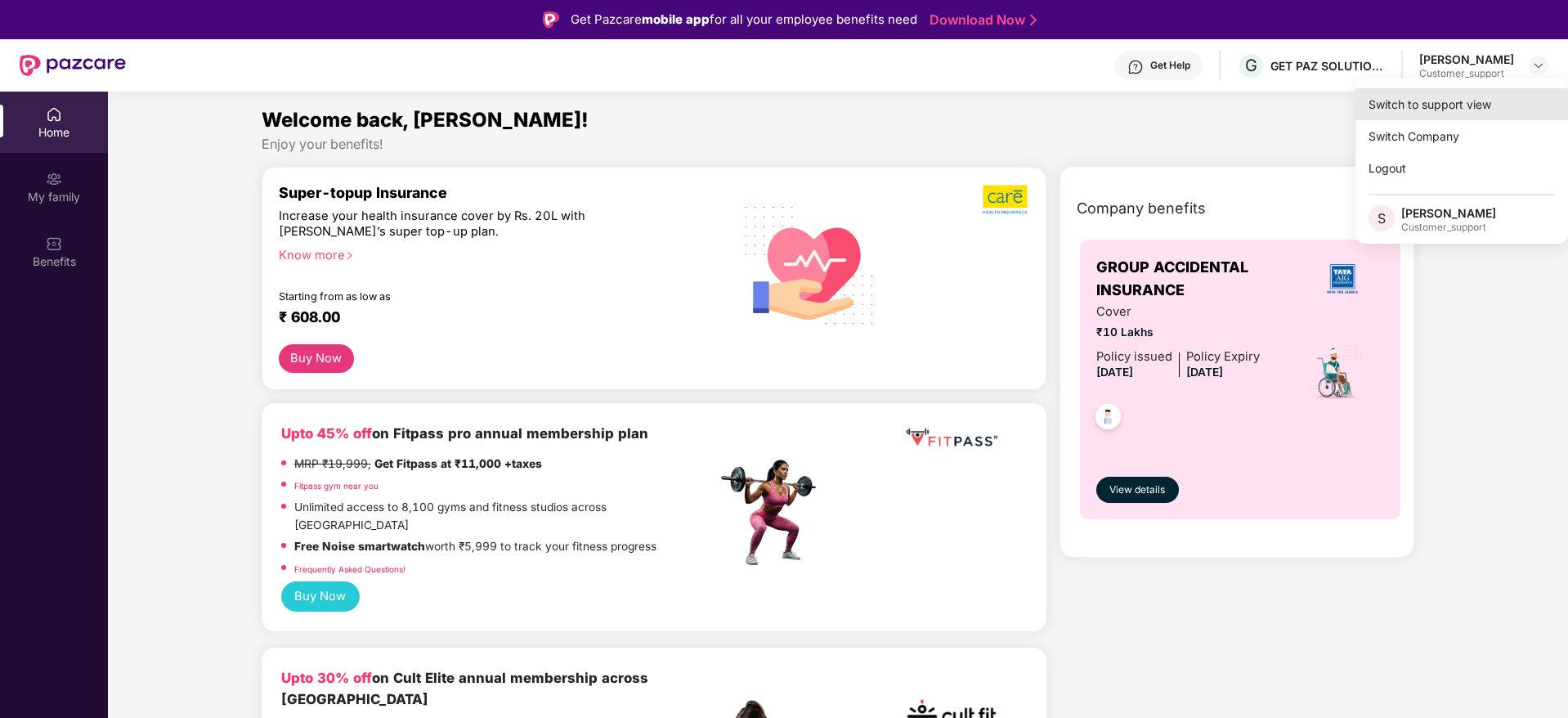
click at [1455, 93] on div "Switch to support view" at bounding box center [1461, 104] width 212 height 31
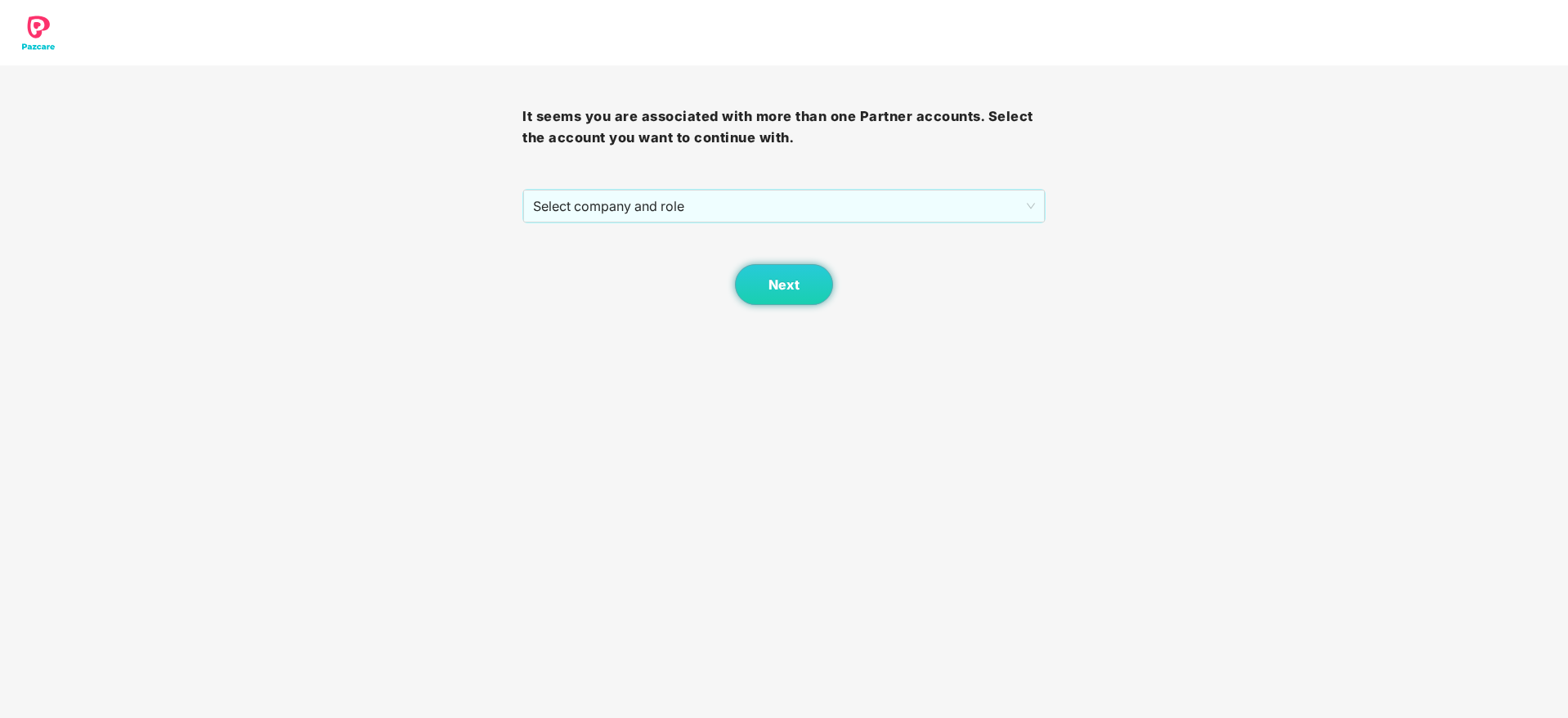
drag, startPoint x: 703, startPoint y: 180, endPoint x: 714, endPoint y: 182, distance: 11.2
click at [711, 181] on div "It seems you are associated with more than one Partner accounts. Select the acc…" at bounding box center [784, 186] width 523 height 240
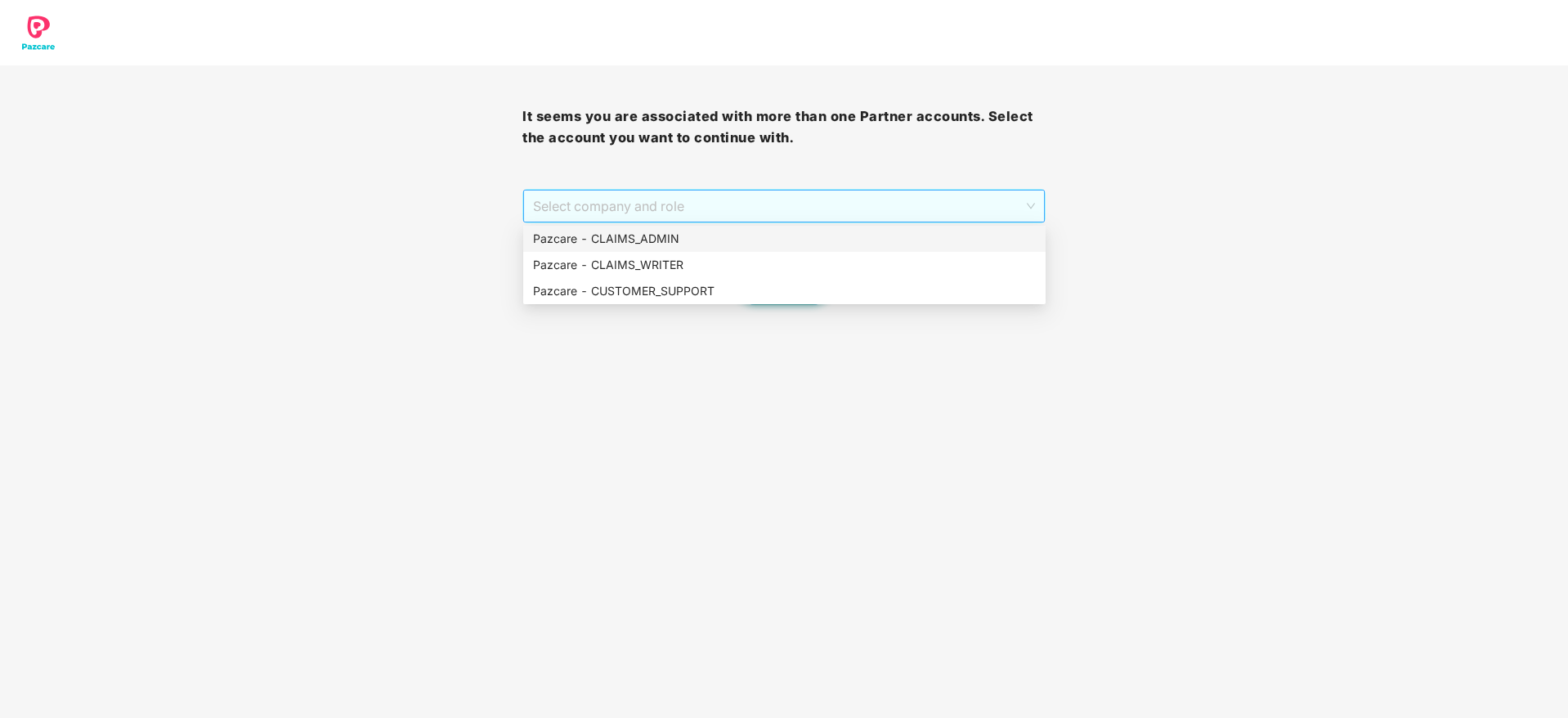
click at [729, 196] on span "Select company and role" at bounding box center [784, 206] width 501 height 31
click at [639, 233] on div "Pazcare - CLAIMS_ADMIN" at bounding box center [784, 238] width 503 height 18
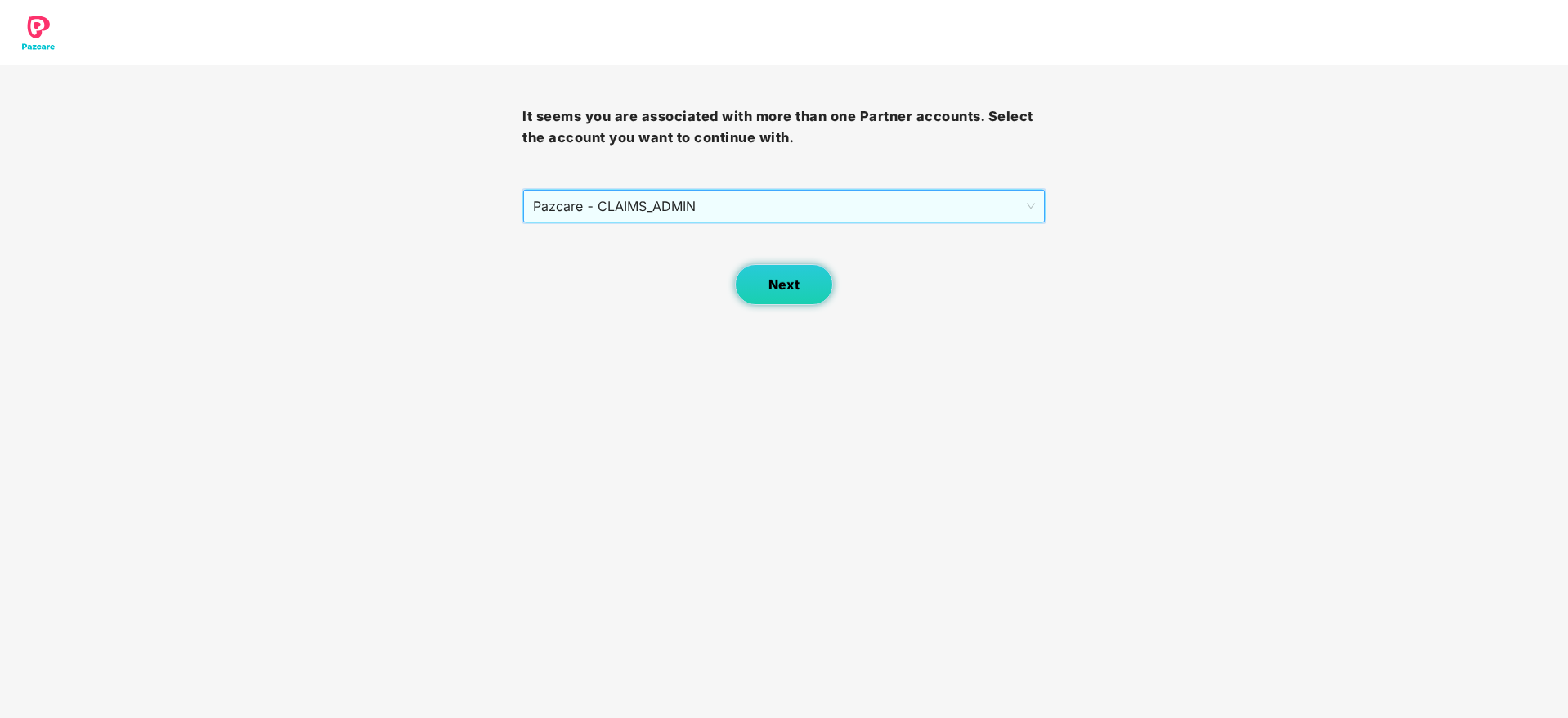
click at [772, 287] on span "Next" at bounding box center [784, 285] width 31 height 15
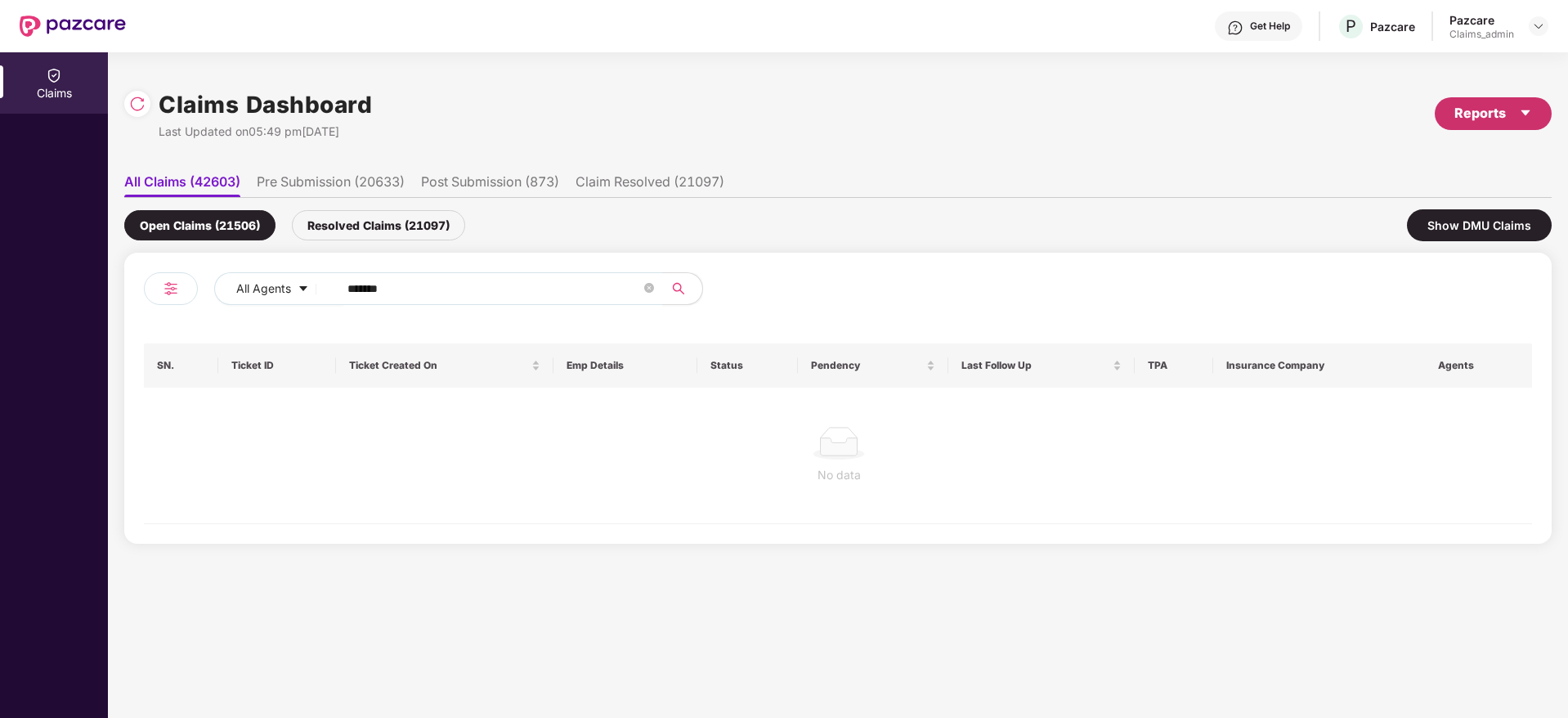
click at [1485, 113] on div "Reports" at bounding box center [1493, 112] width 78 height 20
click at [1369, 192] on div "Claims Pendency Report" at bounding box center [1423, 189] width 131 height 18
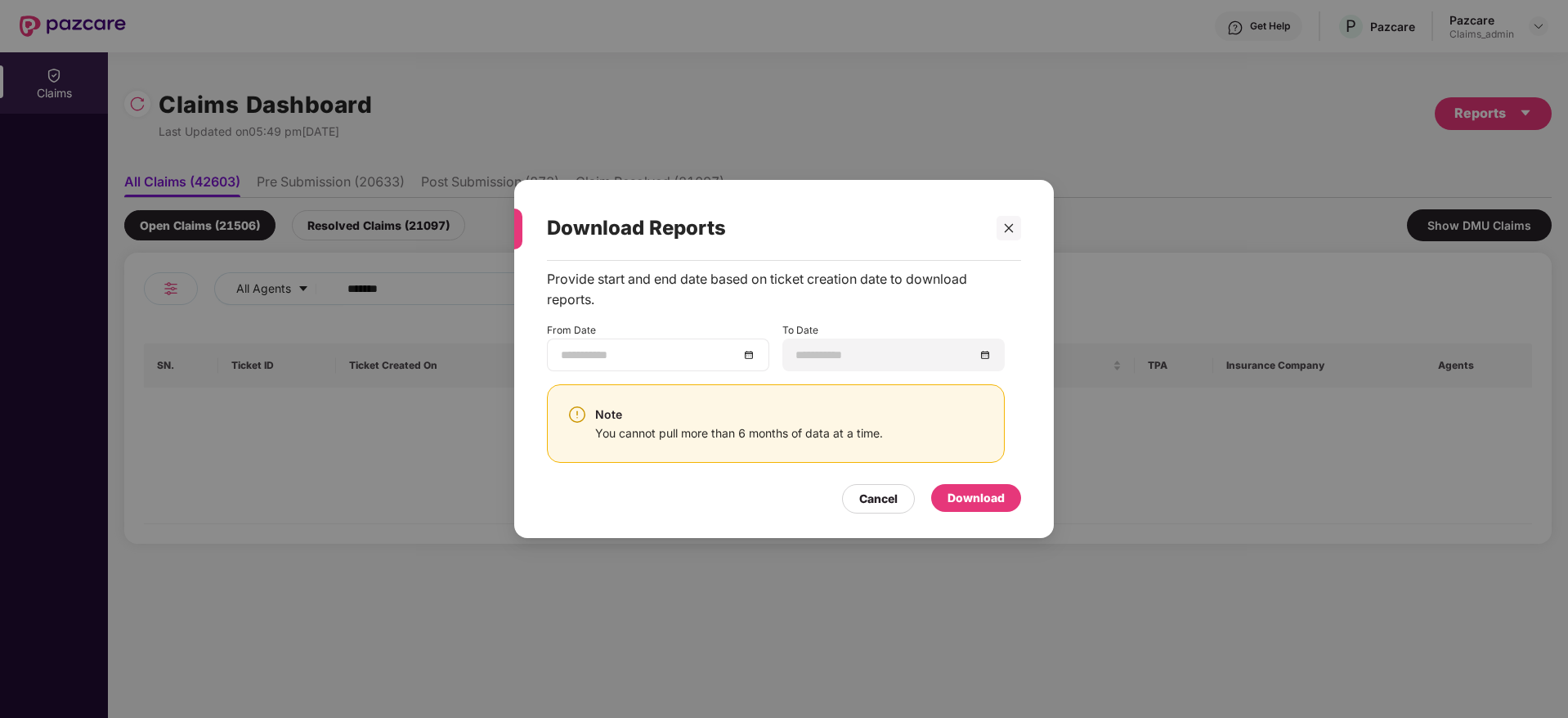
click at [748, 352] on div at bounding box center [658, 354] width 194 height 18
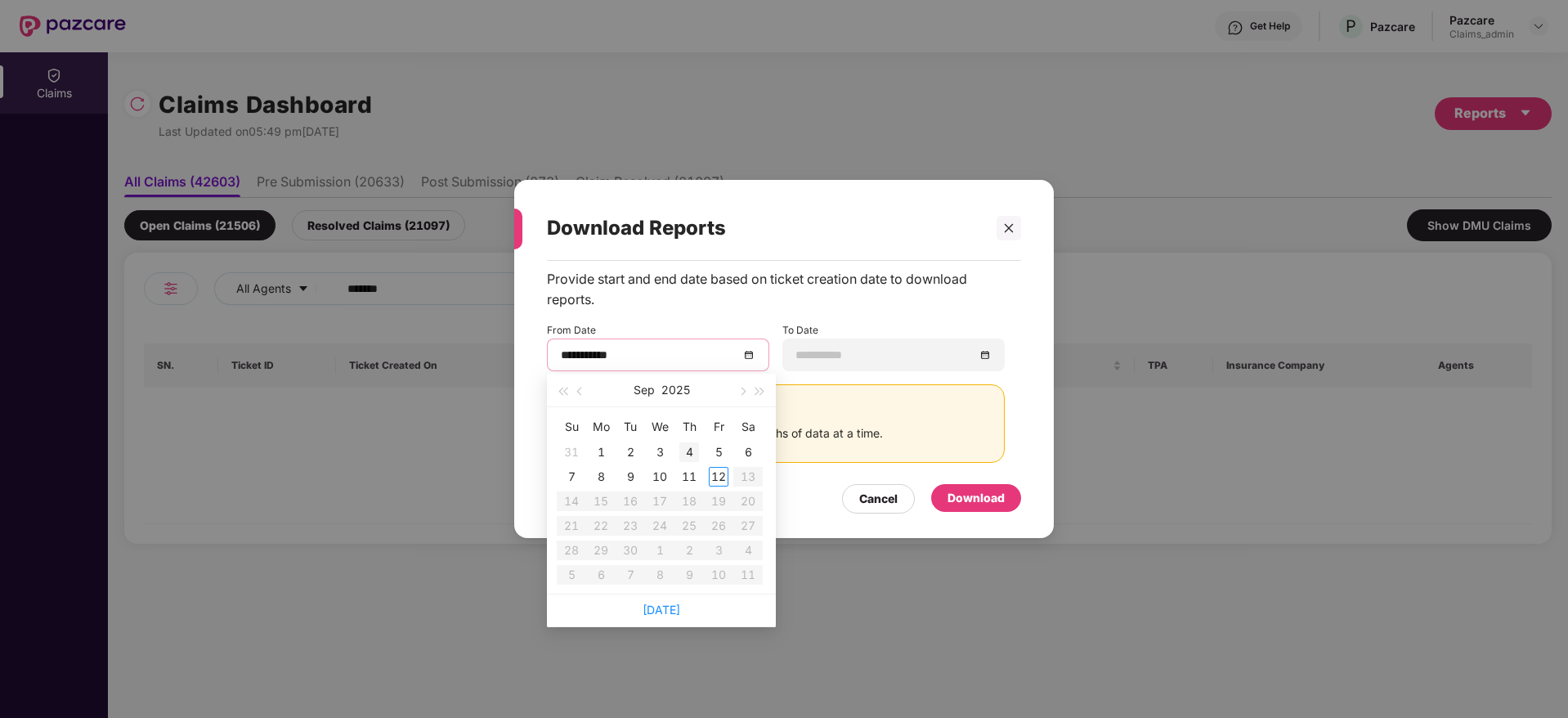
type input "**********"
click at [578, 397] on button "button" at bounding box center [580, 389] width 18 height 32
click at [580, 396] on button "button" at bounding box center [580, 389] width 18 height 32
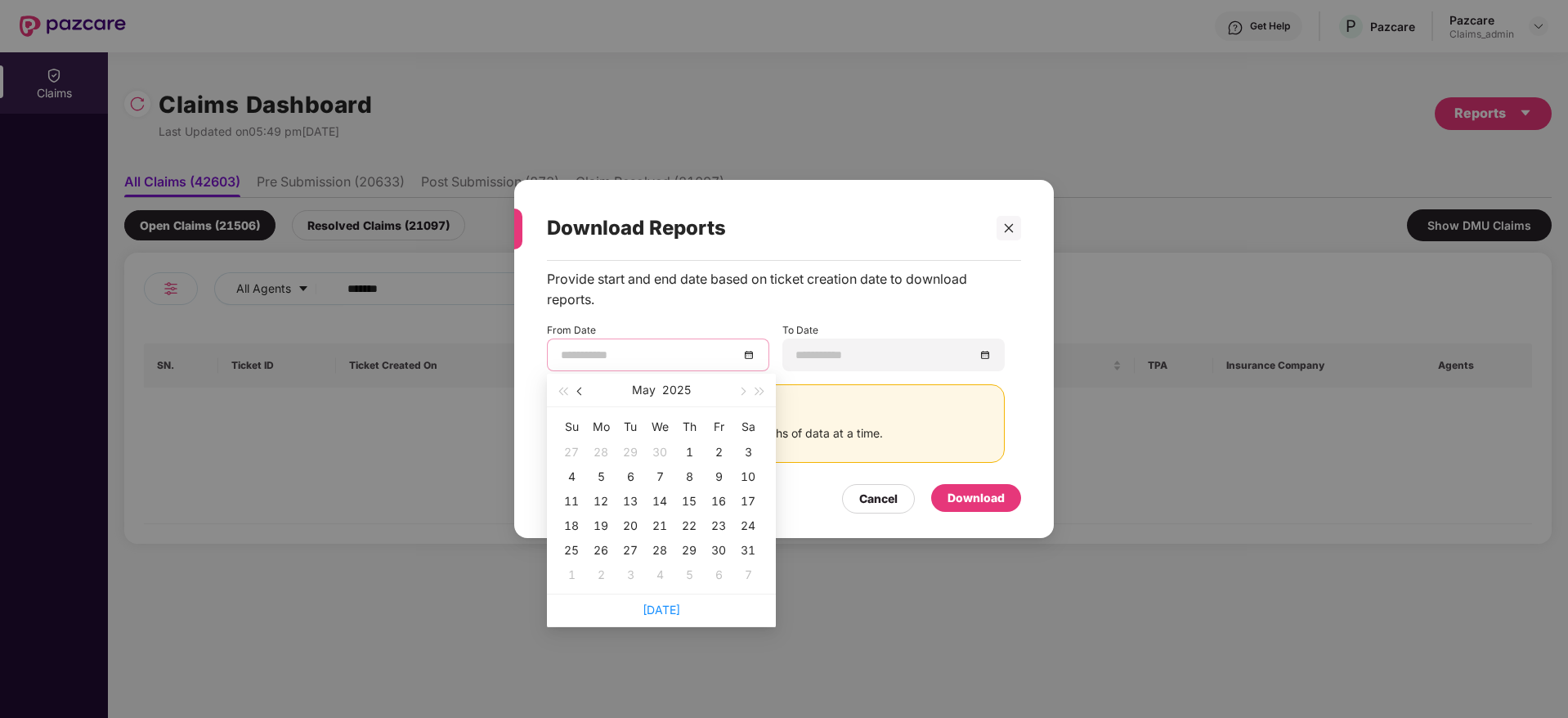
click at [580, 396] on button "button" at bounding box center [580, 389] width 18 height 32
type input "**********"
click at [692, 501] on div "13" at bounding box center [688, 501] width 20 height 20
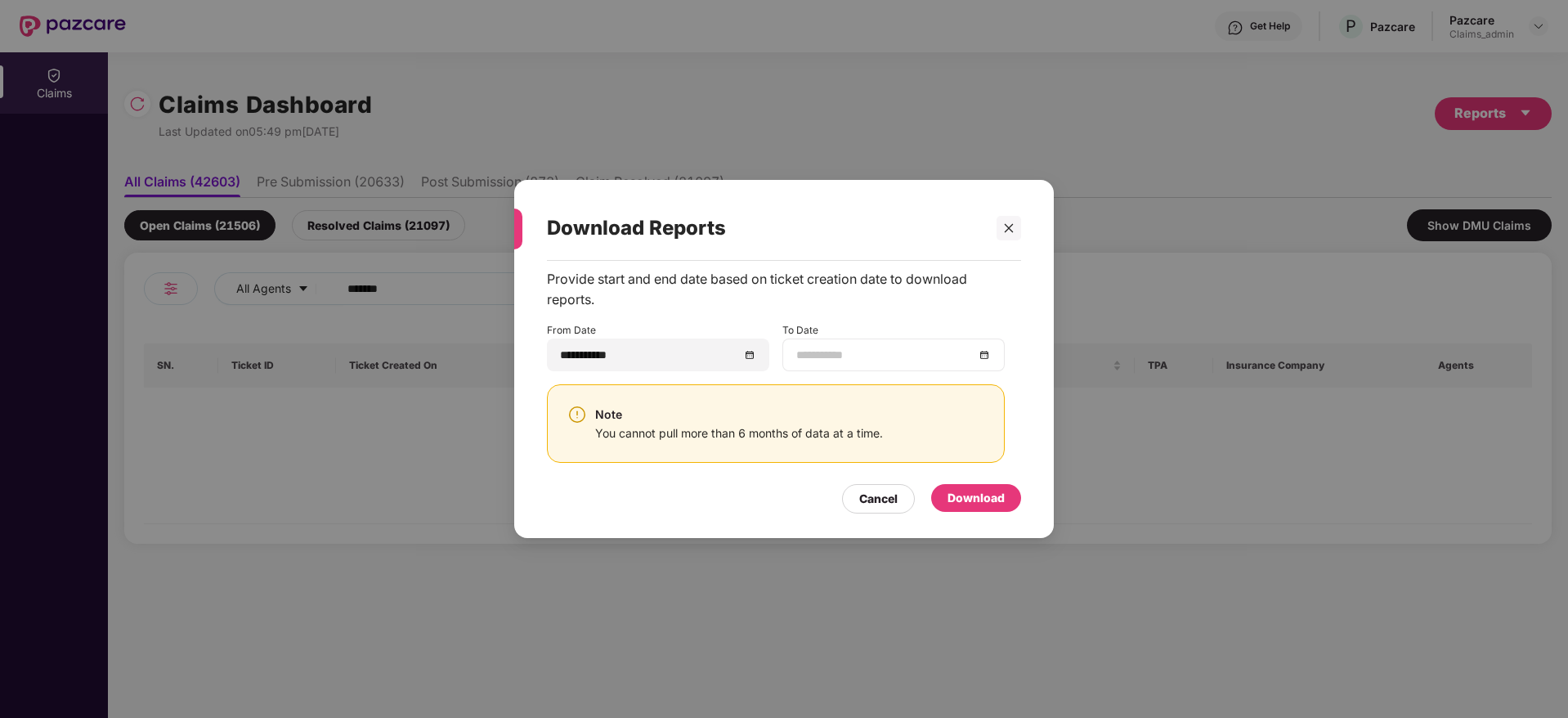
drag, startPoint x: 984, startPoint y: 361, endPoint x: 950, endPoint y: 368, distance: 34.7
click at [985, 358] on div at bounding box center [893, 354] width 194 height 18
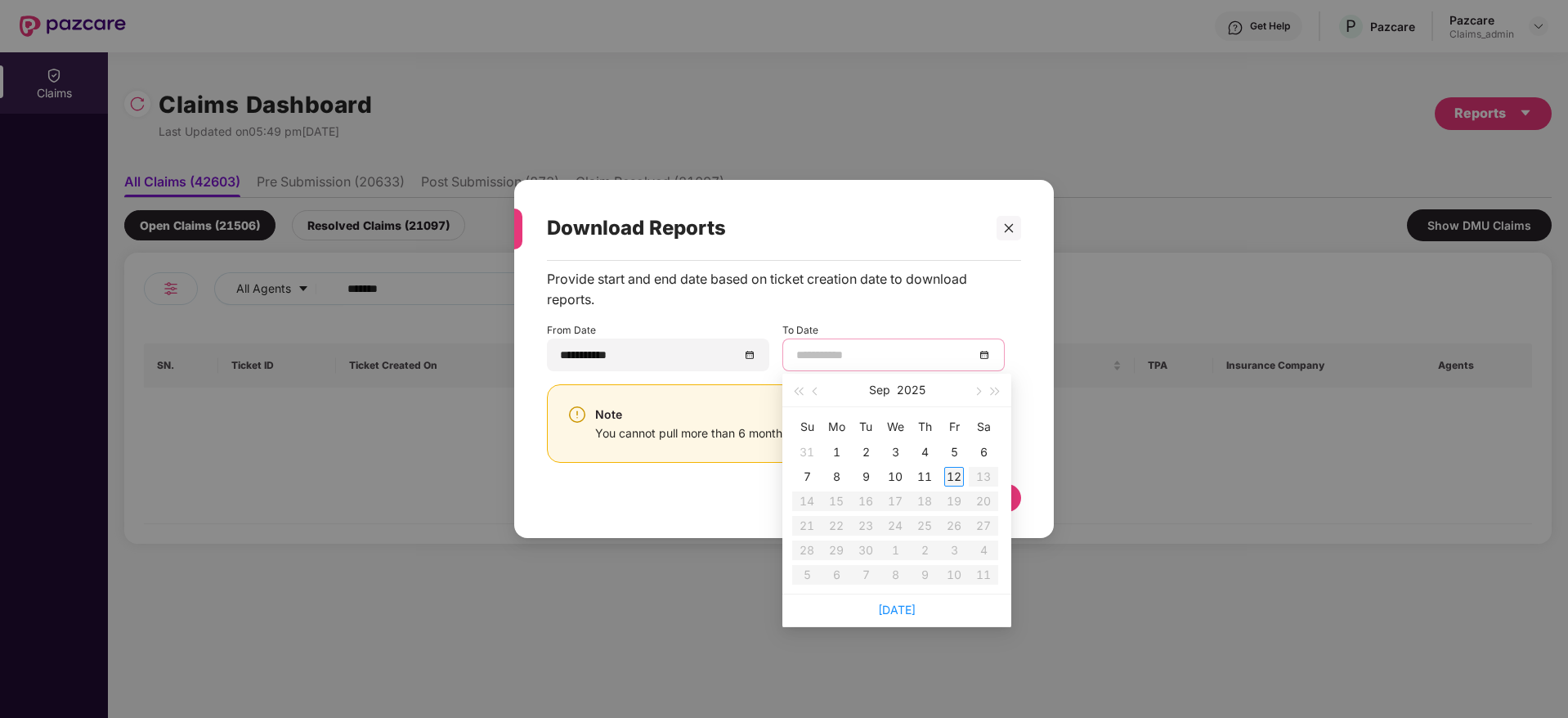
type input "**********"
click at [954, 471] on div "12" at bounding box center [954, 476] width 20 height 20
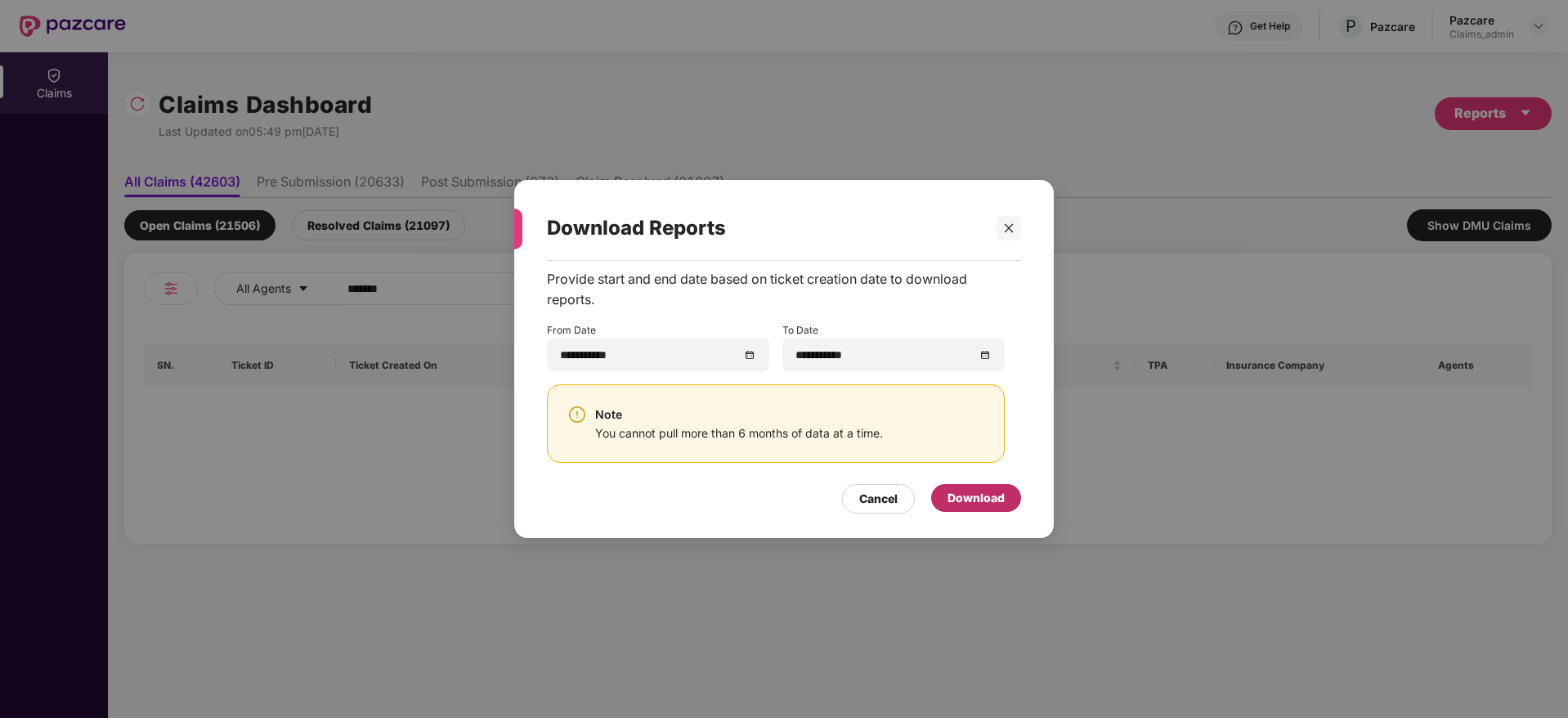
click at [982, 484] on div "Download" at bounding box center [976, 497] width 89 height 28
